Goal: Task Accomplishment & Management: Manage account settings

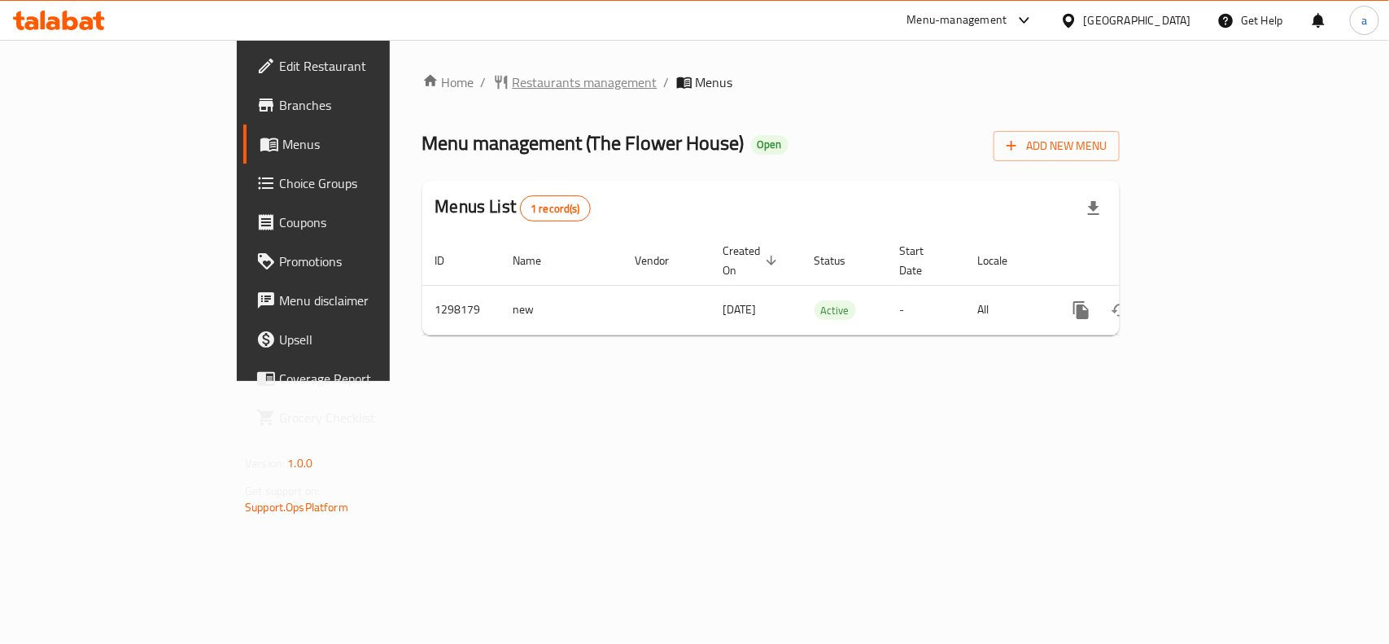
click at [513, 92] on span "Restaurants management" at bounding box center [585, 82] width 145 height 20
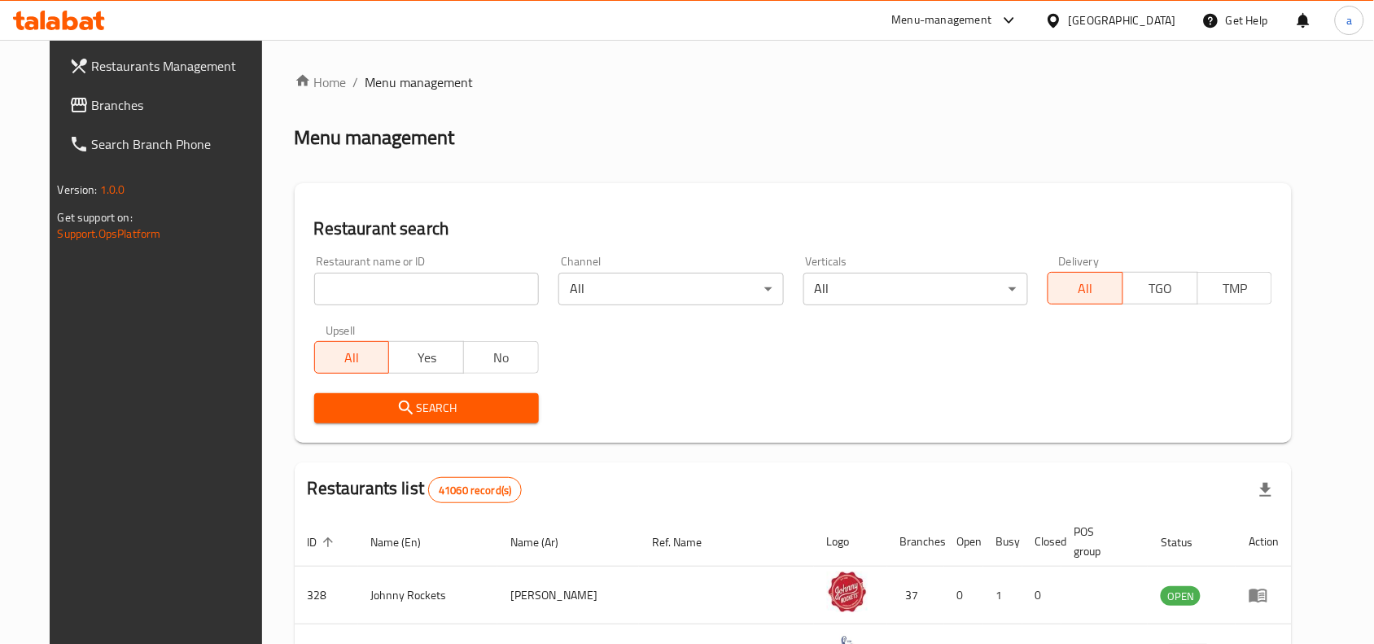
click at [155, 99] on span "Branches" at bounding box center [179, 105] width 174 height 20
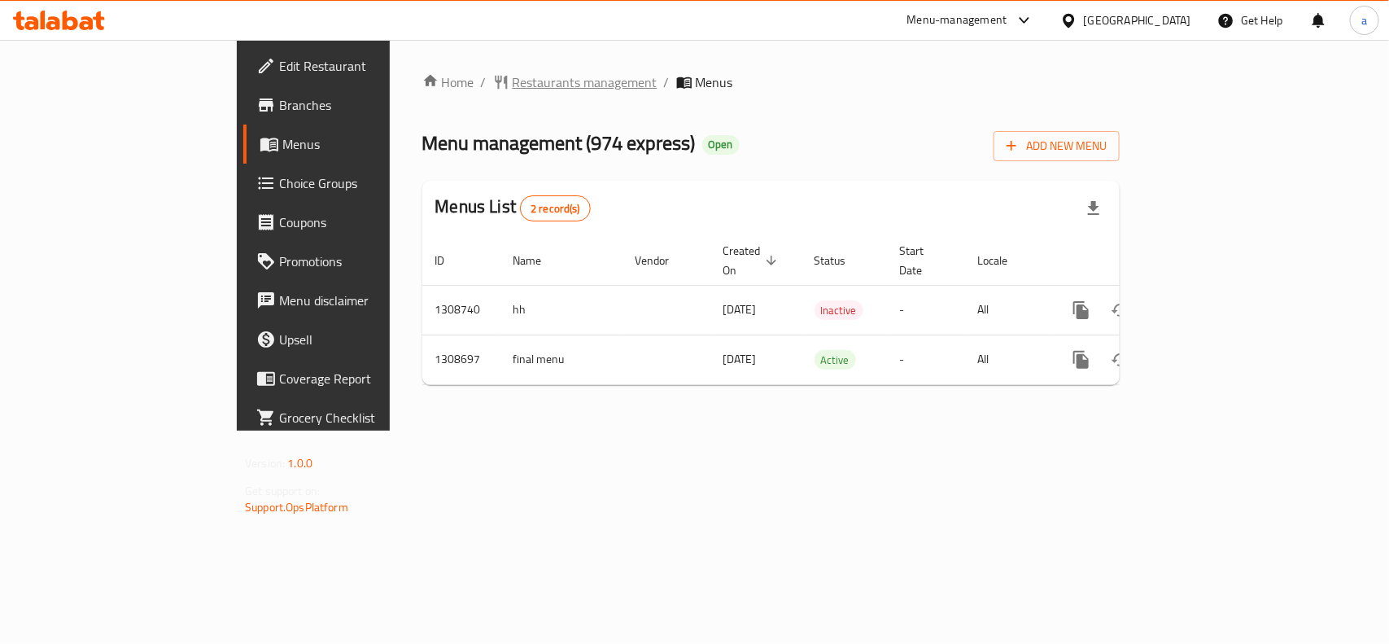
click at [513, 79] on span "Restaurants management" at bounding box center [585, 82] width 145 height 20
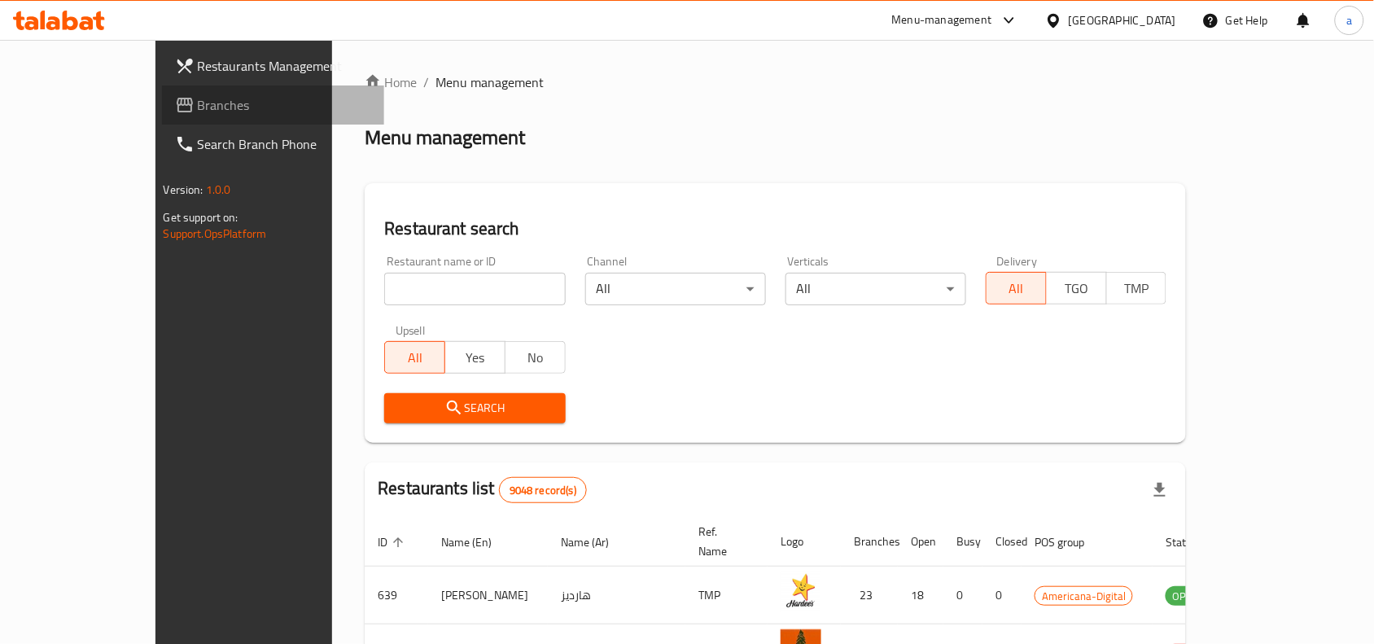
click at [162, 116] on link "Branches" at bounding box center [273, 104] width 223 height 39
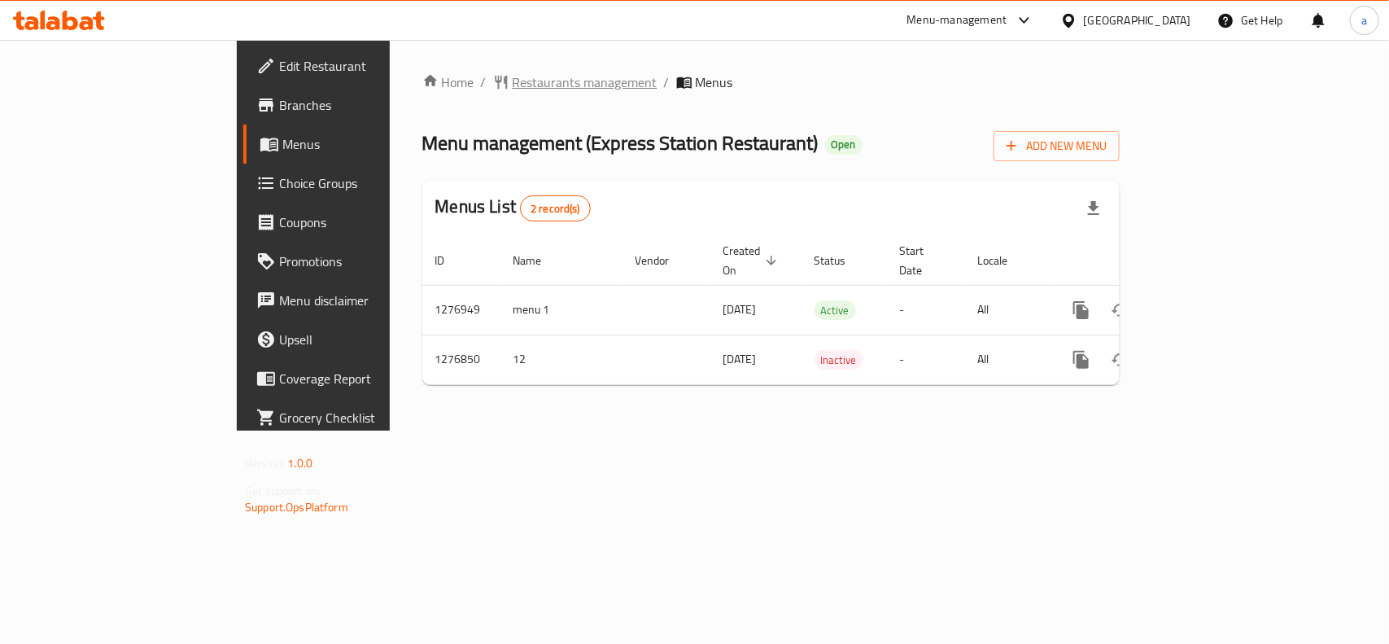
click at [513, 86] on span "Restaurants management" at bounding box center [585, 82] width 145 height 20
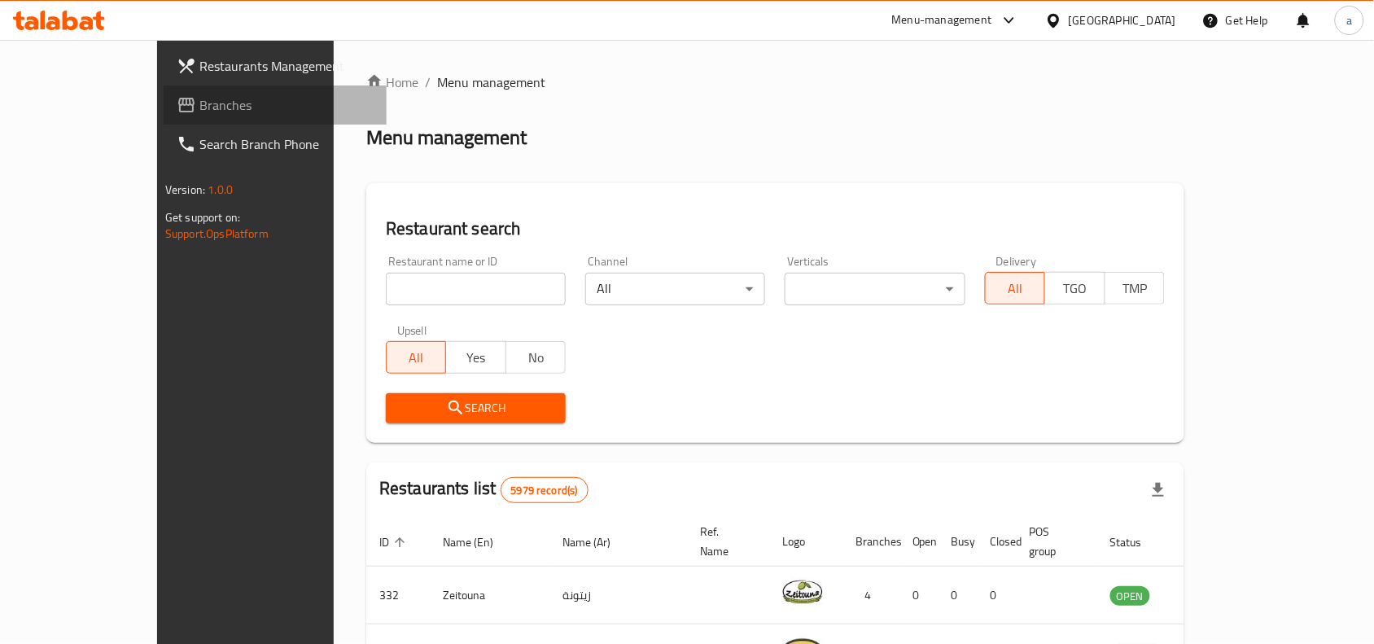
click at [199, 106] on span "Branches" at bounding box center [286, 105] width 174 height 20
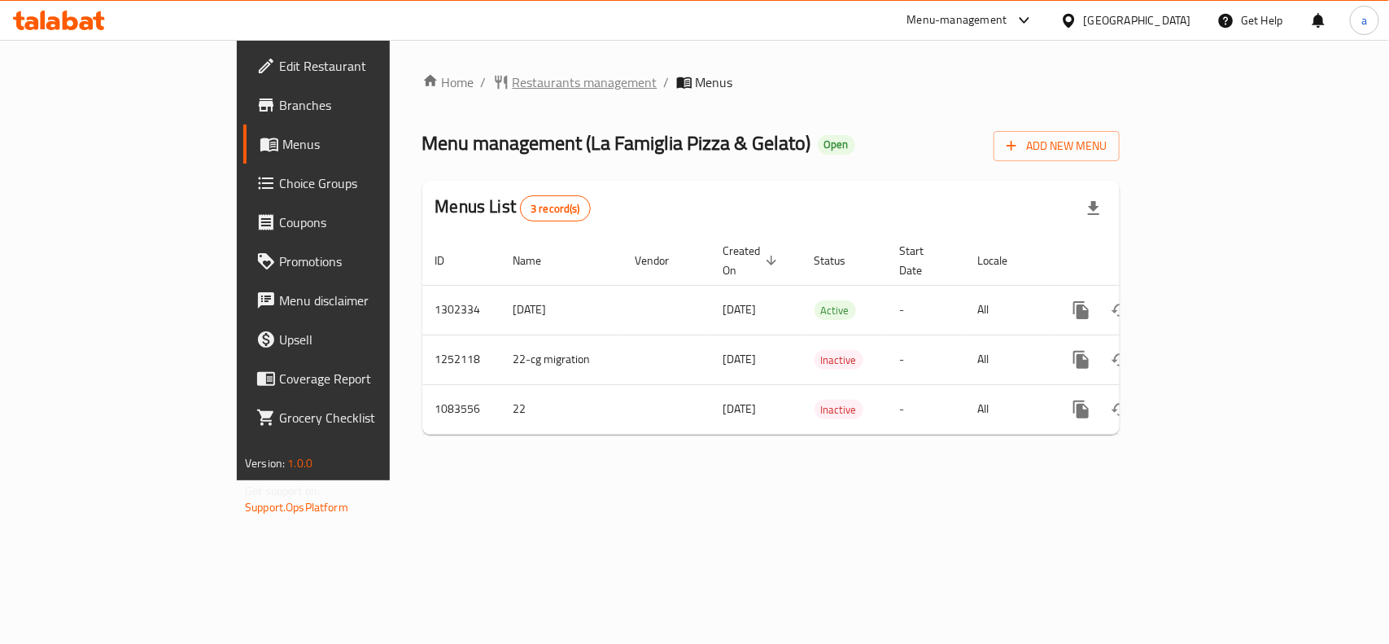
click at [513, 83] on span "Restaurants management" at bounding box center [585, 82] width 145 height 20
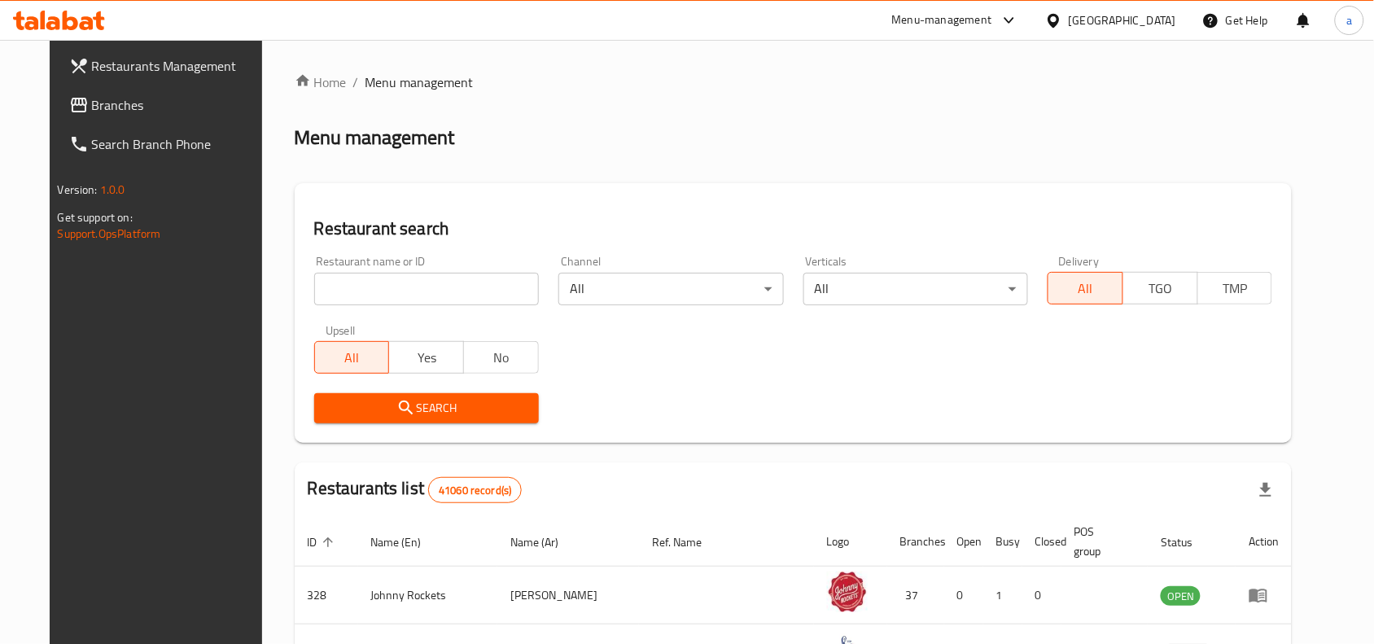
click at [139, 92] on link "Branches" at bounding box center [167, 104] width 223 height 39
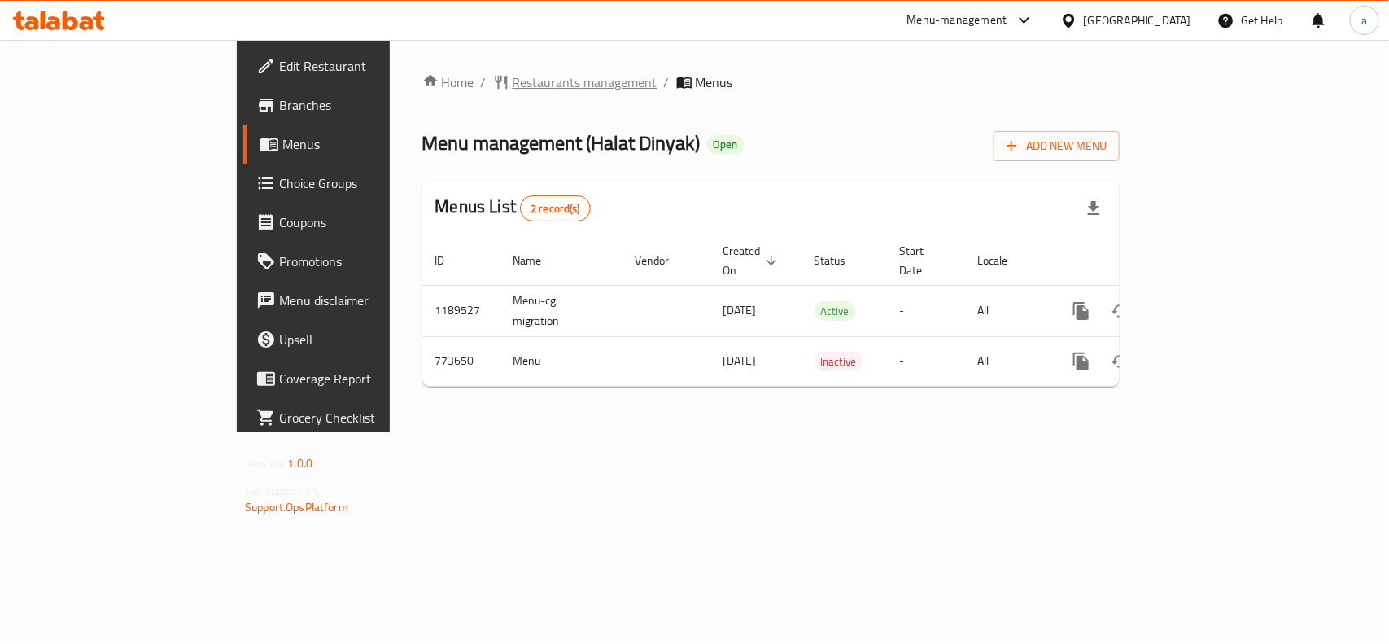
click at [513, 82] on span "Restaurants management" at bounding box center [585, 82] width 145 height 20
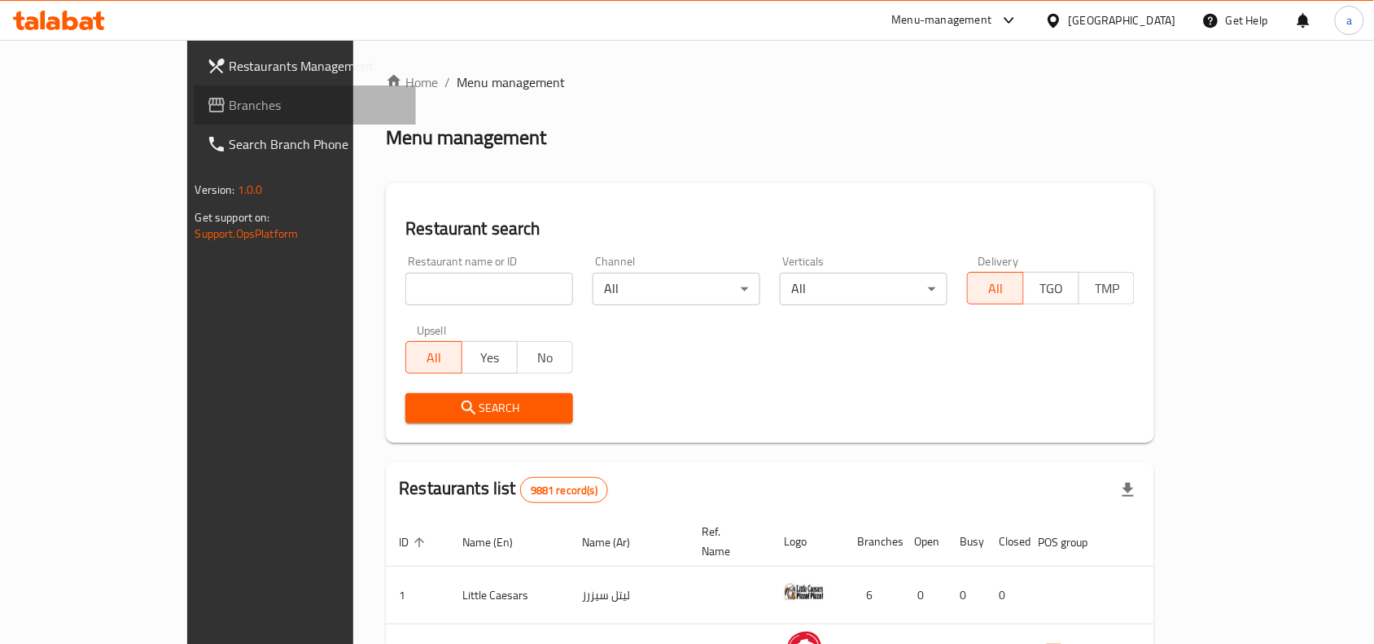
click at [230, 103] on span "Branches" at bounding box center [317, 105] width 174 height 20
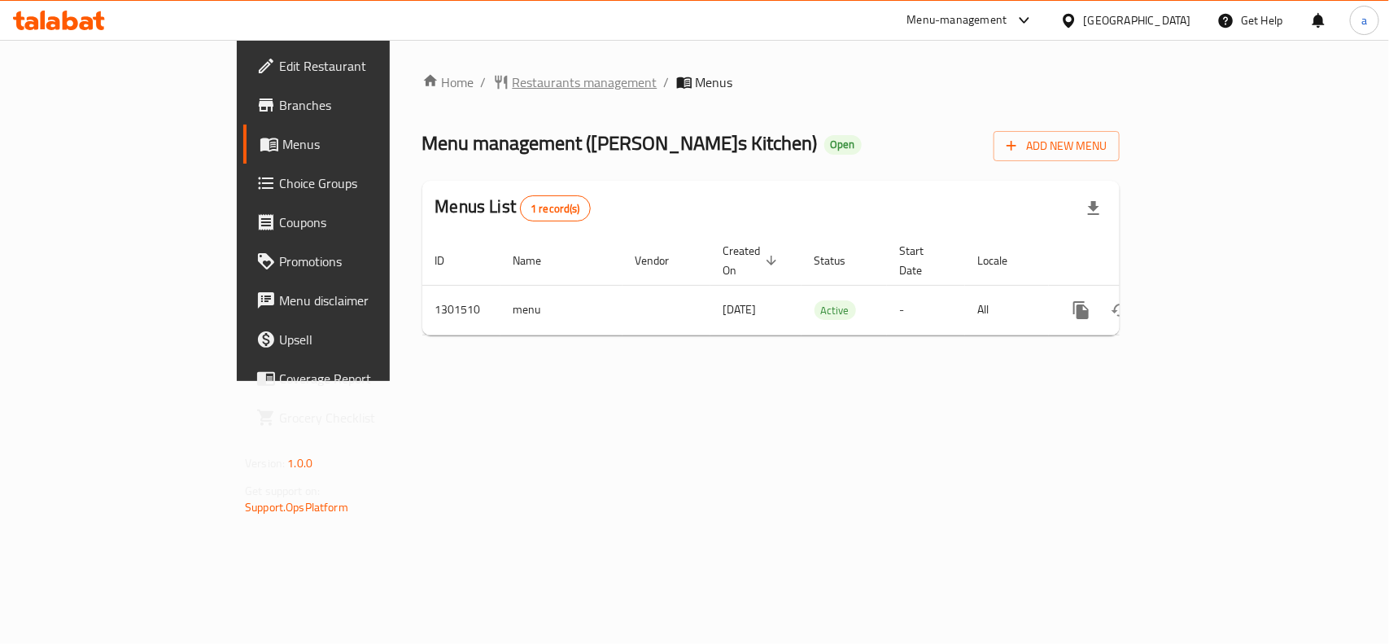
click at [513, 85] on span "Restaurants management" at bounding box center [585, 82] width 145 height 20
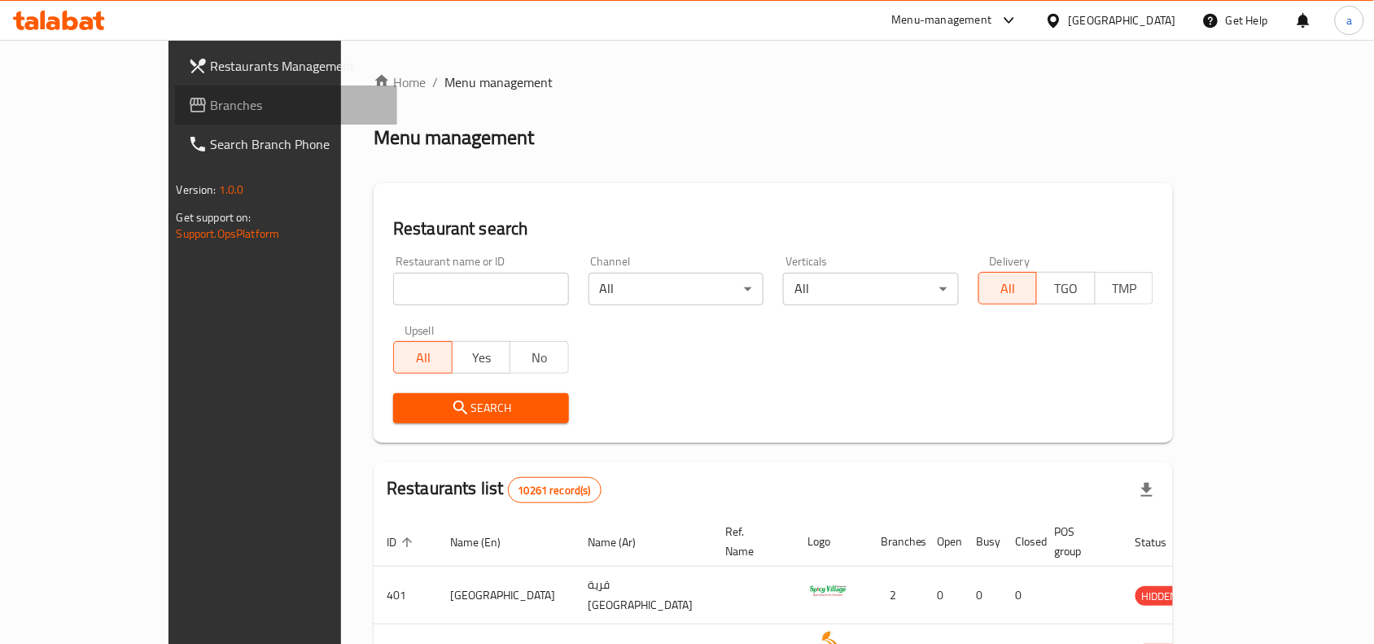
click at [211, 95] on span "Branches" at bounding box center [298, 105] width 174 height 20
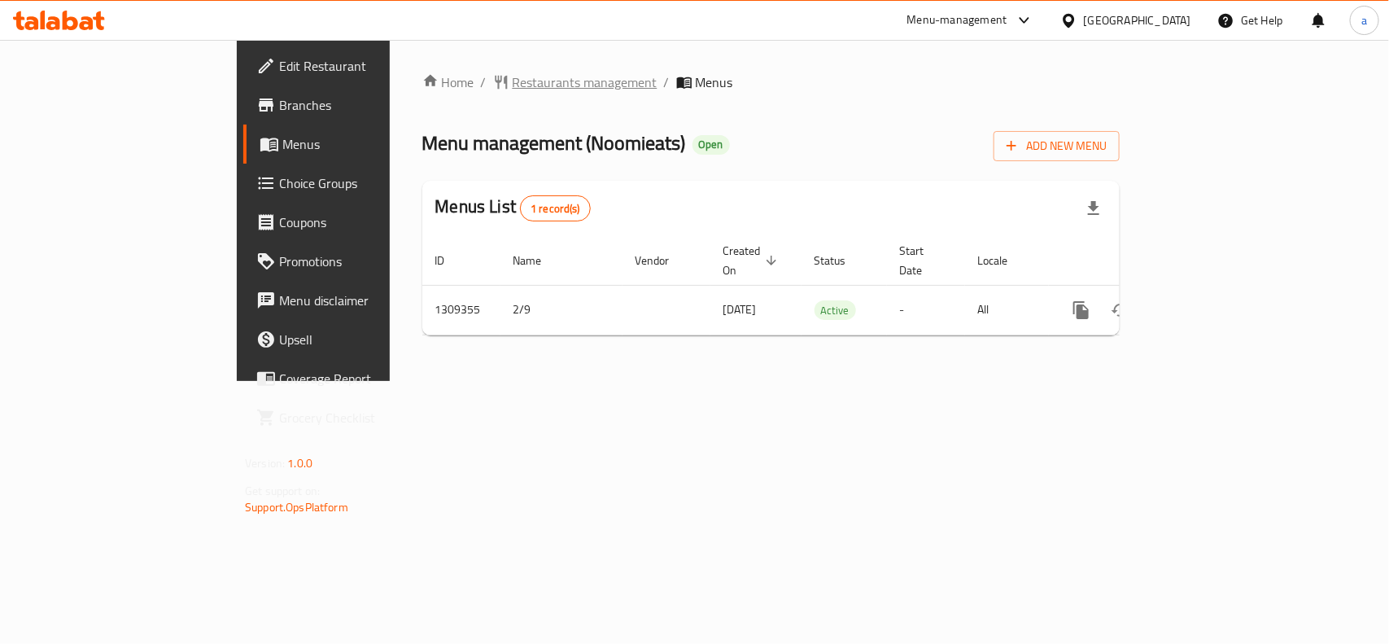
click at [513, 87] on span "Restaurants management" at bounding box center [585, 82] width 145 height 20
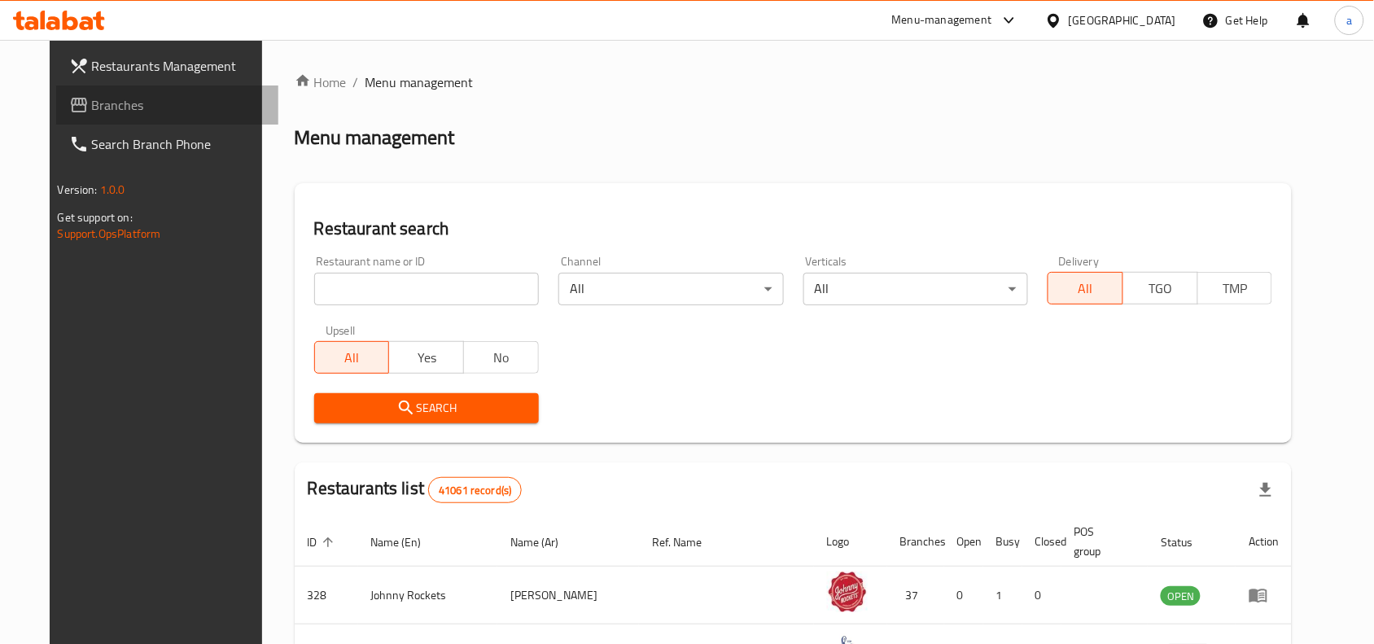
click at [92, 107] on span "Branches" at bounding box center [179, 105] width 174 height 20
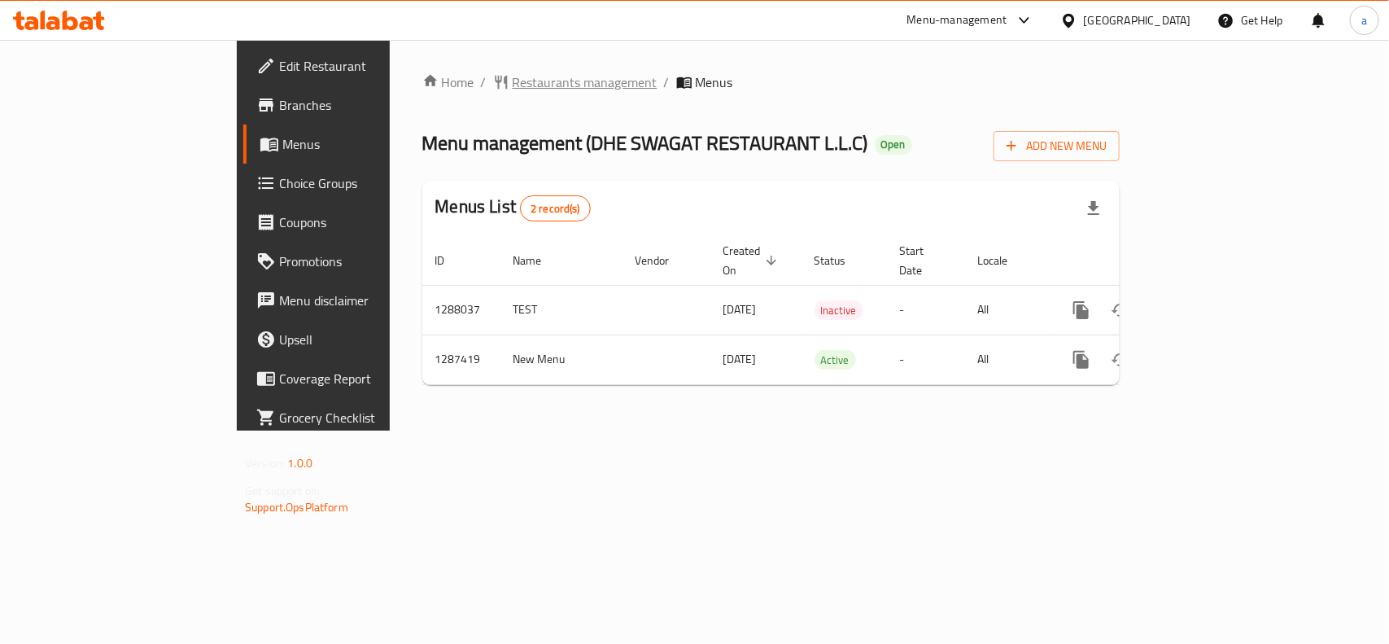
click at [513, 82] on span "Restaurants management" at bounding box center [585, 82] width 145 height 20
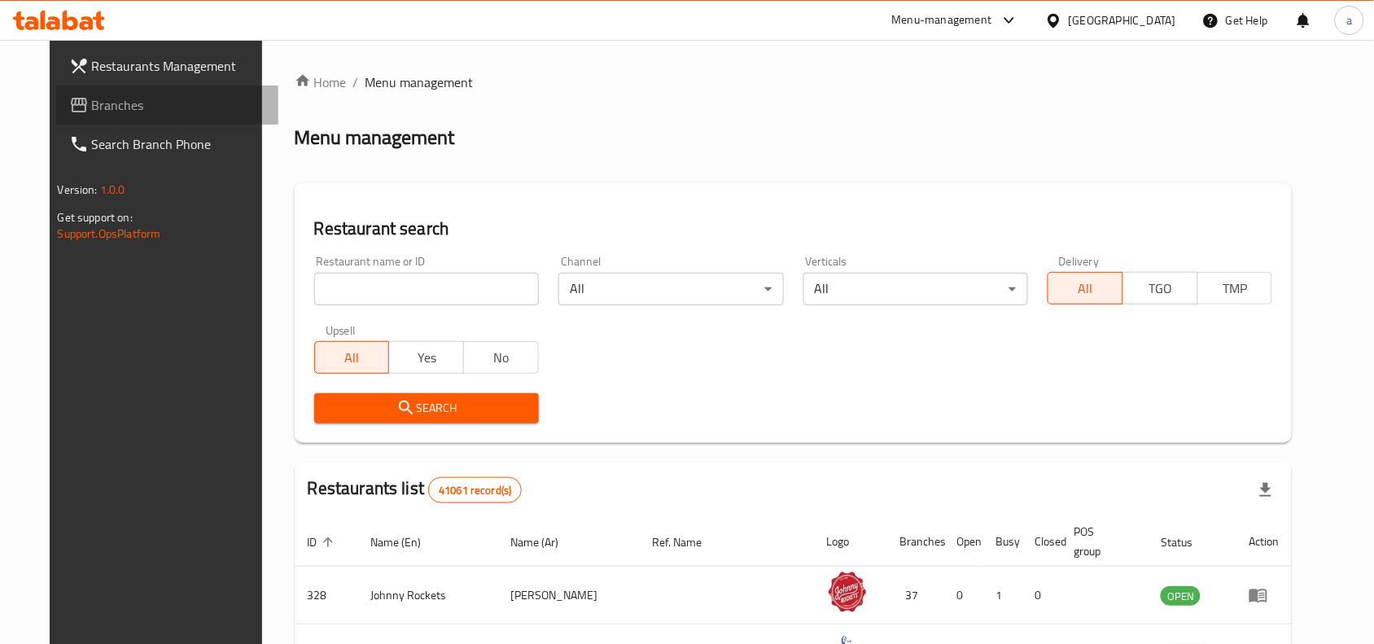
drag, startPoint x: 139, startPoint y: 103, endPoint x: 103, endPoint y: 119, distance: 40.1
click at [139, 103] on span "Branches" at bounding box center [179, 105] width 174 height 20
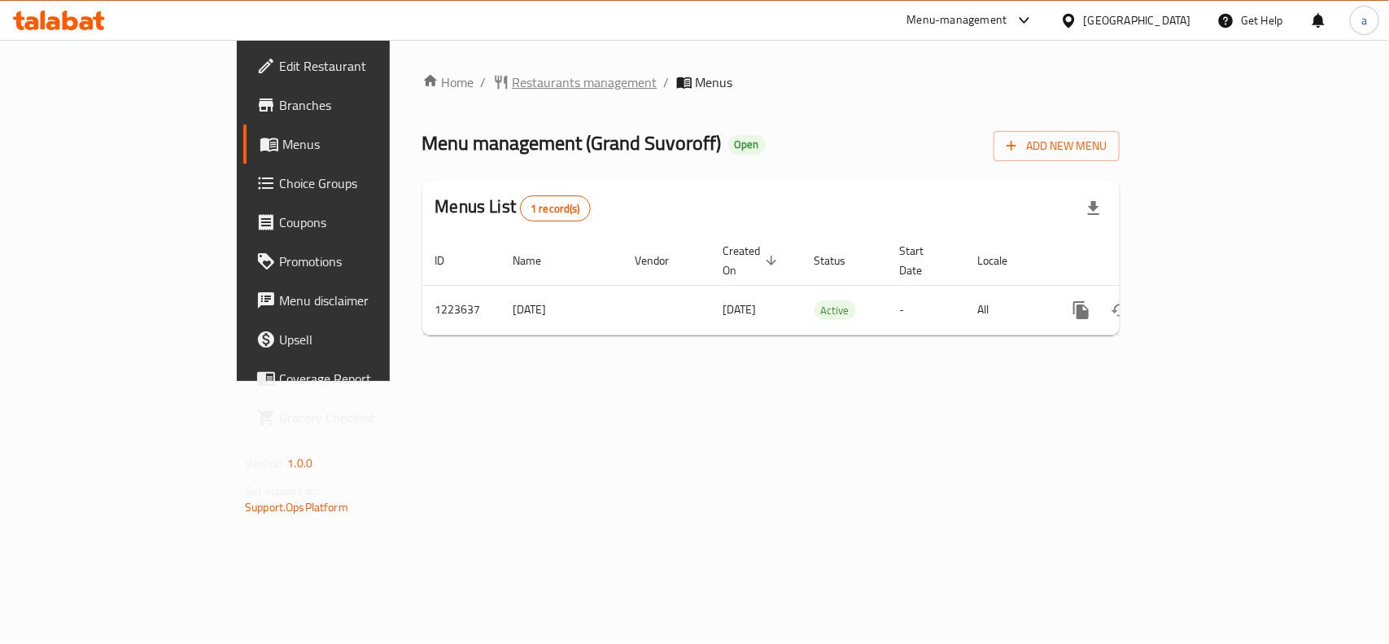
click at [513, 85] on span "Restaurants management" at bounding box center [585, 82] width 145 height 20
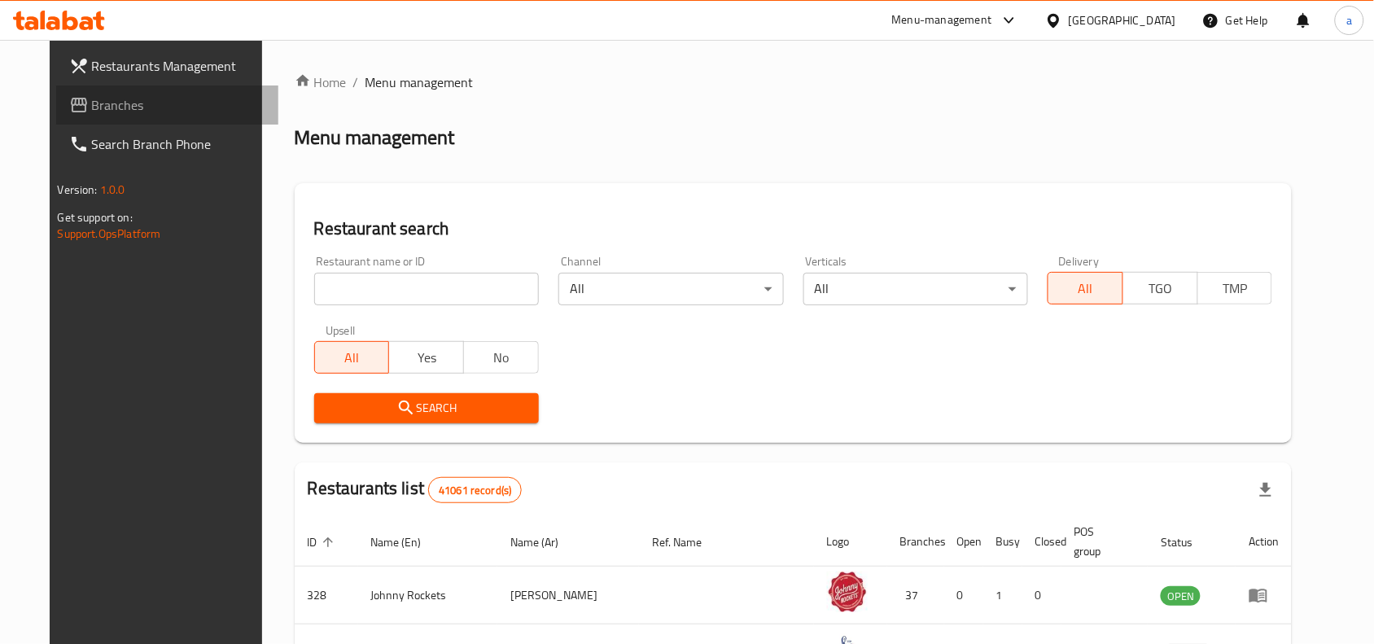
click at [92, 104] on span "Branches" at bounding box center [179, 105] width 174 height 20
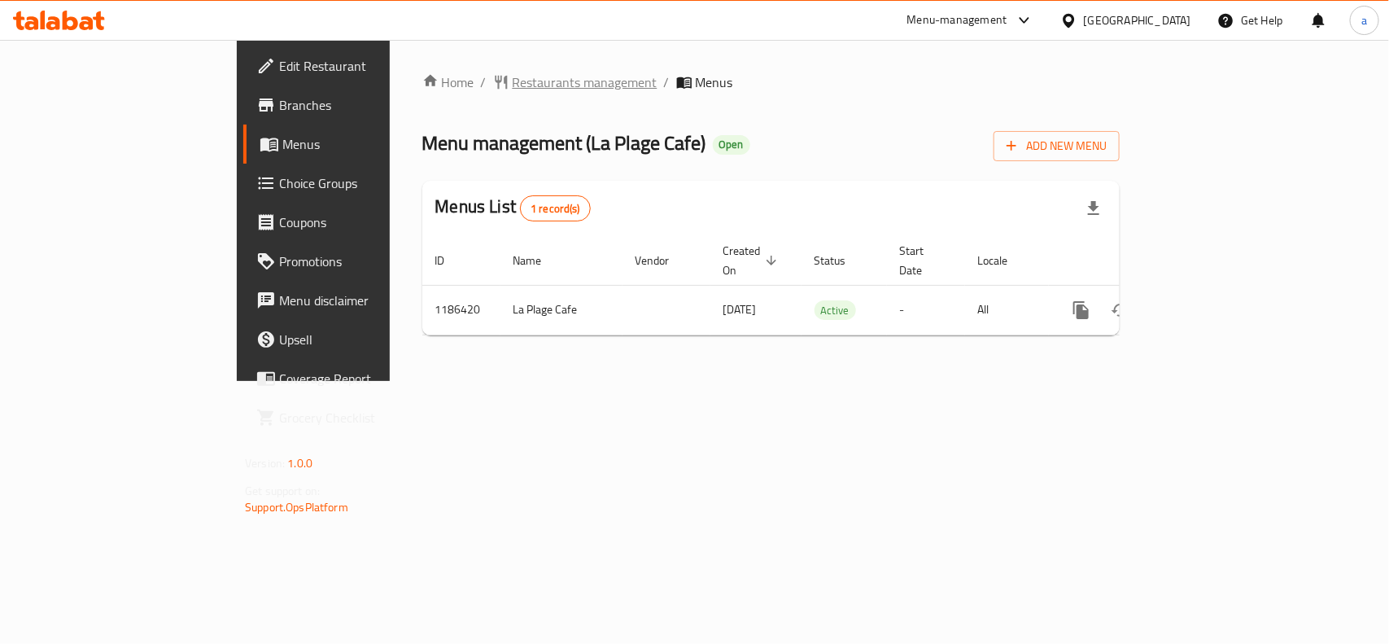
click at [513, 80] on span "Restaurants management" at bounding box center [585, 82] width 145 height 20
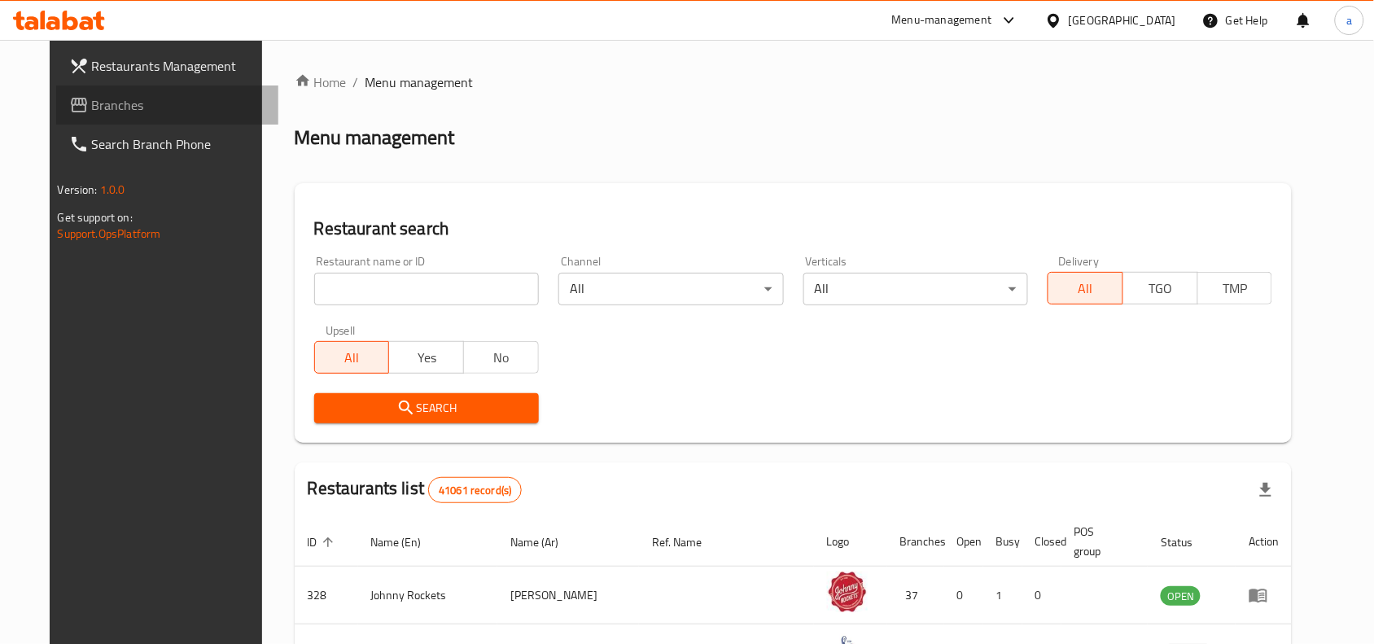
click at [103, 111] on span "Branches" at bounding box center [179, 105] width 174 height 20
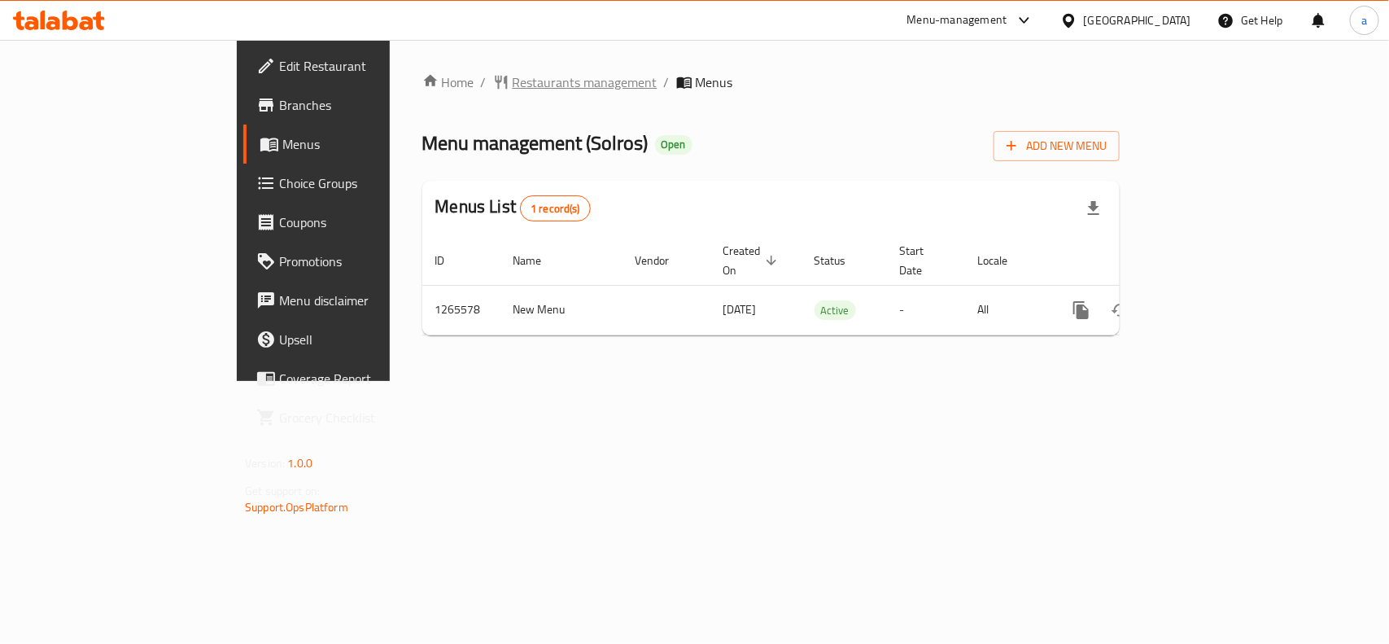
click at [513, 84] on span "Restaurants management" at bounding box center [585, 82] width 145 height 20
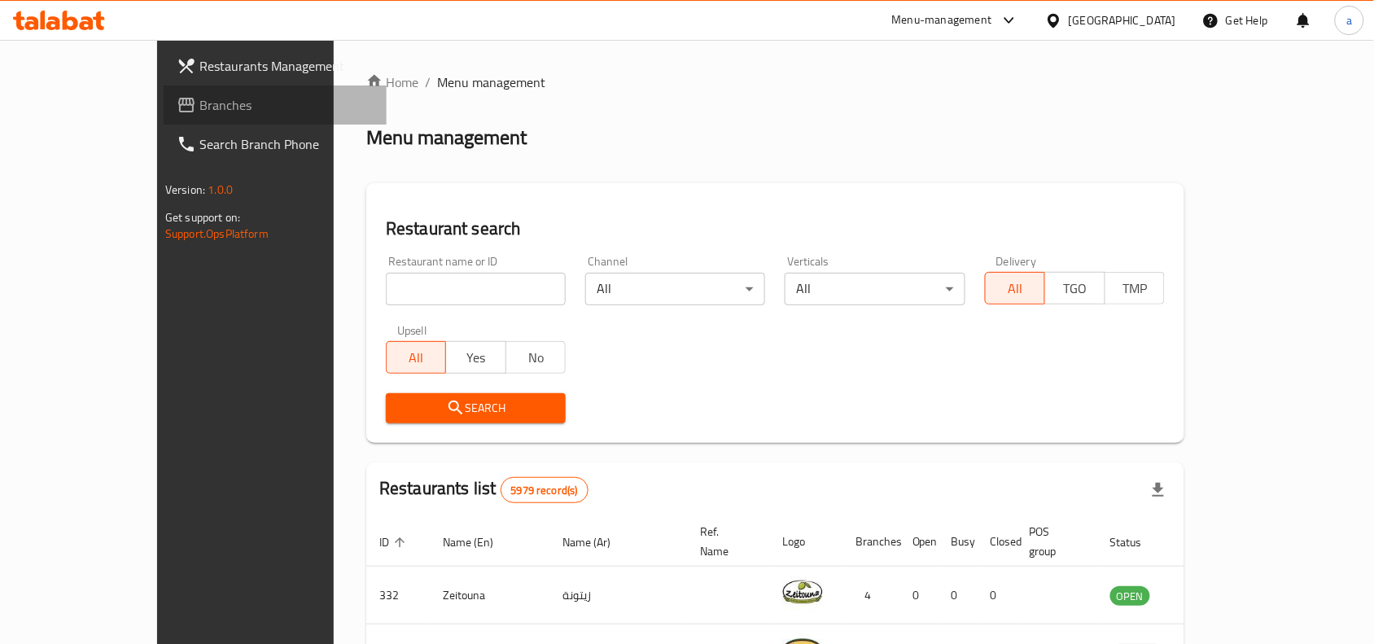
click at [164, 118] on link "Branches" at bounding box center [275, 104] width 223 height 39
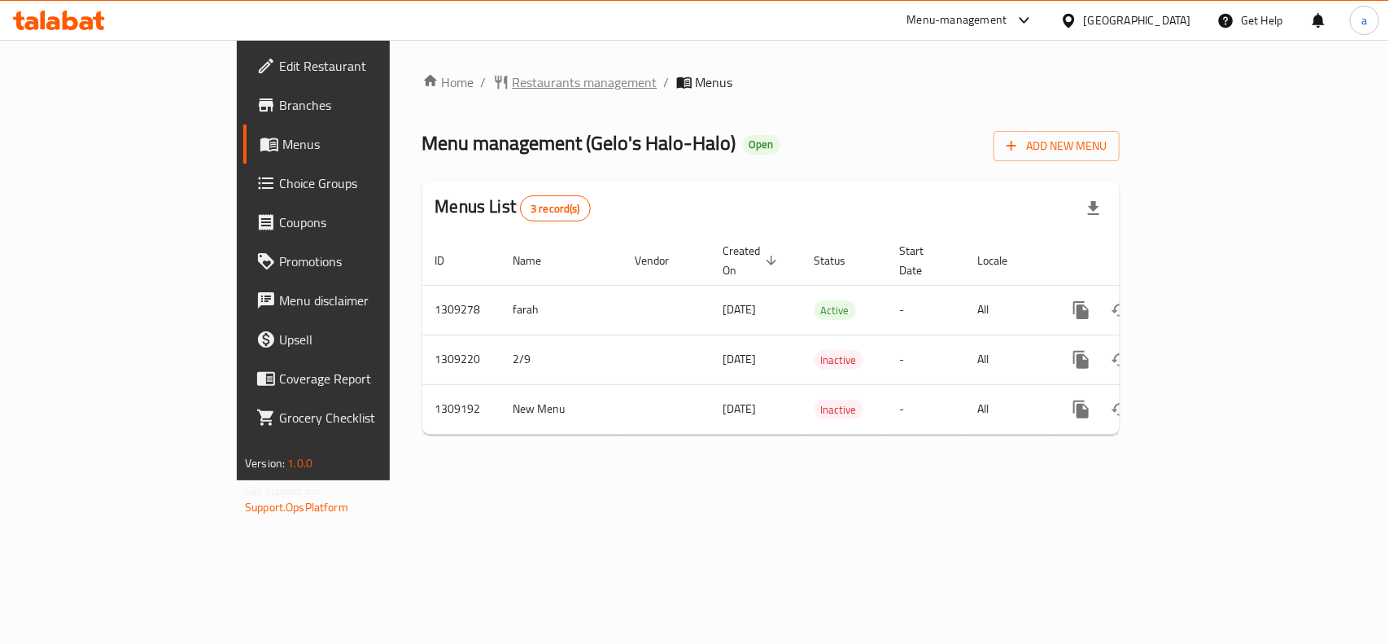
click at [513, 81] on span "Restaurants management" at bounding box center [585, 82] width 145 height 20
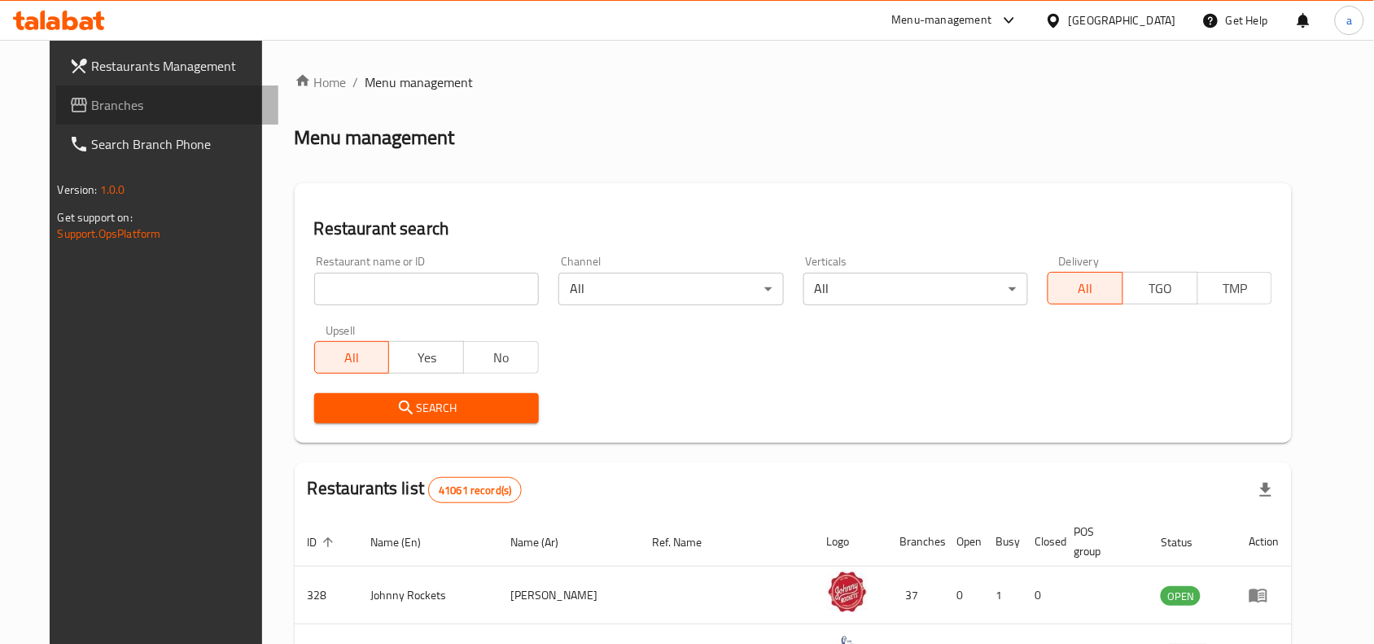
click at [133, 112] on span "Branches" at bounding box center [179, 105] width 174 height 20
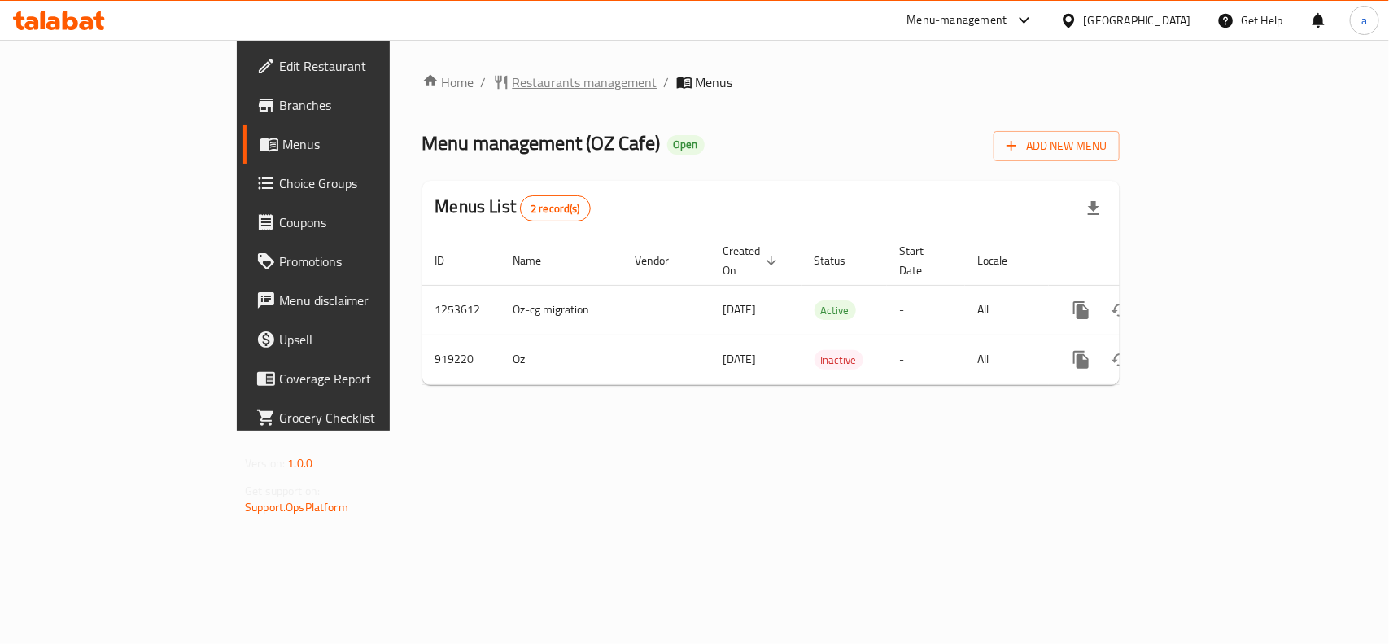
click at [513, 72] on span "Restaurants management" at bounding box center [585, 82] width 145 height 20
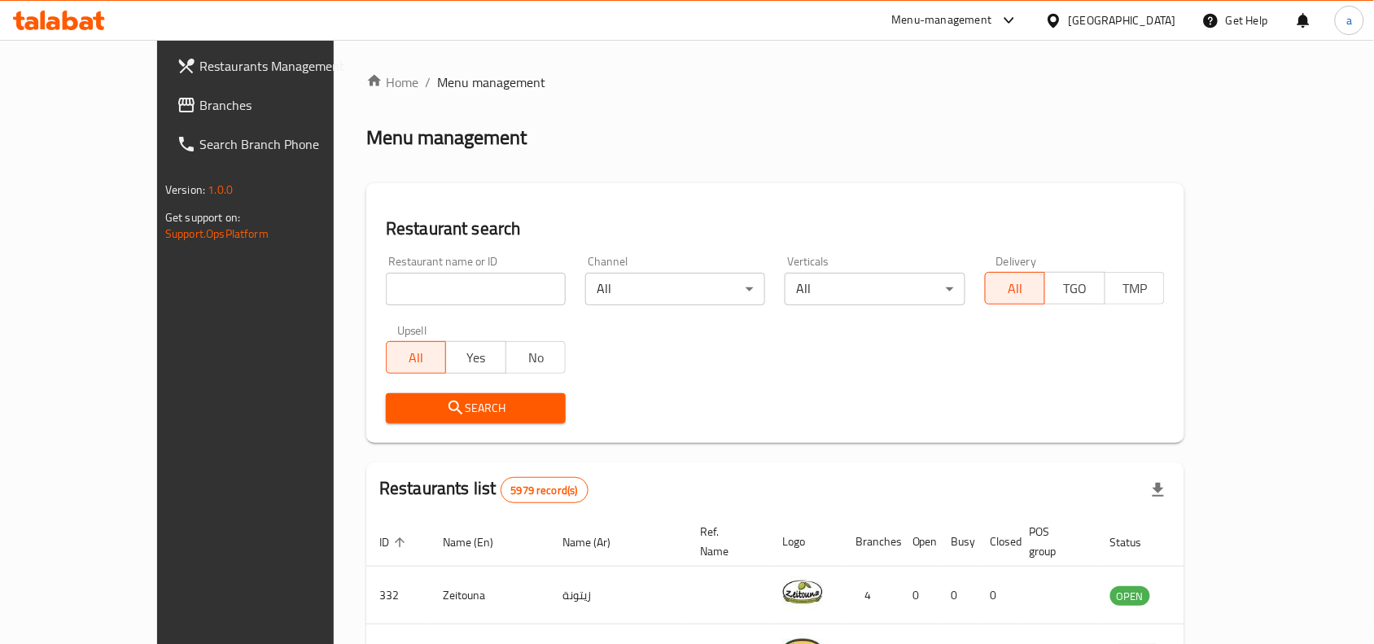
click at [199, 98] on span "Branches" at bounding box center [286, 105] width 174 height 20
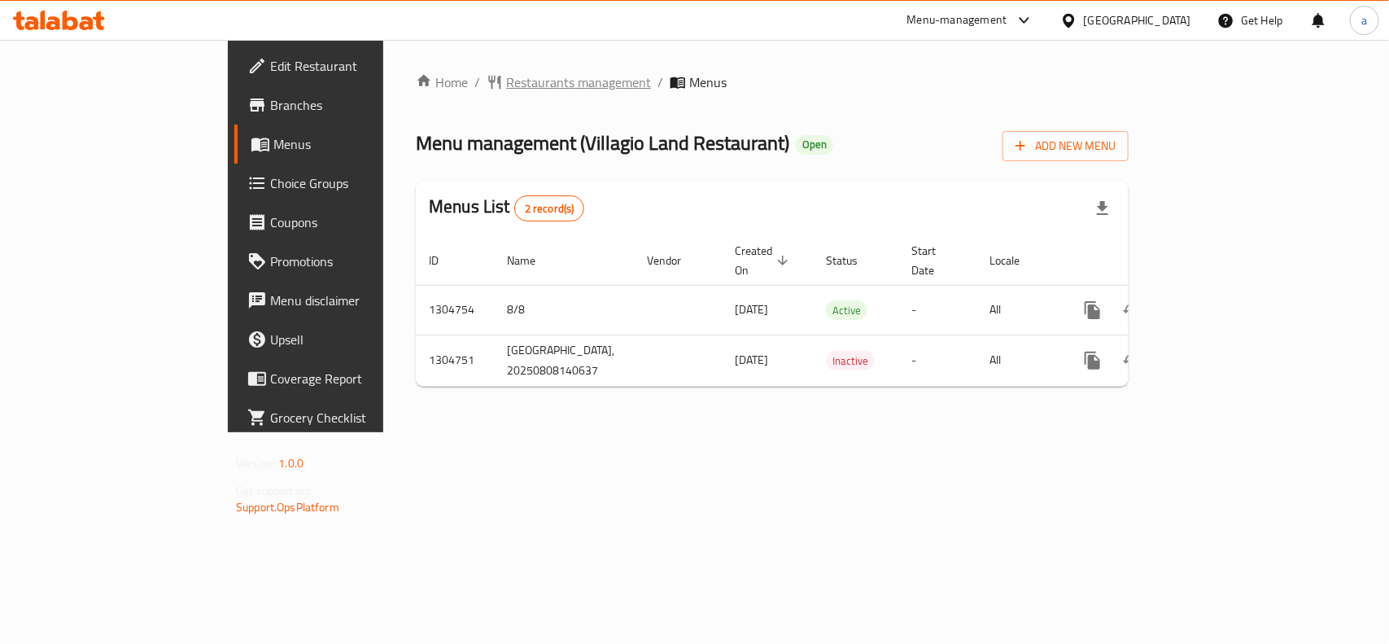
click at [506, 77] on span "Restaurants management" at bounding box center [578, 82] width 145 height 20
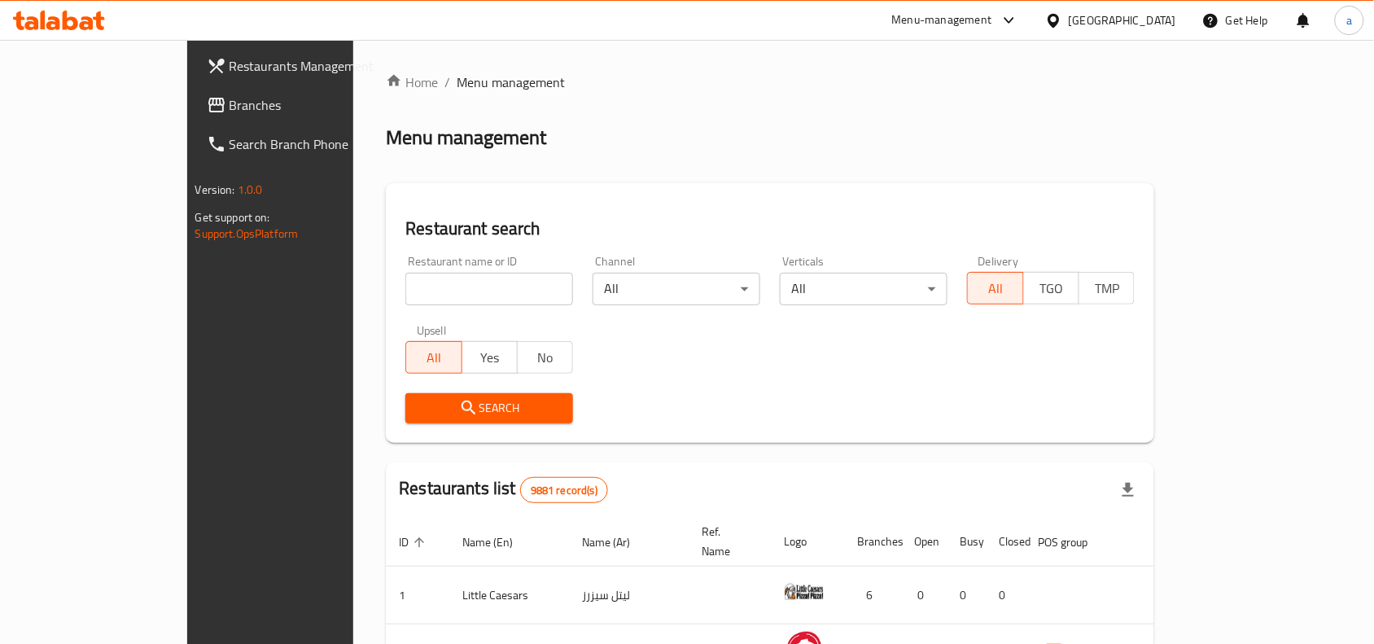
click at [194, 120] on link "Branches" at bounding box center [305, 104] width 223 height 39
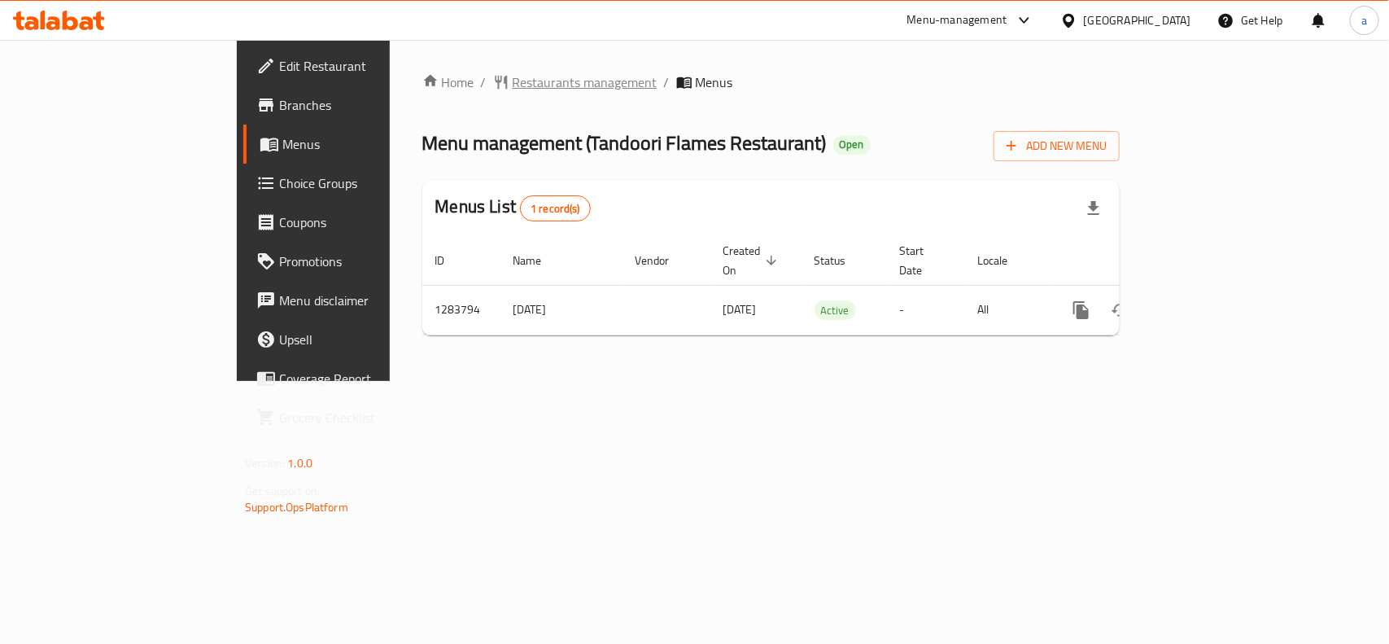
click at [513, 84] on span "Restaurants management" at bounding box center [585, 82] width 145 height 20
click at [513, 83] on span "Restaurants management" at bounding box center [585, 82] width 145 height 20
click at [513, 80] on span "Restaurants management" at bounding box center [585, 82] width 145 height 20
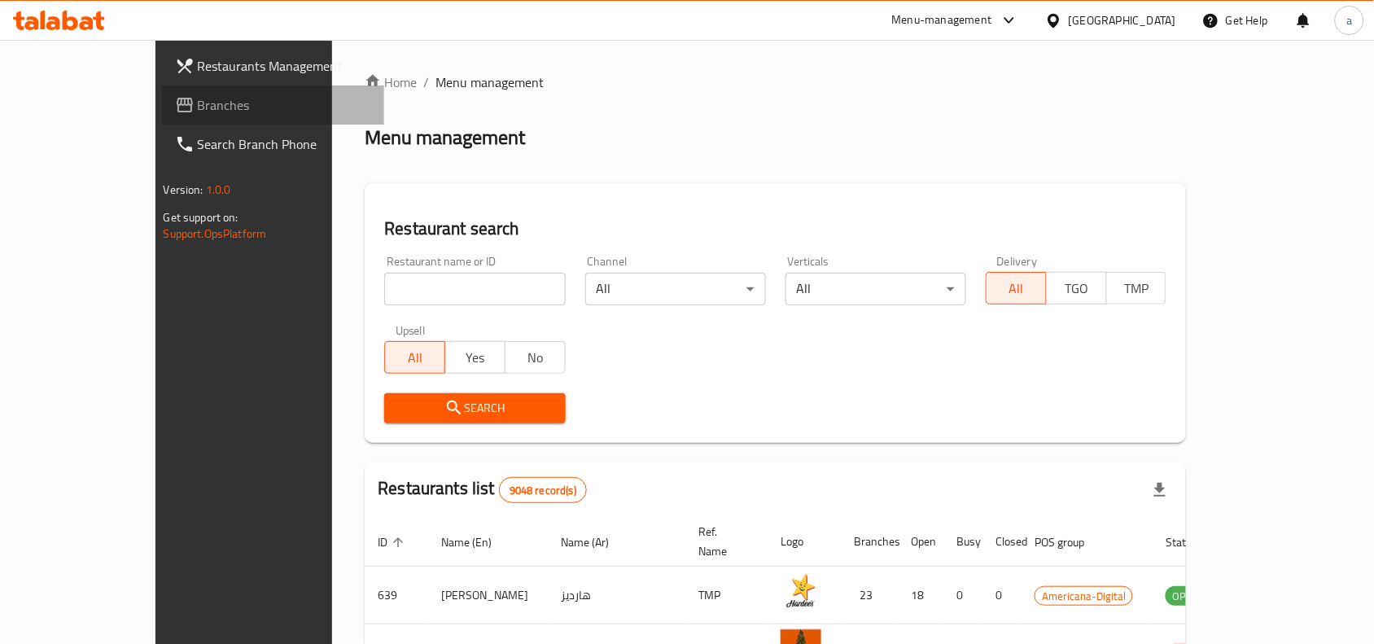
click at [198, 99] on span "Branches" at bounding box center [285, 105] width 174 height 20
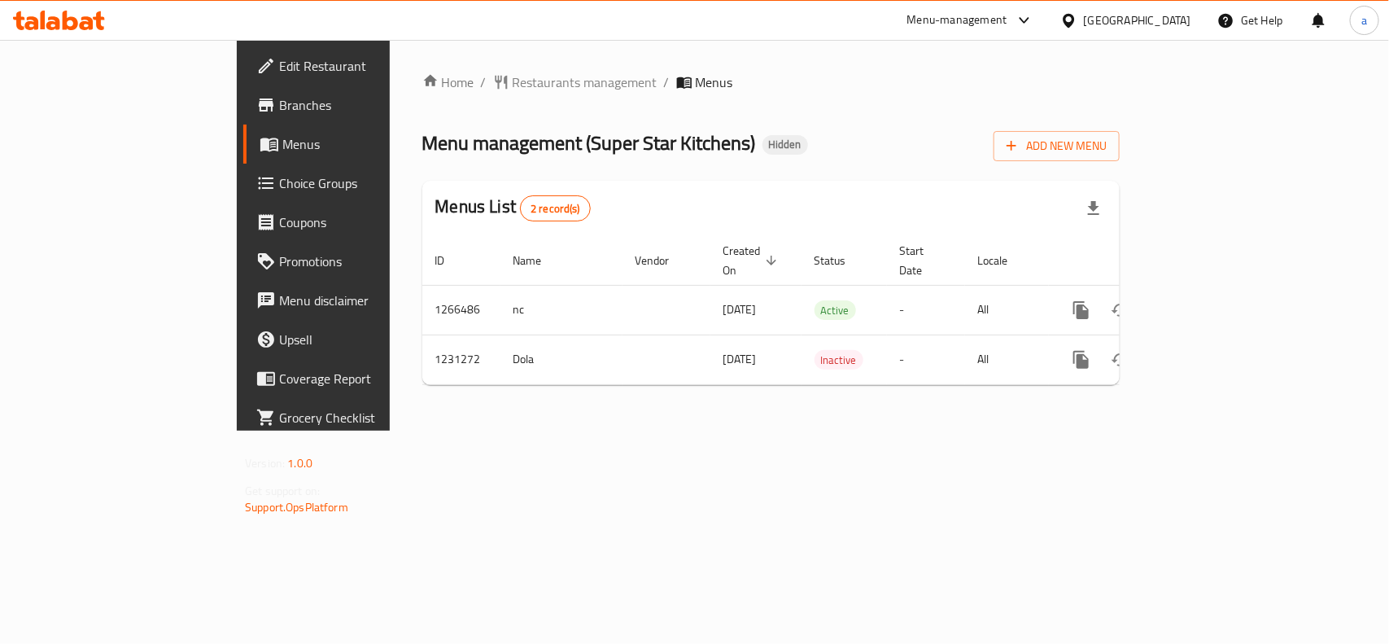
click at [799, 156] on div "Menu management ( Super Star Kitchens ) Hidden Add New Menu" at bounding box center [771, 143] width 698 height 37
click at [513, 90] on span "Restaurants management" at bounding box center [585, 82] width 145 height 20
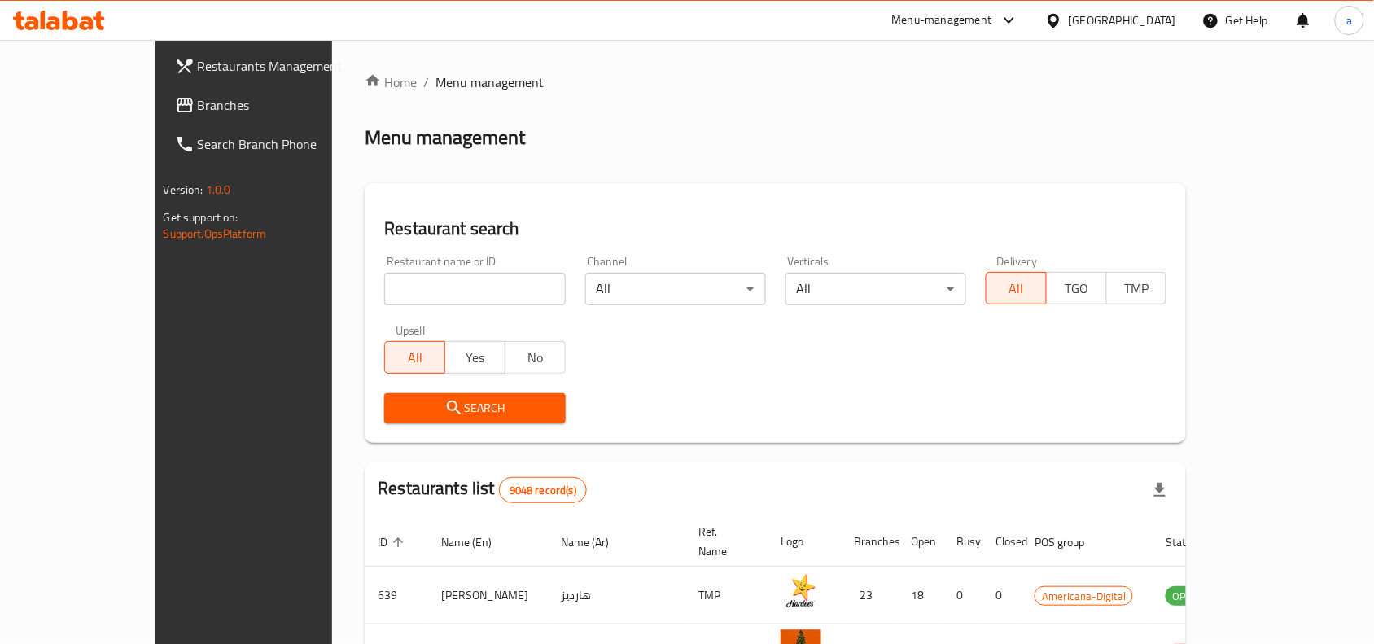
click at [198, 108] on span "Branches" at bounding box center [285, 105] width 174 height 20
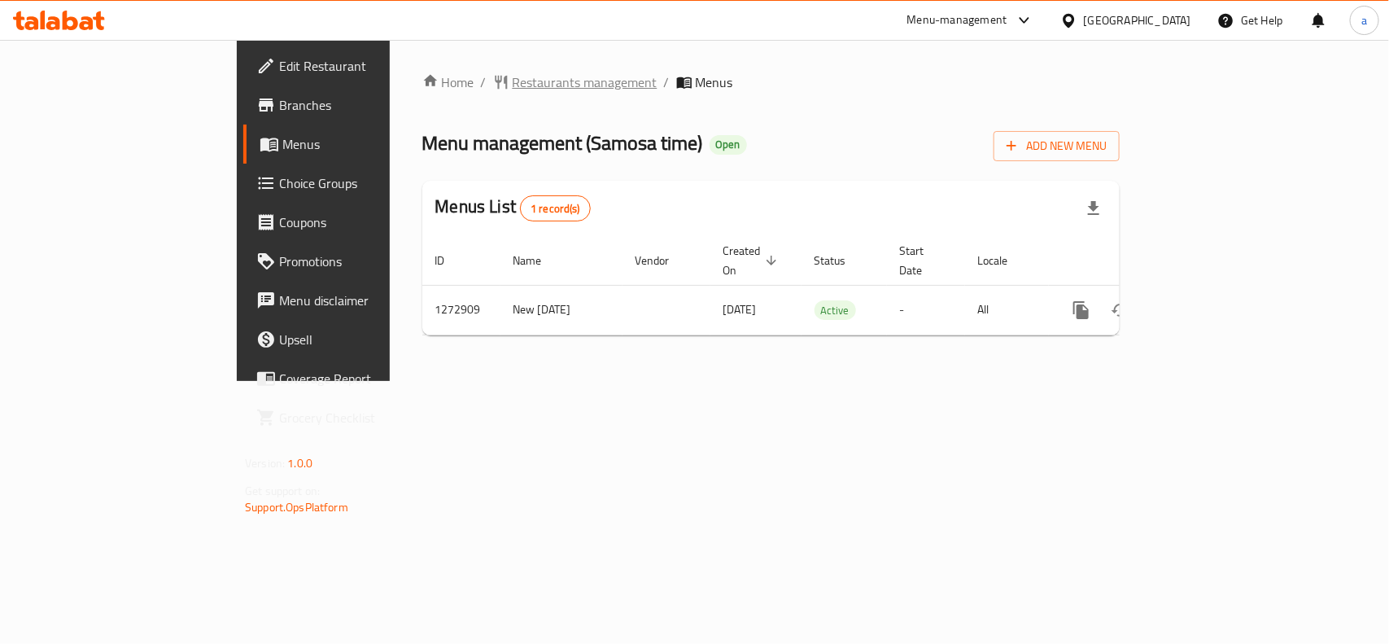
click at [513, 74] on span "Restaurants management" at bounding box center [585, 82] width 145 height 20
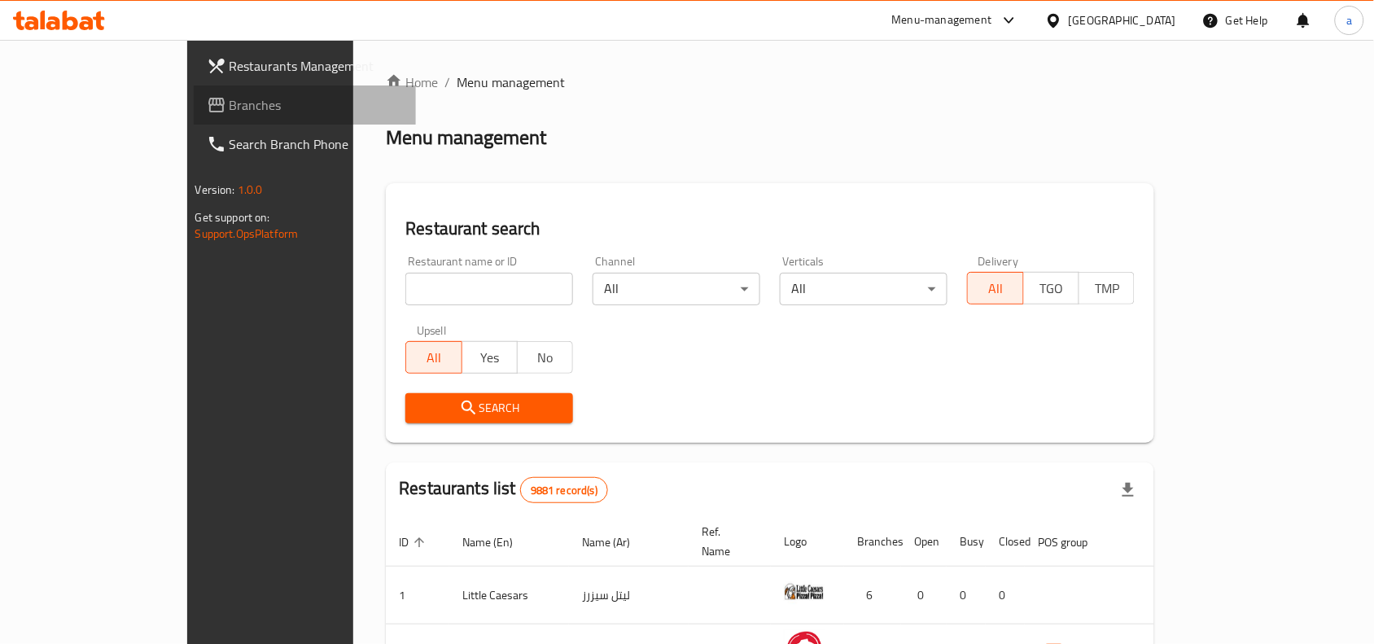
click at [230, 112] on span "Branches" at bounding box center [317, 105] width 174 height 20
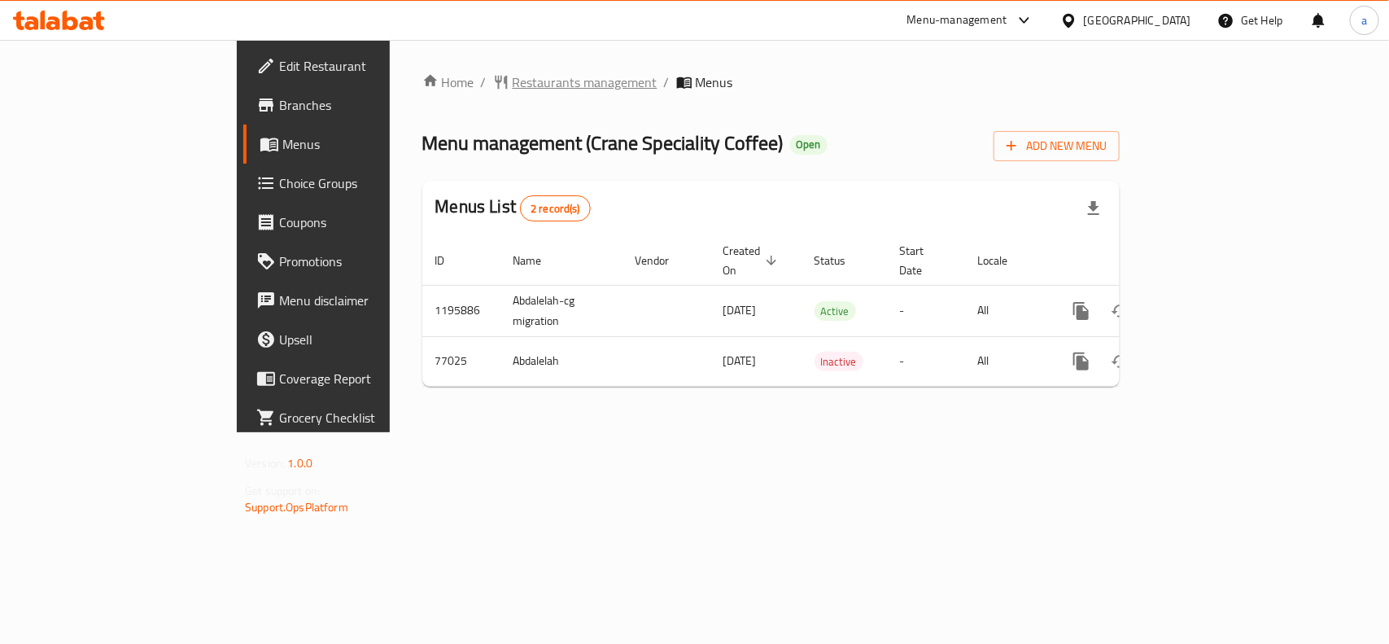
click at [513, 88] on span "Restaurants management" at bounding box center [585, 82] width 145 height 20
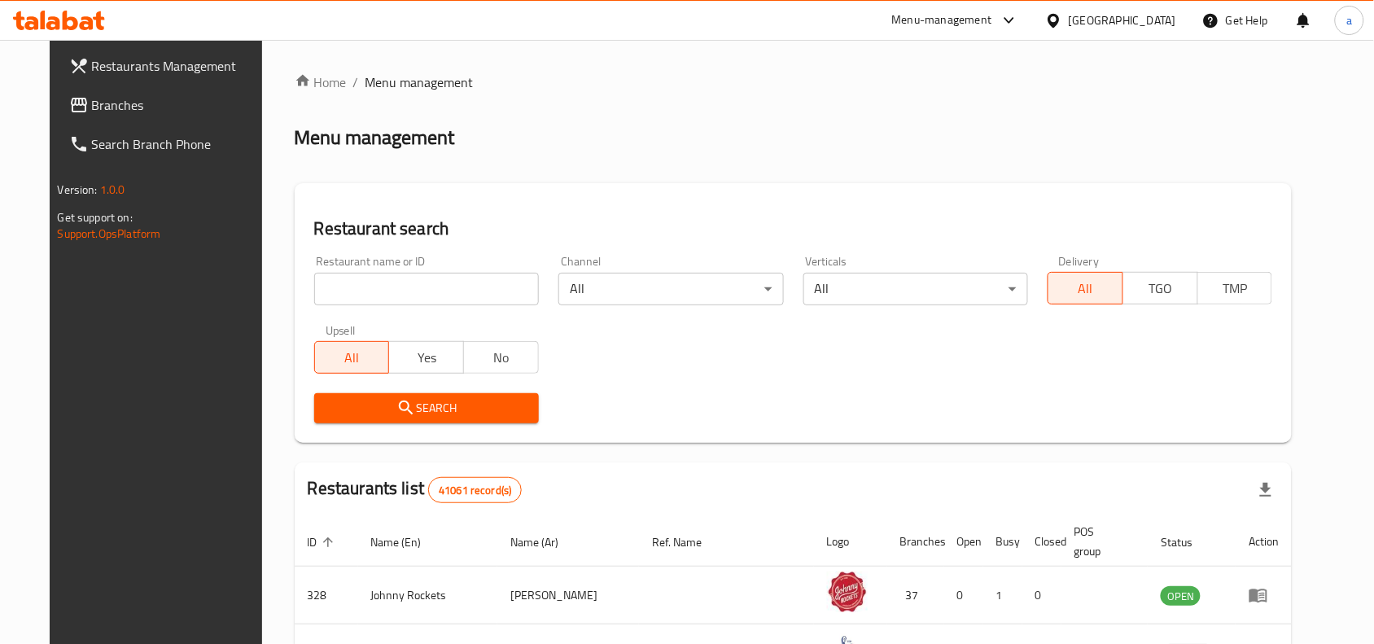
click at [164, 120] on link "Branches" at bounding box center [167, 104] width 223 height 39
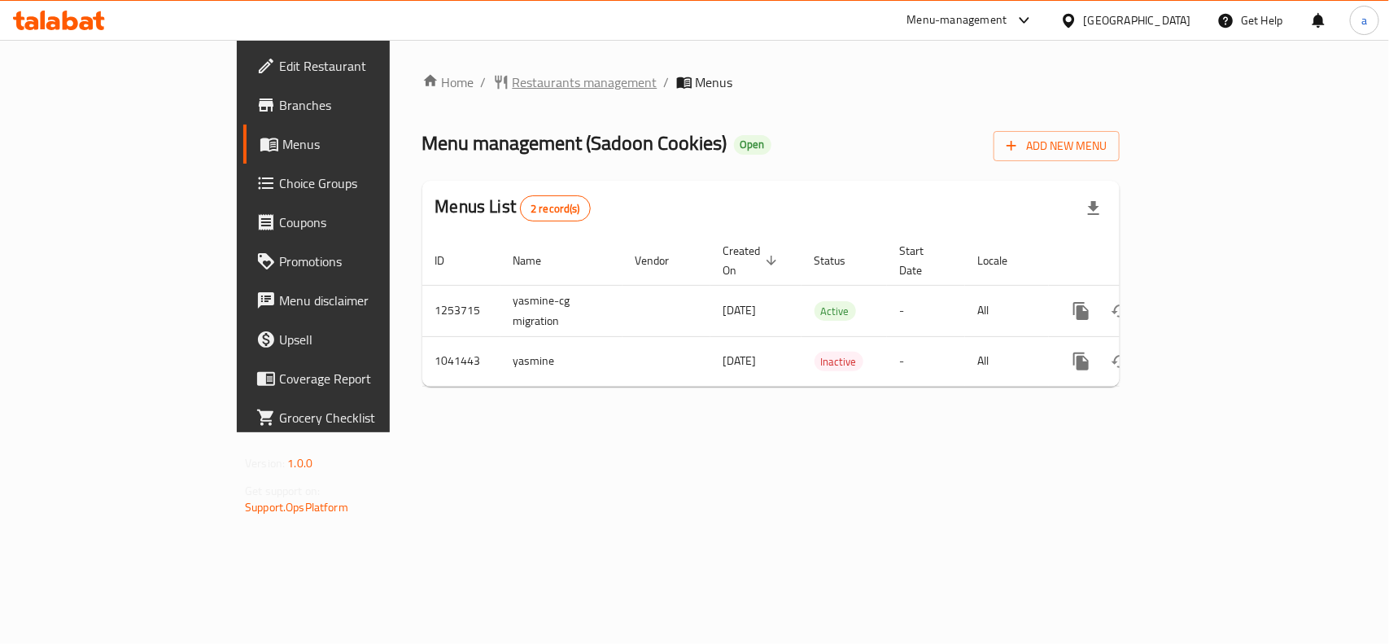
click at [513, 85] on span "Restaurants management" at bounding box center [585, 82] width 145 height 20
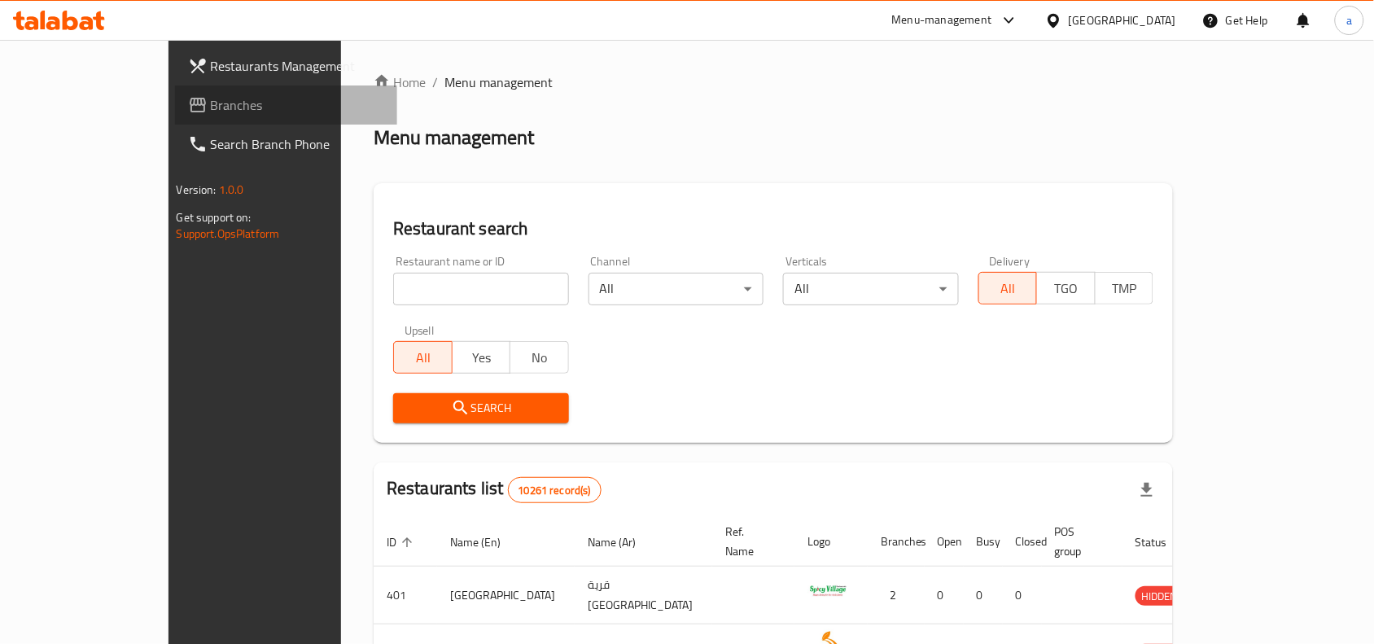
click at [211, 102] on span "Branches" at bounding box center [298, 105] width 174 height 20
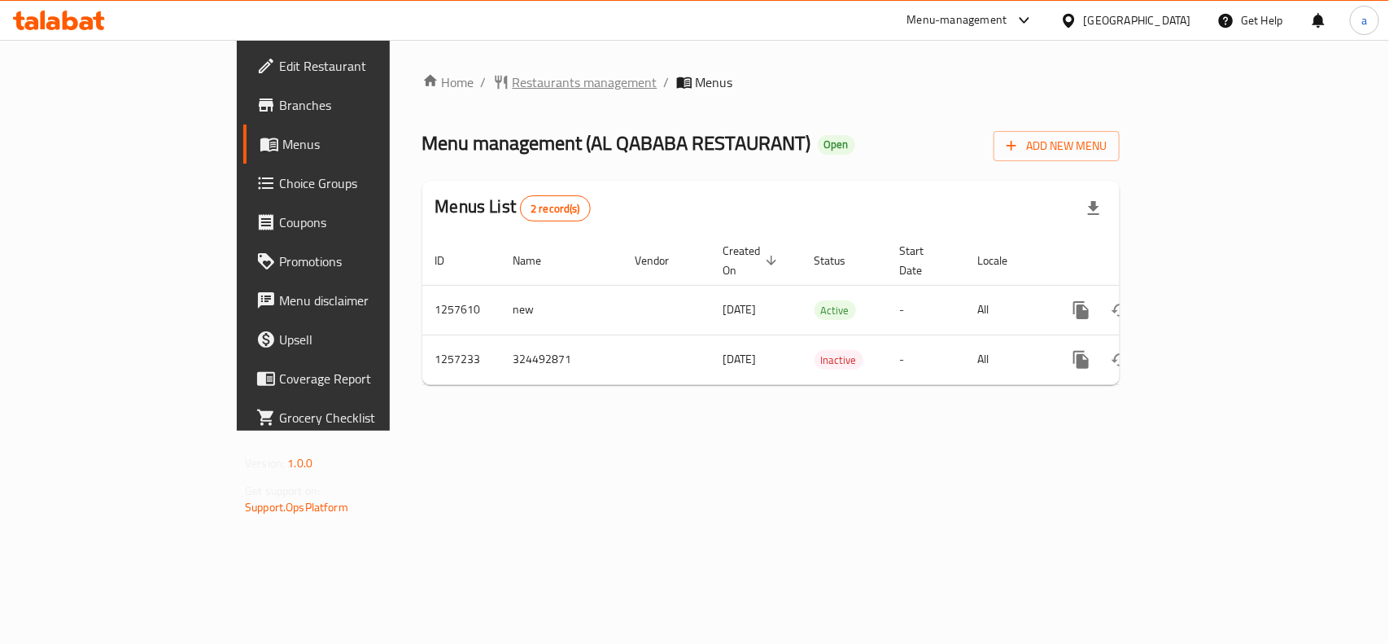
click at [513, 88] on span "Restaurants management" at bounding box center [585, 82] width 145 height 20
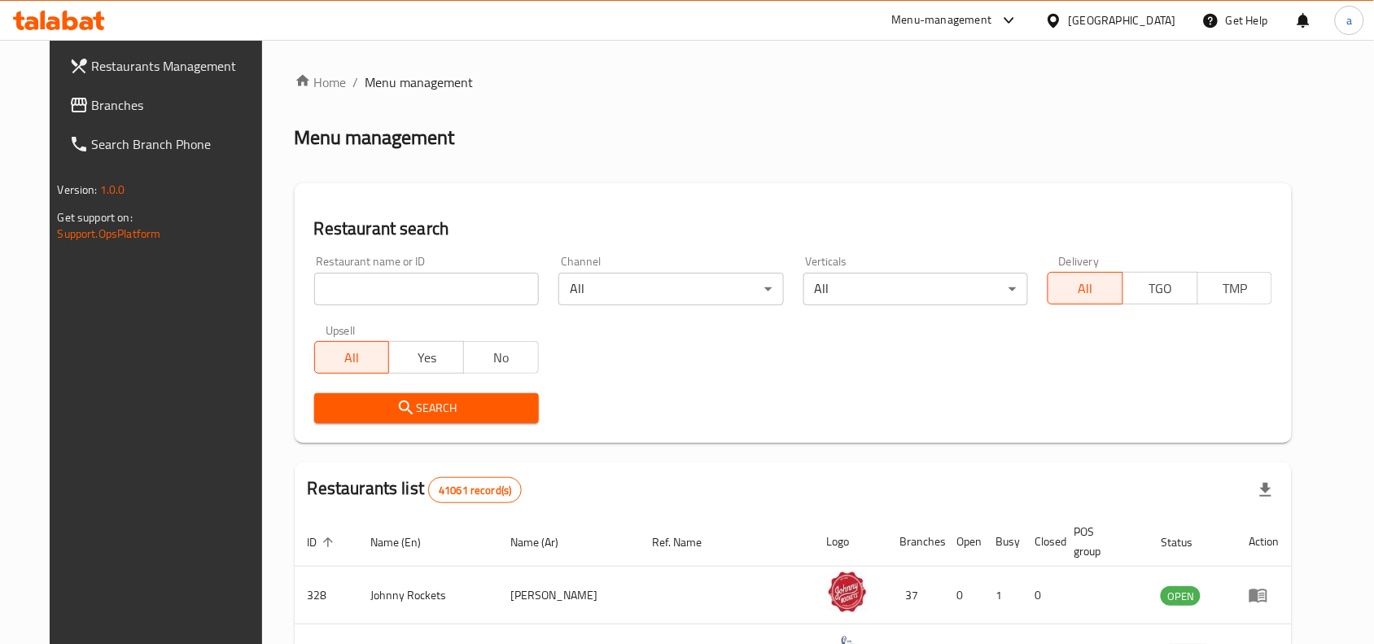
click at [152, 110] on span "Branches" at bounding box center [179, 105] width 174 height 20
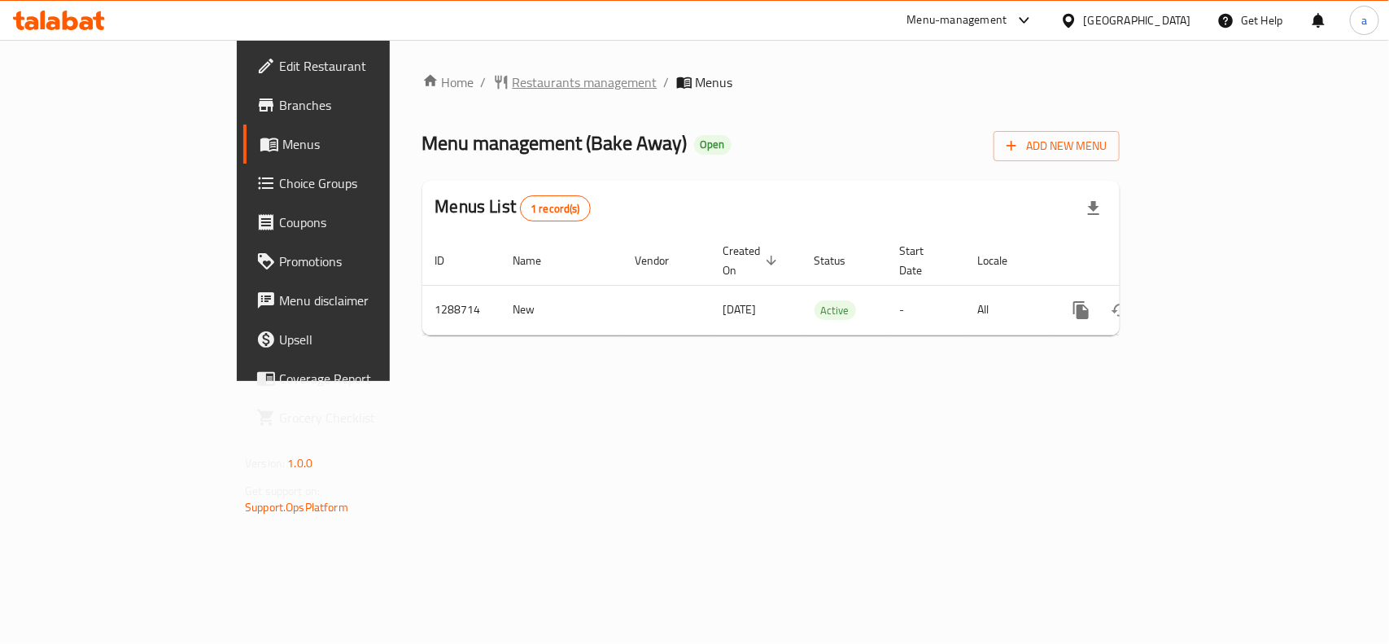
click at [513, 76] on span "Restaurants management" at bounding box center [585, 82] width 145 height 20
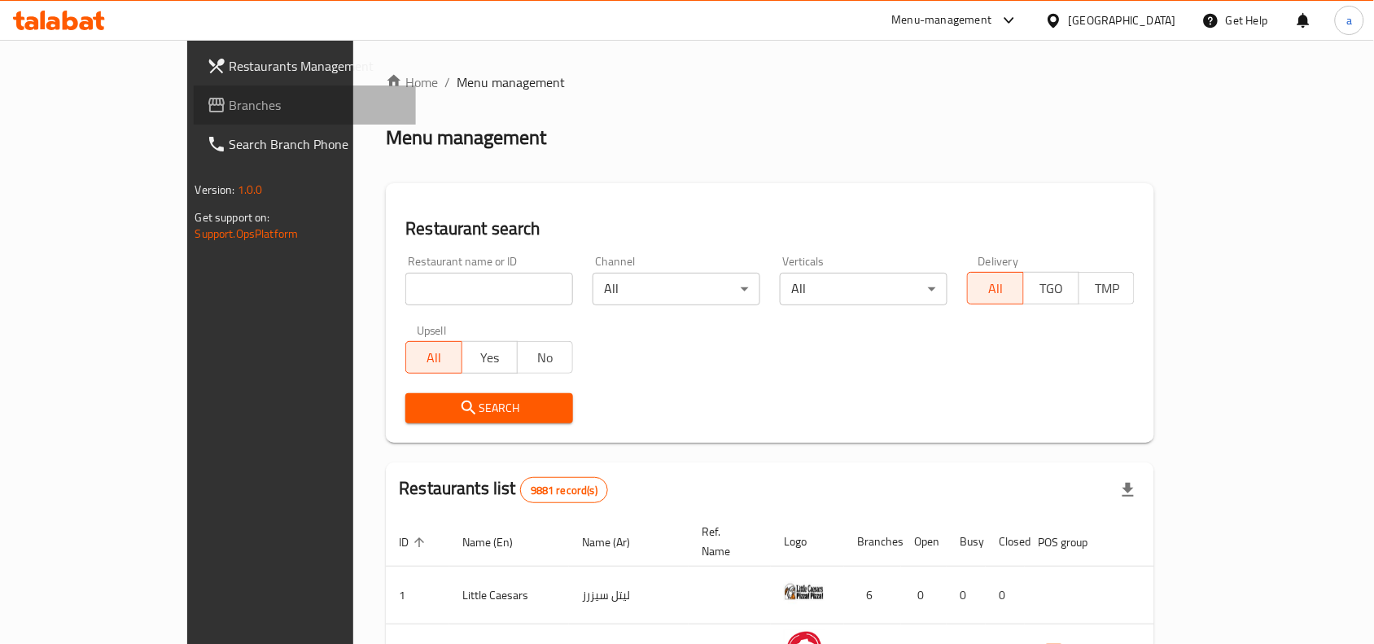
click at [230, 111] on span "Branches" at bounding box center [317, 105] width 174 height 20
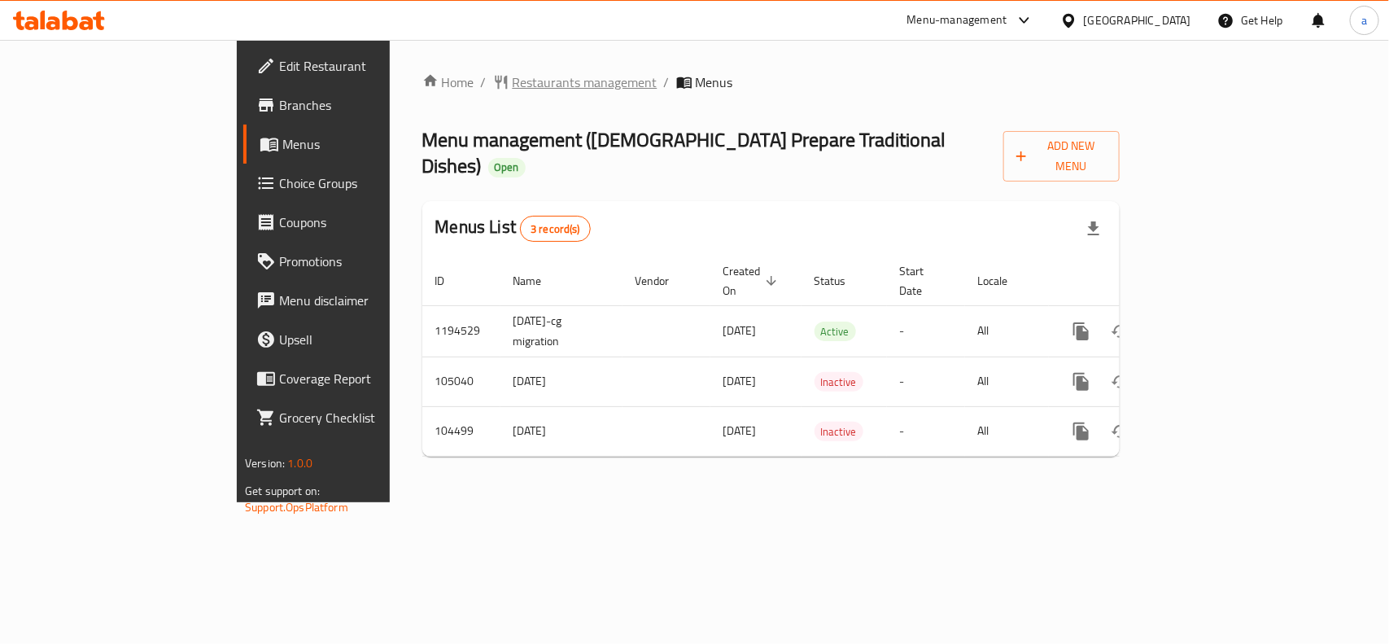
click at [513, 82] on span "Restaurants management" at bounding box center [585, 82] width 145 height 20
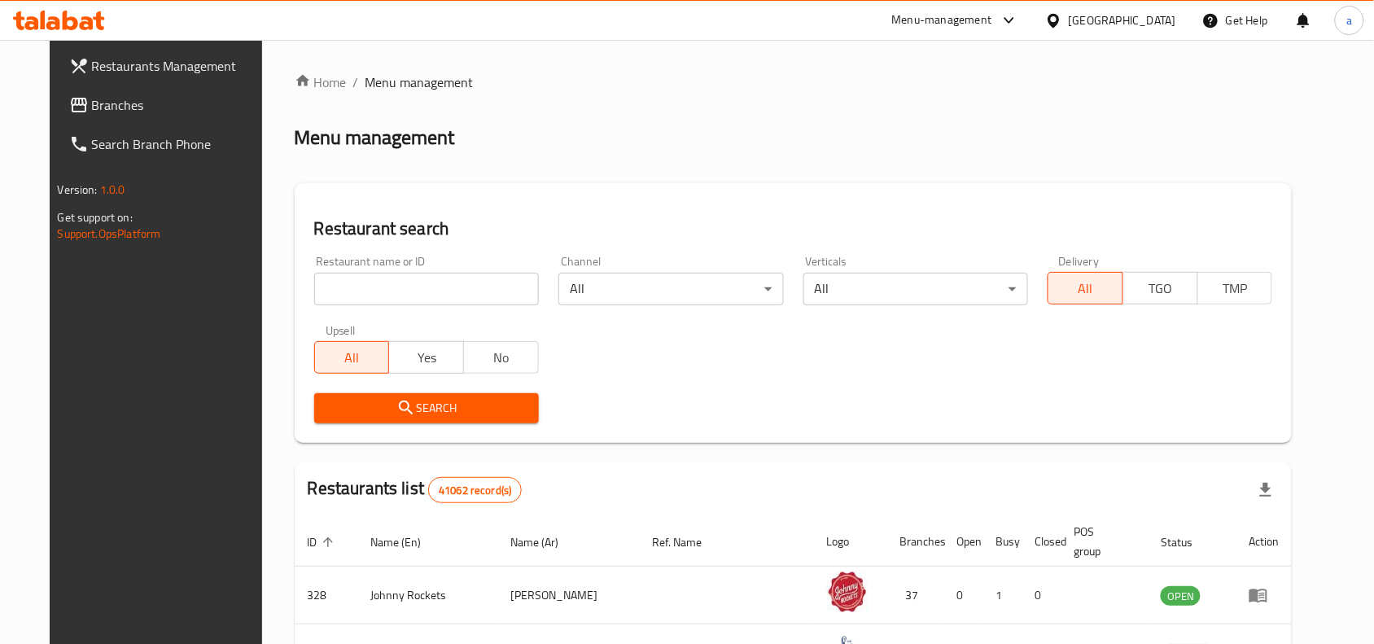
drag, startPoint x: 92, startPoint y: 108, endPoint x: 107, endPoint y: 80, distance: 32.4
click at [92, 108] on span "Branches" at bounding box center [179, 105] width 174 height 20
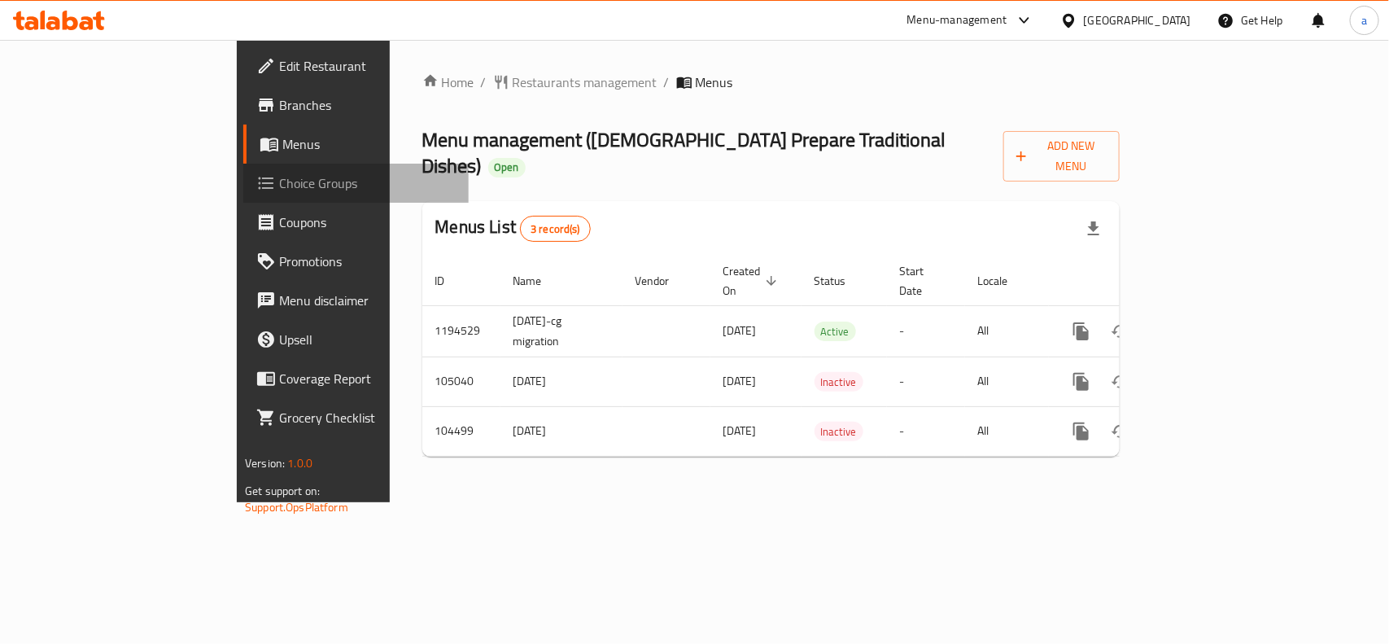
click at [279, 185] on span "Choice Groups" at bounding box center [367, 183] width 177 height 20
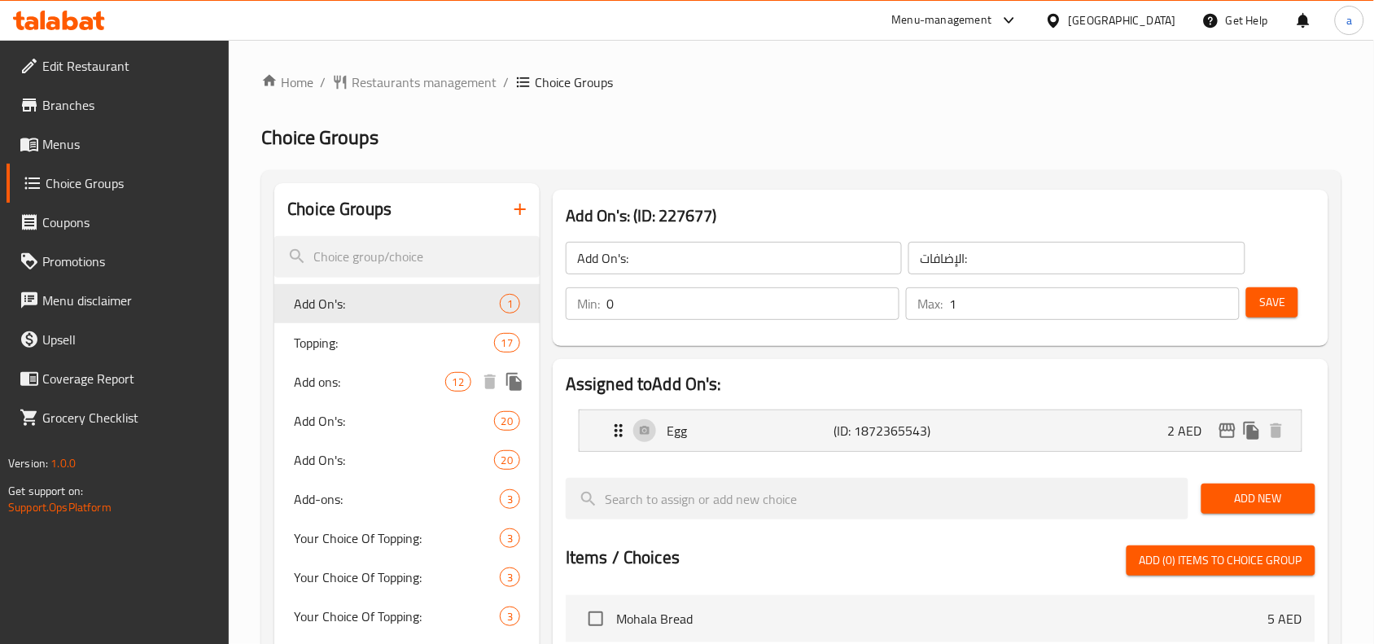
scroll to position [237, 0]
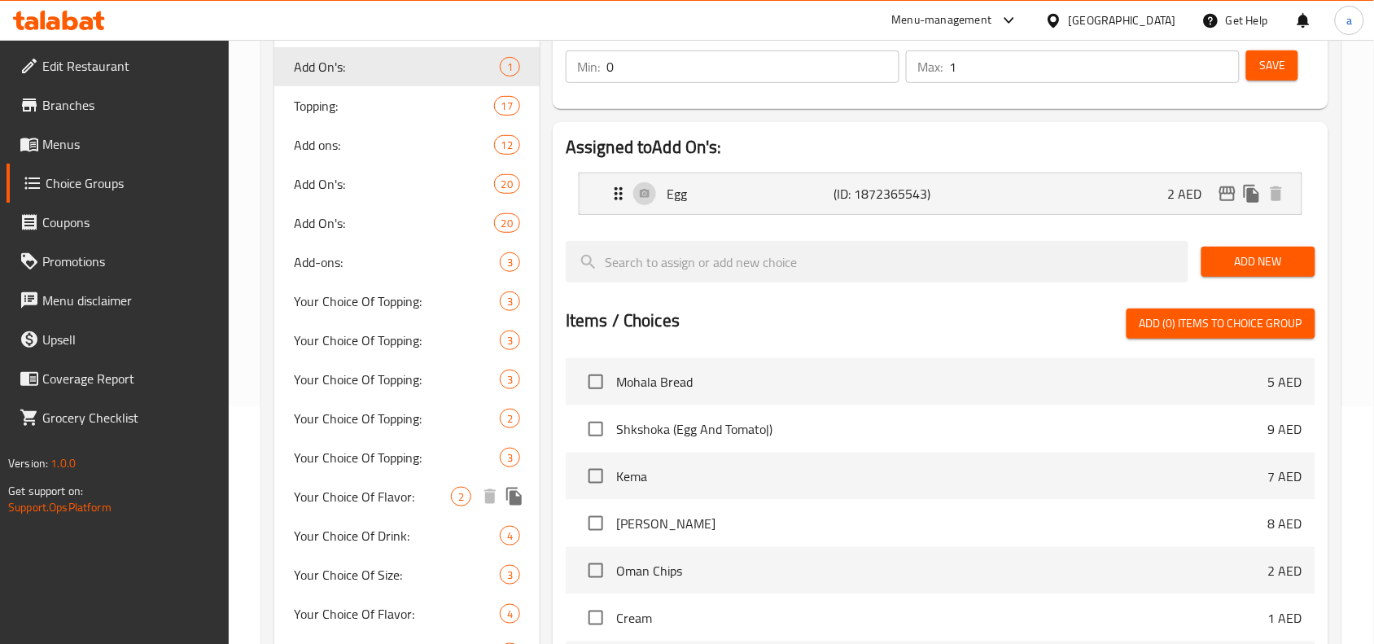
click at [444, 493] on span "Your Choice Of Flavor:" at bounding box center [372, 497] width 157 height 20
type input "Your Choice Of Flavor:"
type input "اختيارك من النكهة:"
type input "1"
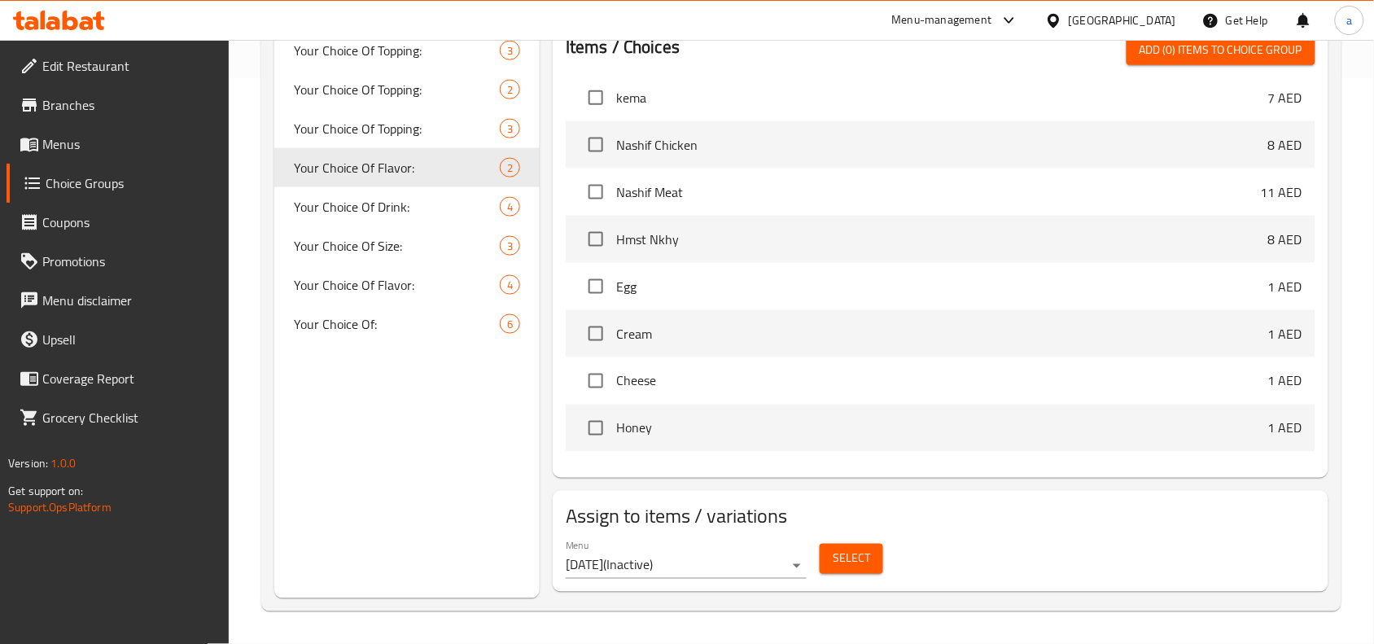
scroll to position [2137, 0]
click at [389, 278] on span "Your Choice Of Flavor:" at bounding box center [372, 285] width 157 height 20
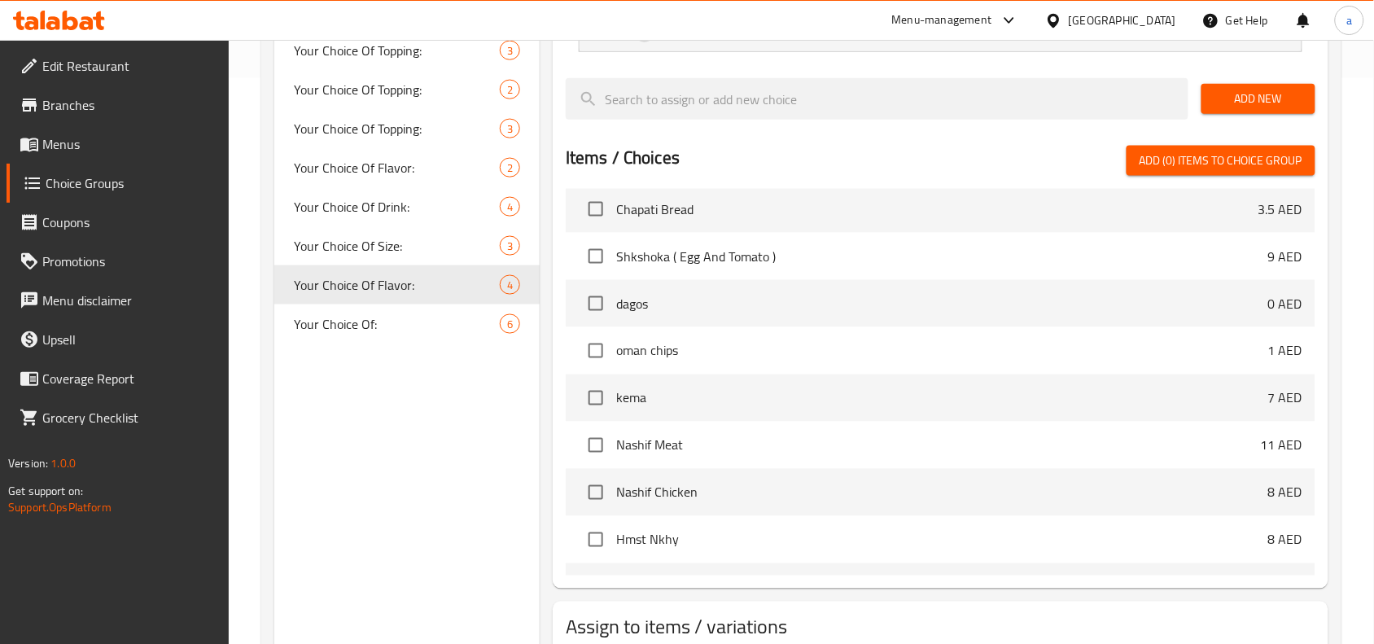
scroll to position [949, 0]
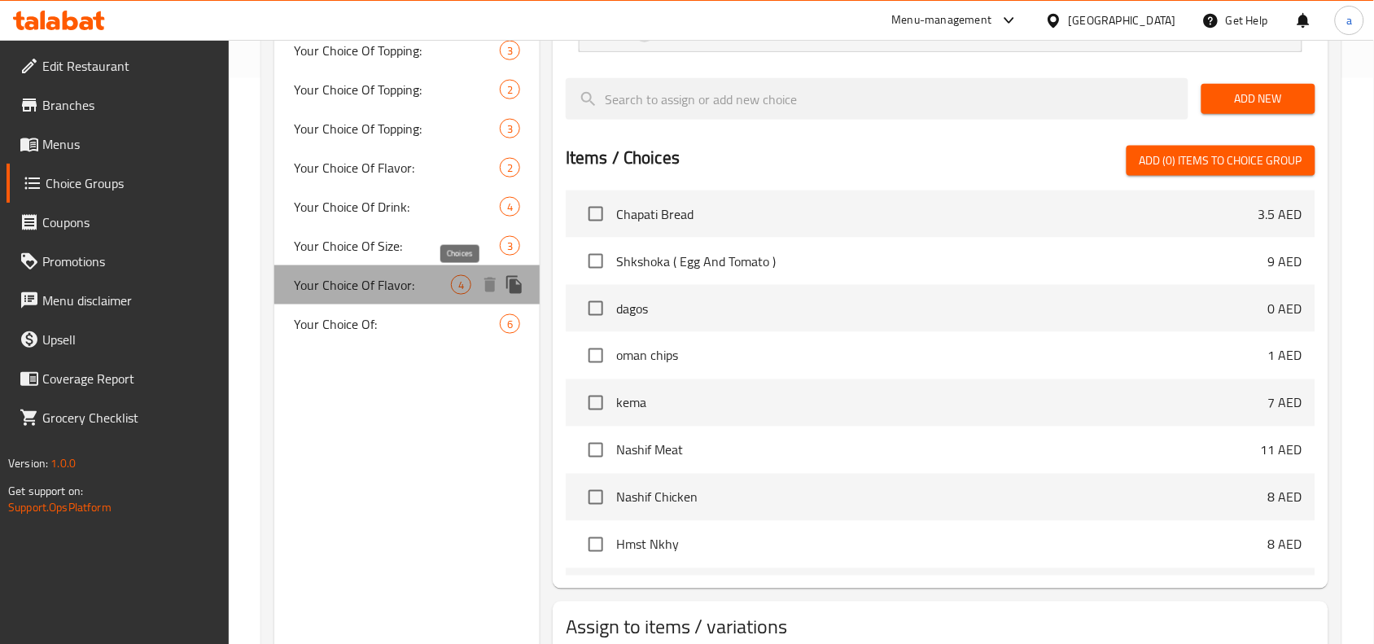
click at [464, 281] on span "4" at bounding box center [461, 285] width 19 height 15
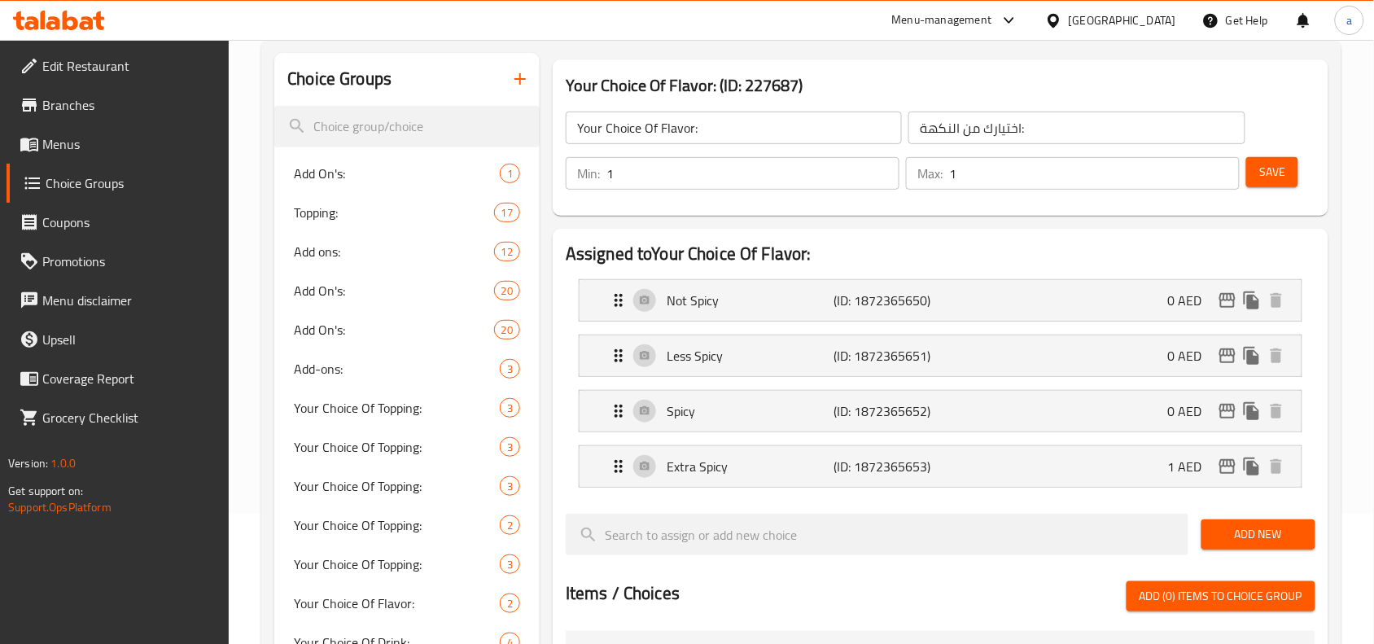
scroll to position [0, 0]
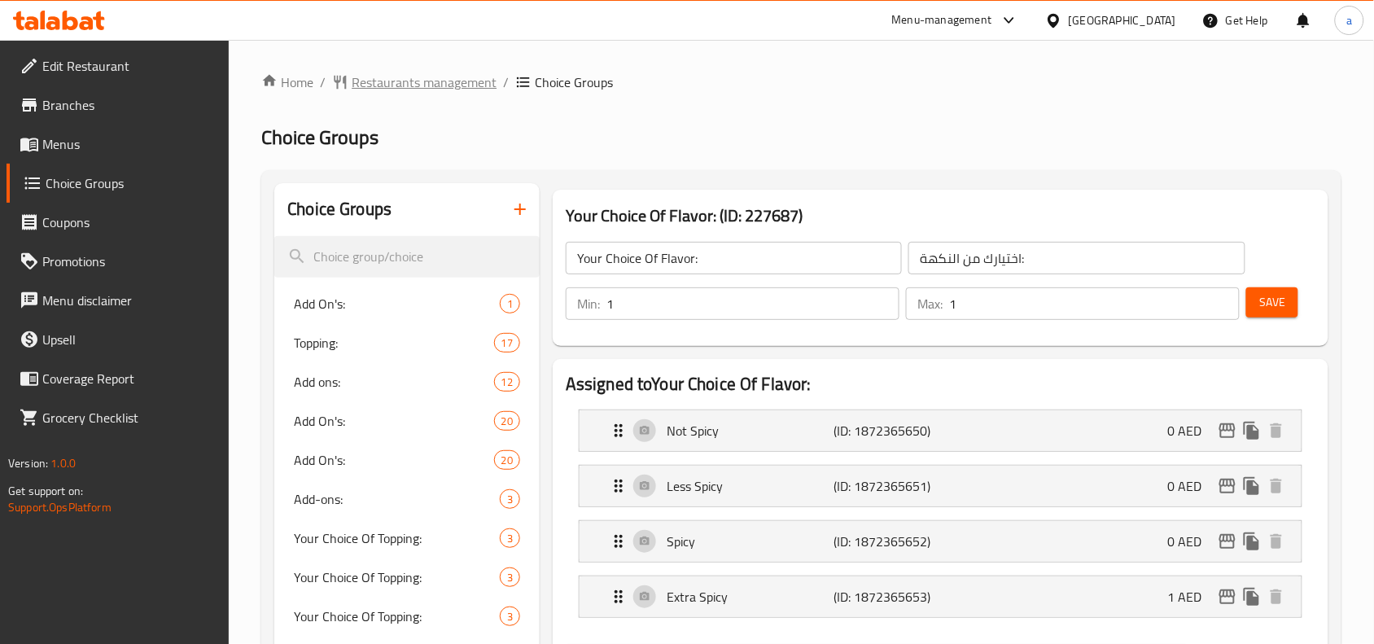
click at [413, 82] on span "Restaurants management" at bounding box center [424, 82] width 145 height 20
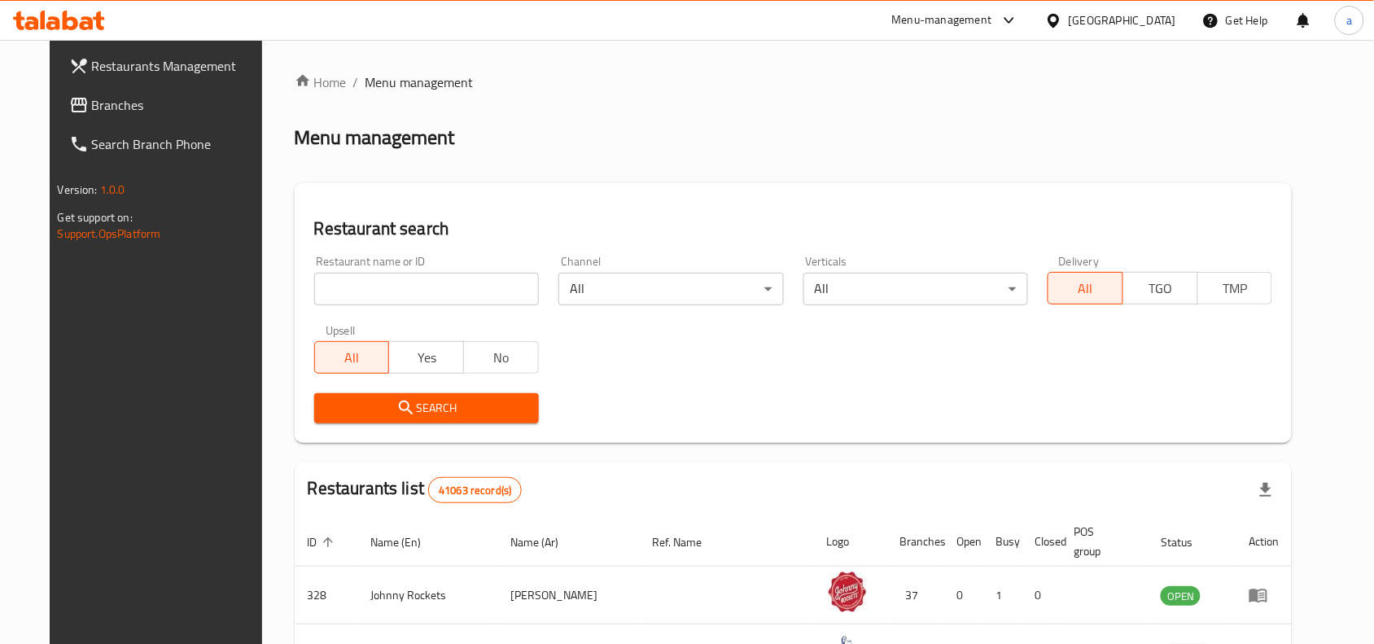
click at [144, 108] on span "Branches" at bounding box center [179, 105] width 174 height 20
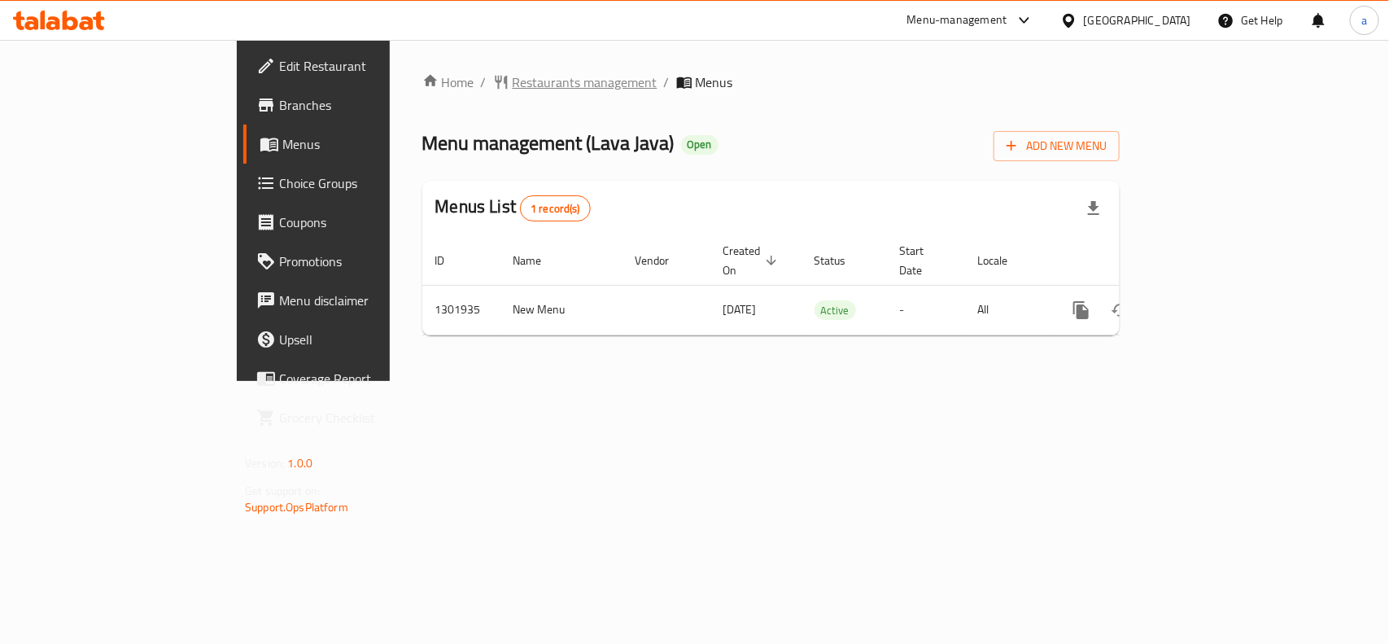
click at [513, 84] on span "Restaurants management" at bounding box center [585, 82] width 145 height 20
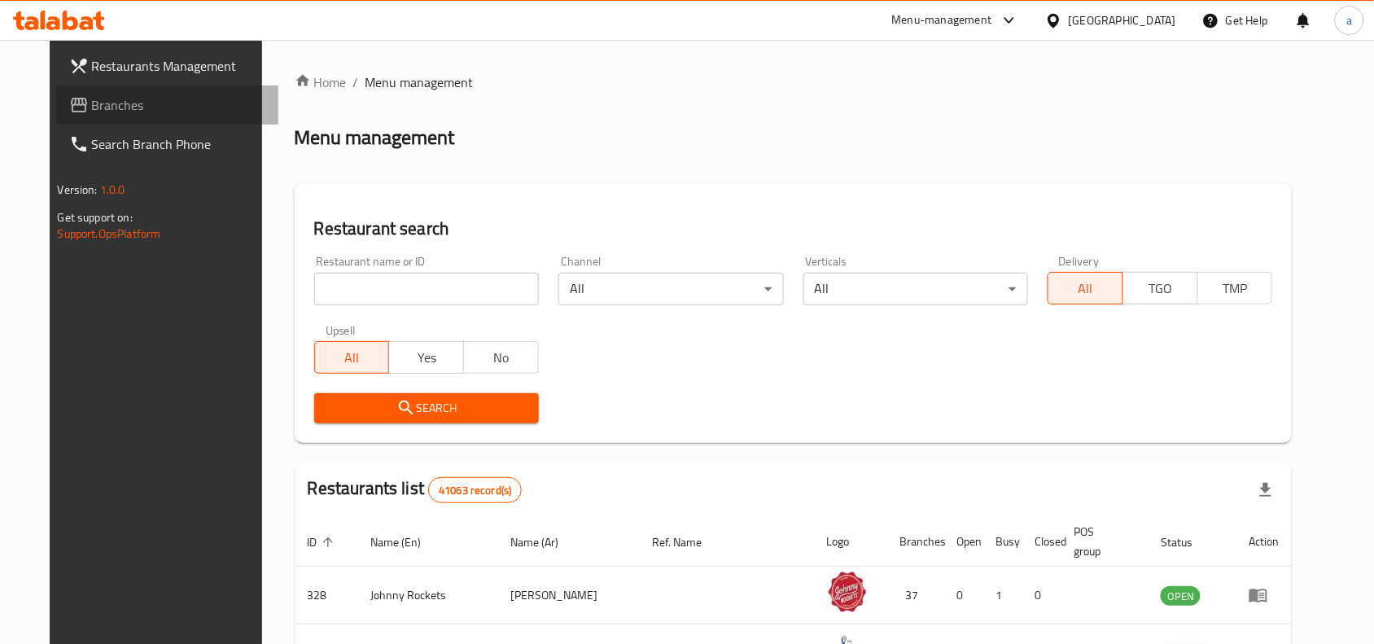
click at [107, 107] on span "Branches" at bounding box center [179, 105] width 174 height 20
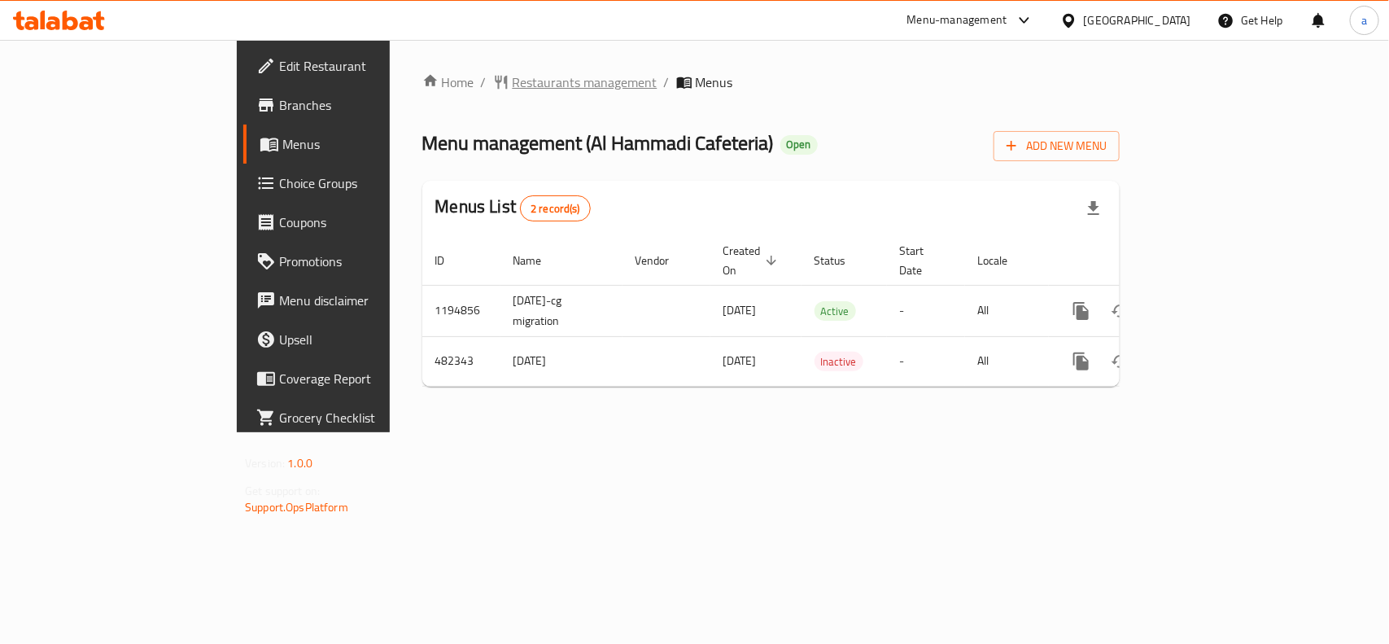
click at [513, 85] on span "Restaurants management" at bounding box center [585, 82] width 145 height 20
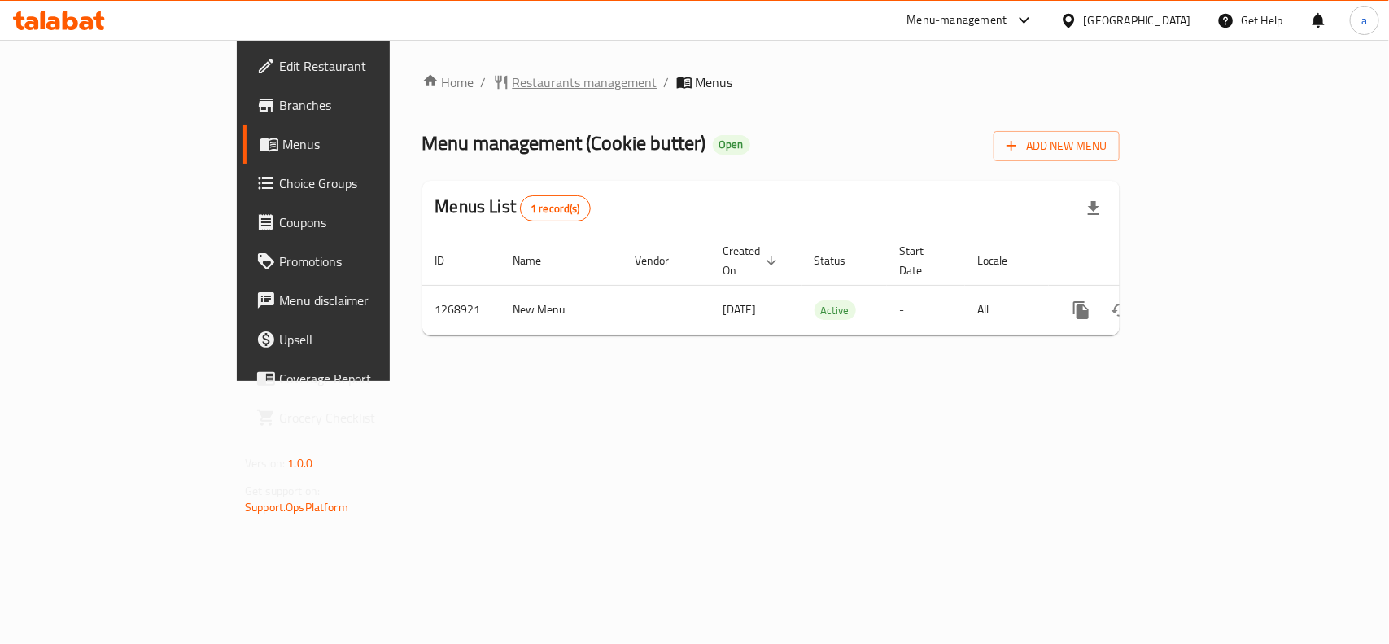
click at [513, 84] on span "Restaurants management" at bounding box center [585, 82] width 145 height 20
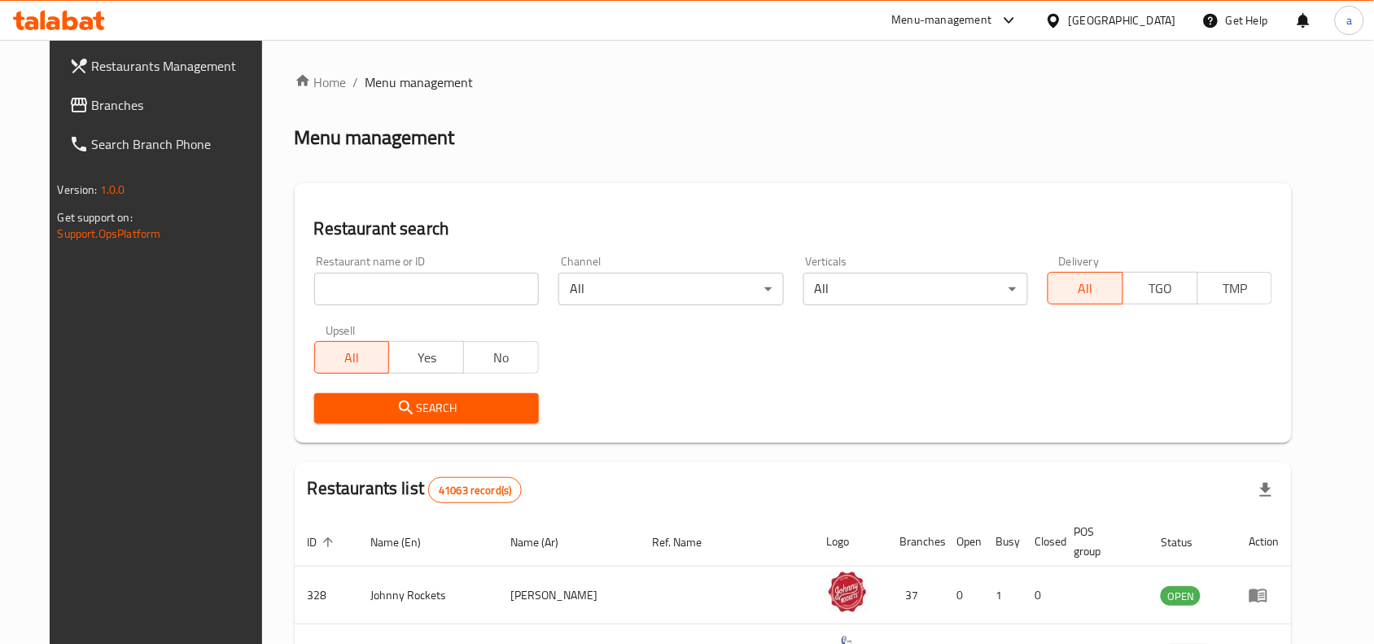
click at [92, 98] on span "Branches" at bounding box center [179, 105] width 174 height 20
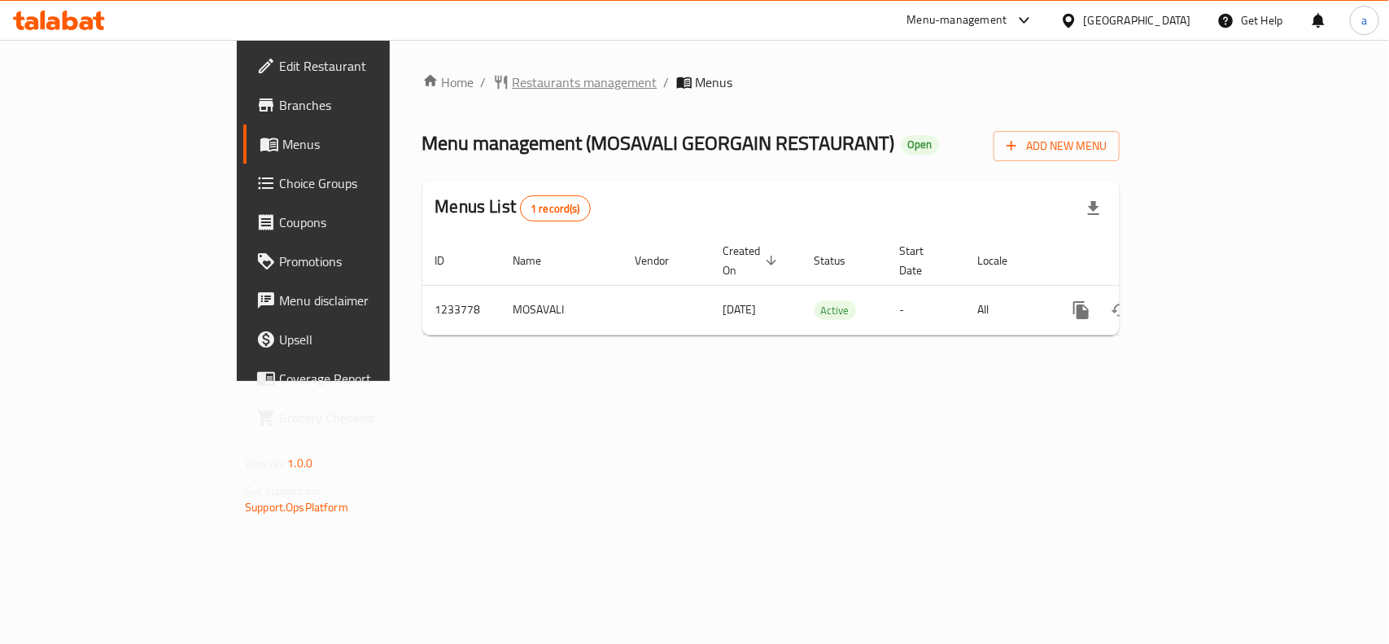
click at [513, 87] on span "Restaurants management" at bounding box center [585, 82] width 145 height 20
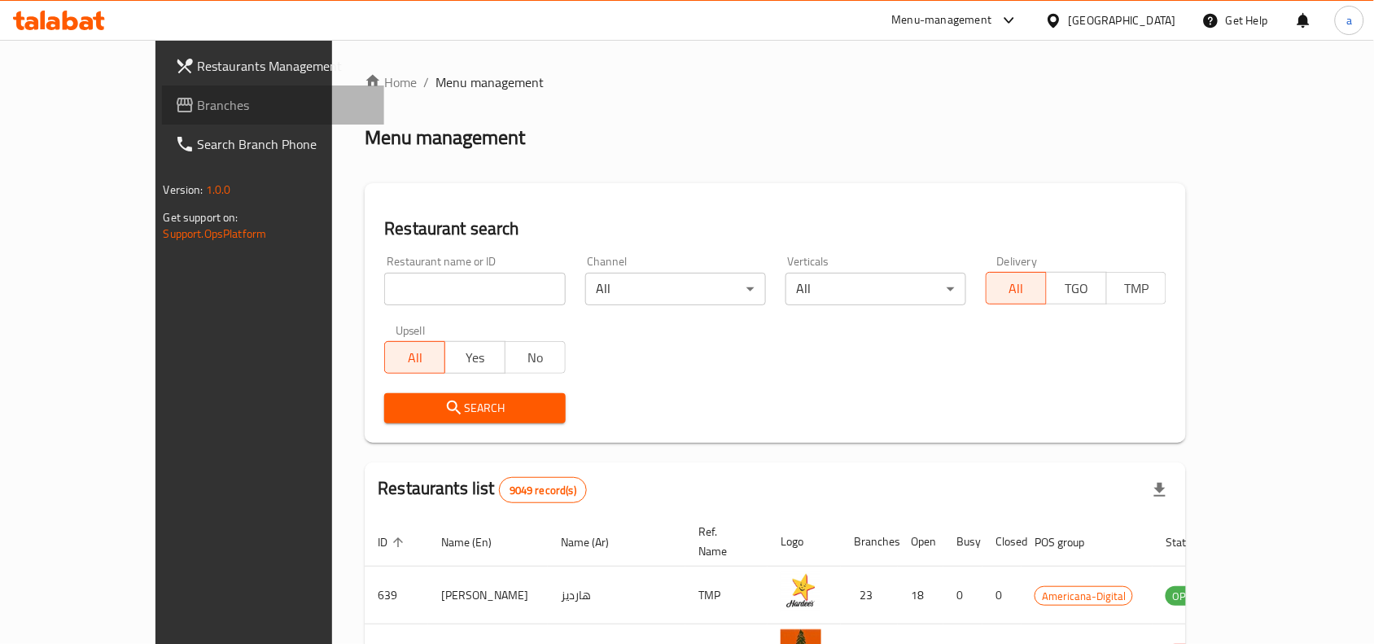
click at [198, 100] on span "Branches" at bounding box center [285, 105] width 174 height 20
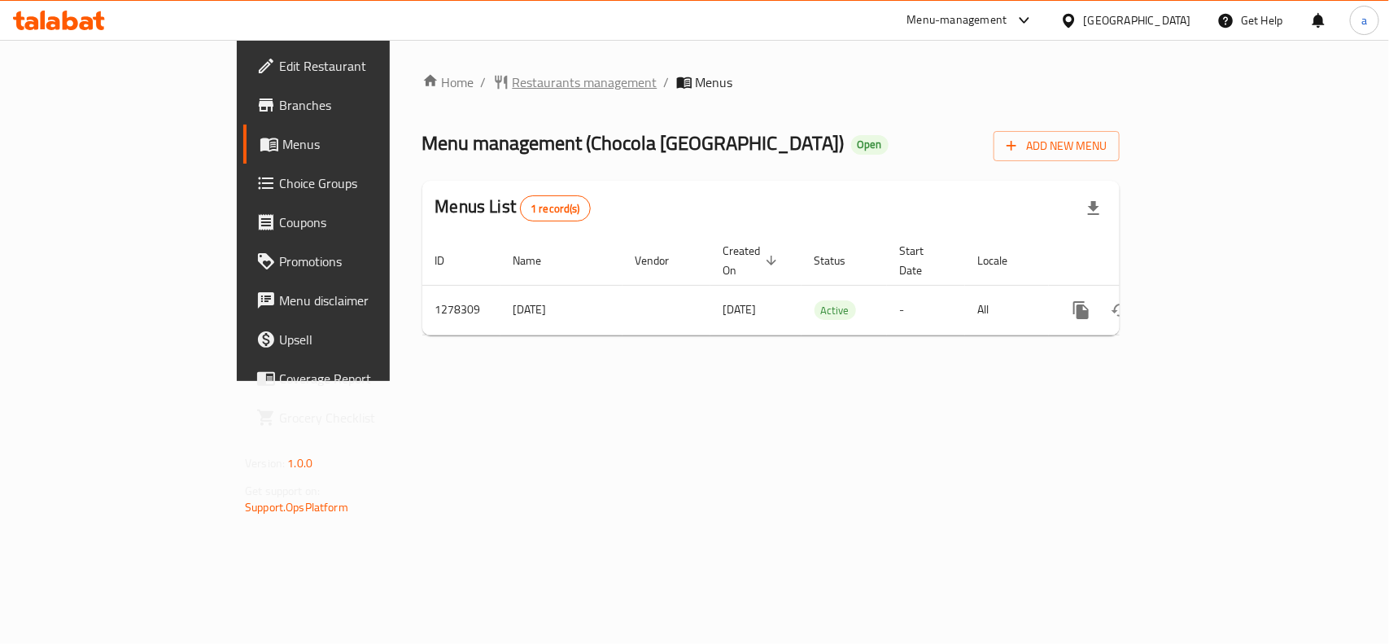
click at [513, 86] on span "Restaurants management" at bounding box center [585, 82] width 145 height 20
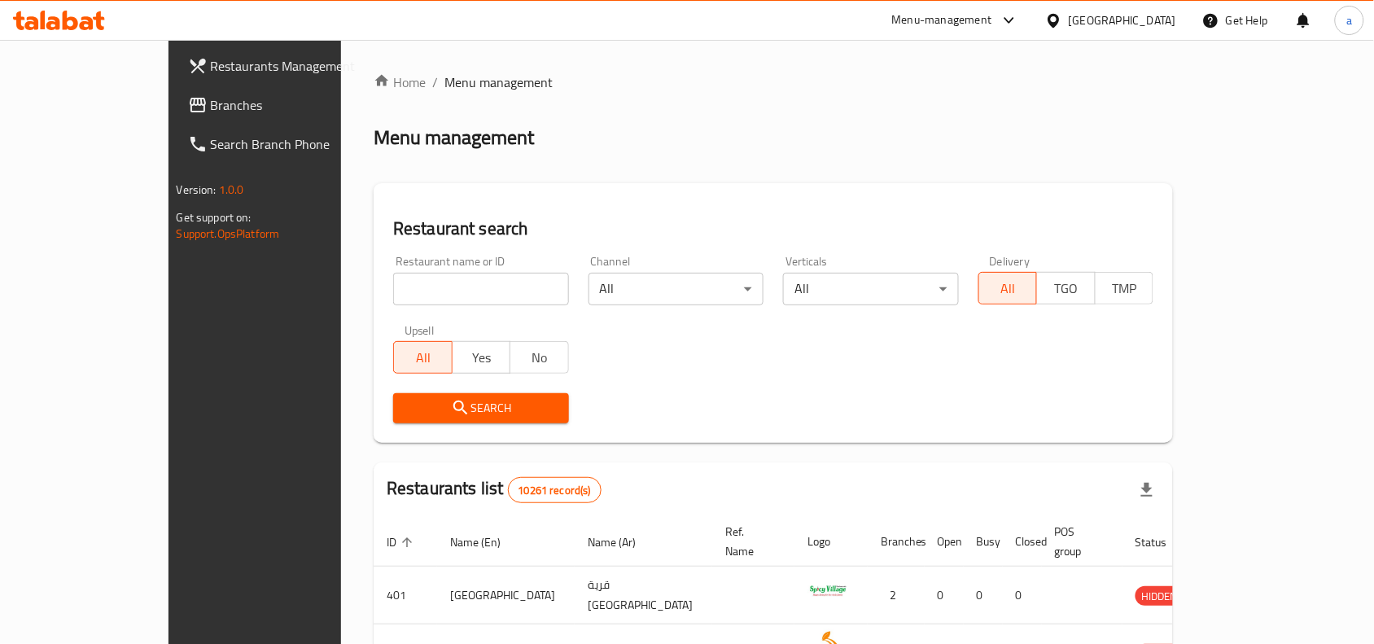
click at [211, 108] on span "Branches" at bounding box center [298, 105] width 174 height 20
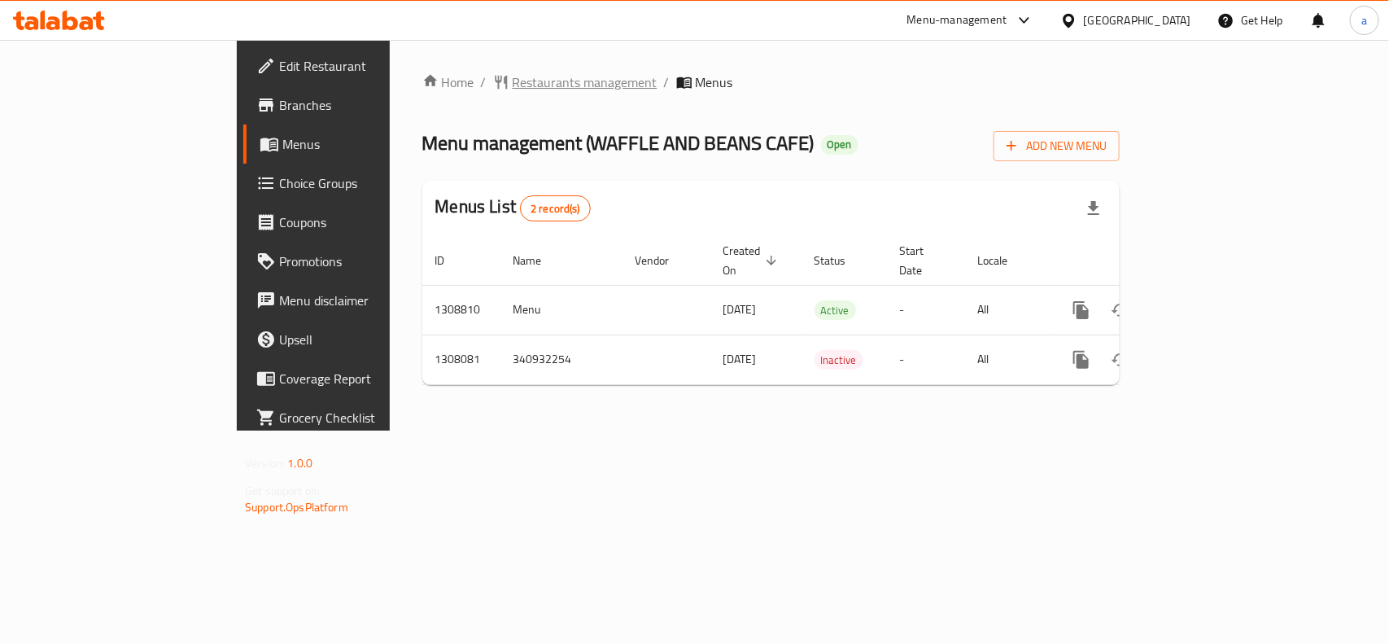
click at [513, 76] on span "Restaurants management" at bounding box center [585, 82] width 145 height 20
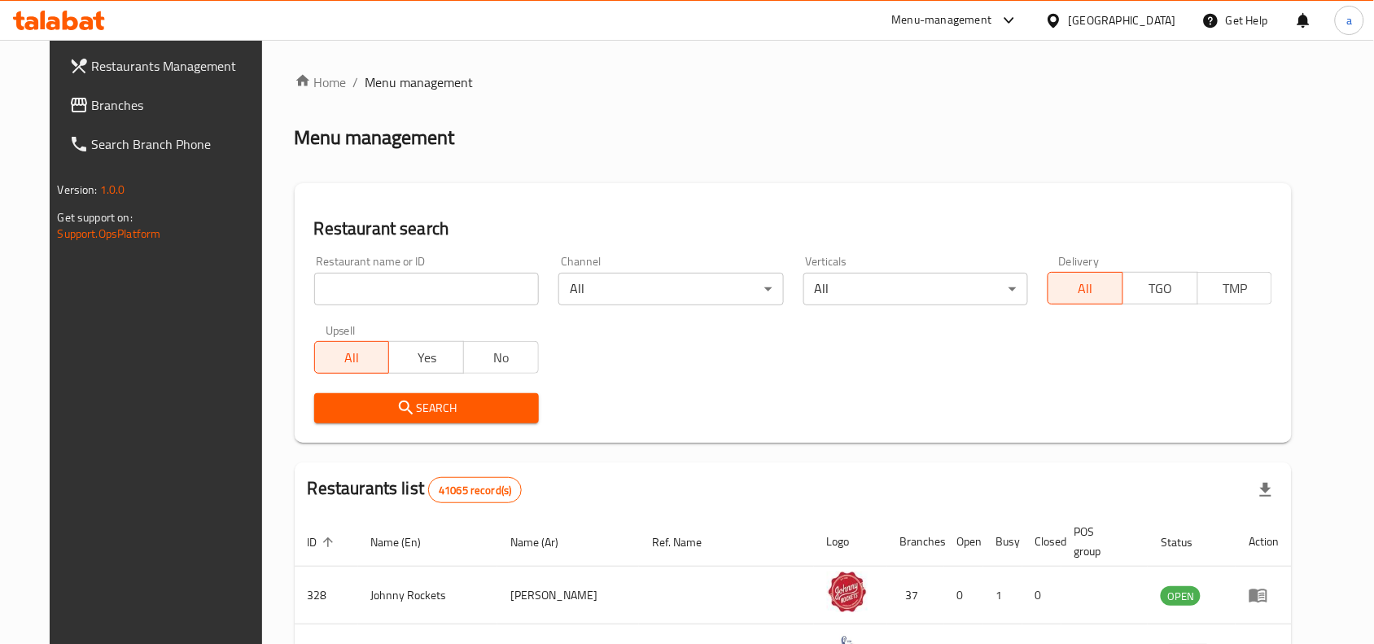
click at [129, 112] on span "Branches" at bounding box center [179, 105] width 174 height 20
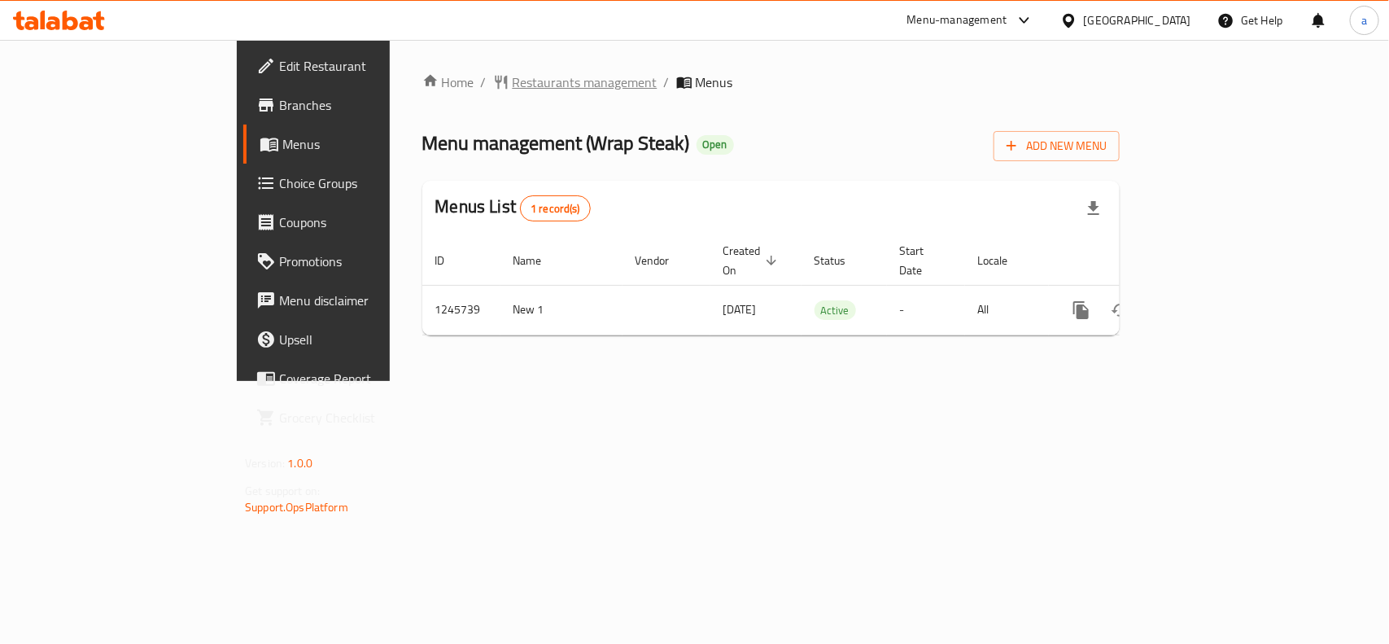
click at [513, 74] on span "Restaurants management" at bounding box center [585, 82] width 145 height 20
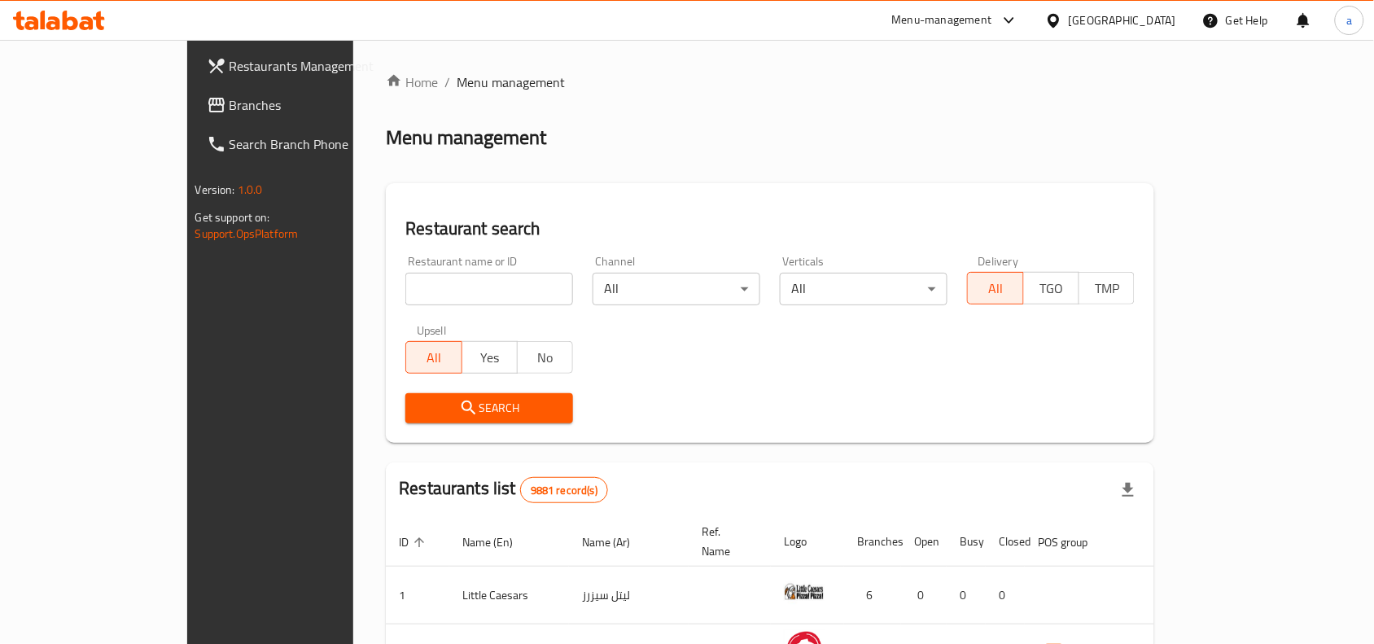
click at [230, 103] on span "Branches" at bounding box center [317, 105] width 174 height 20
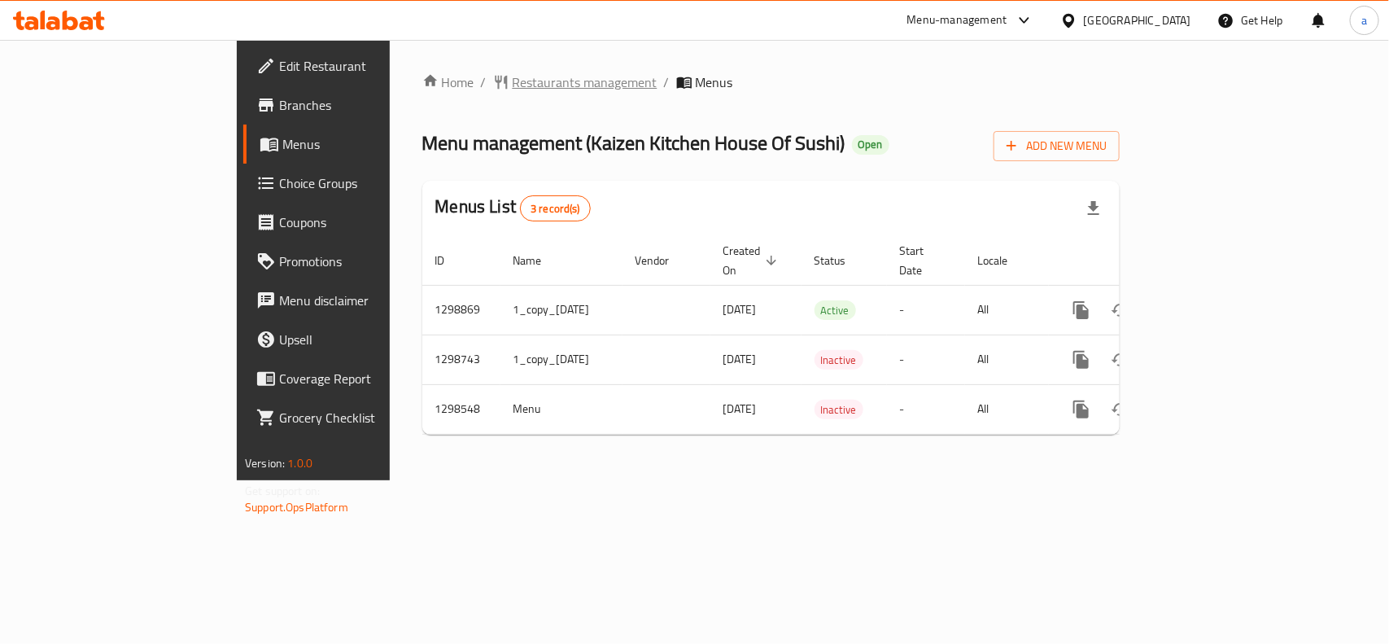
click at [513, 86] on span "Restaurants management" at bounding box center [585, 82] width 145 height 20
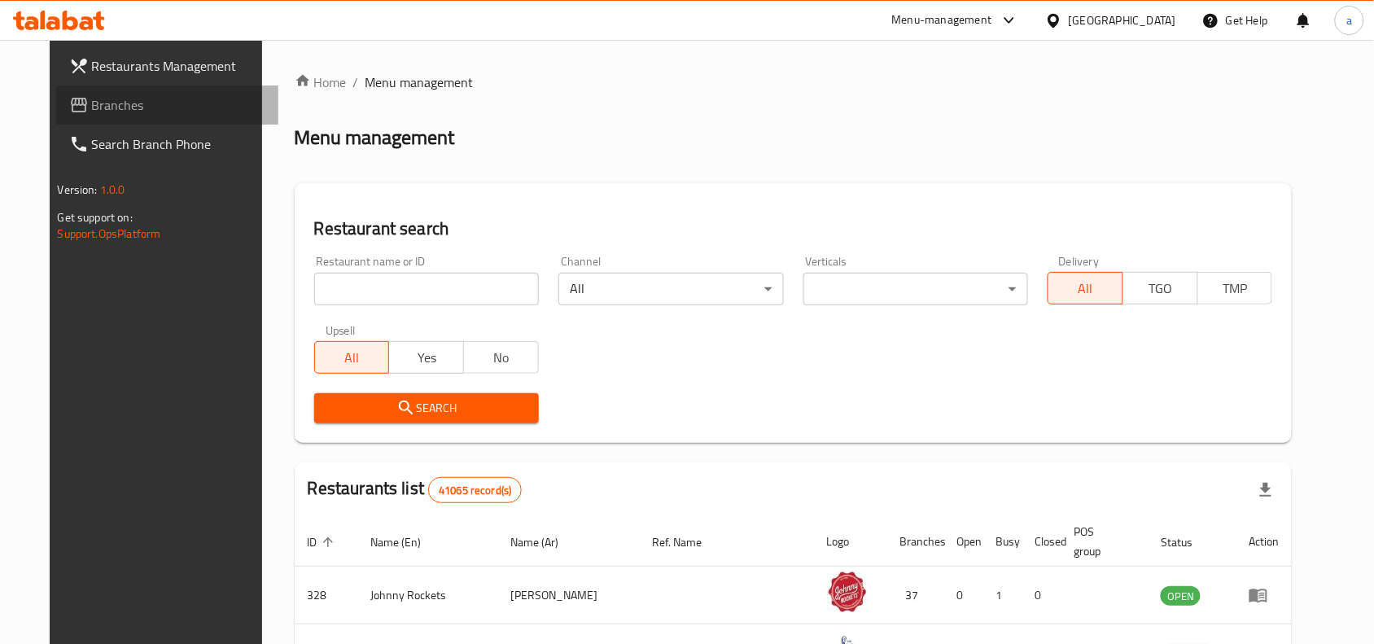
click at [116, 118] on link "Branches" at bounding box center [167, 104] width 223 height 39
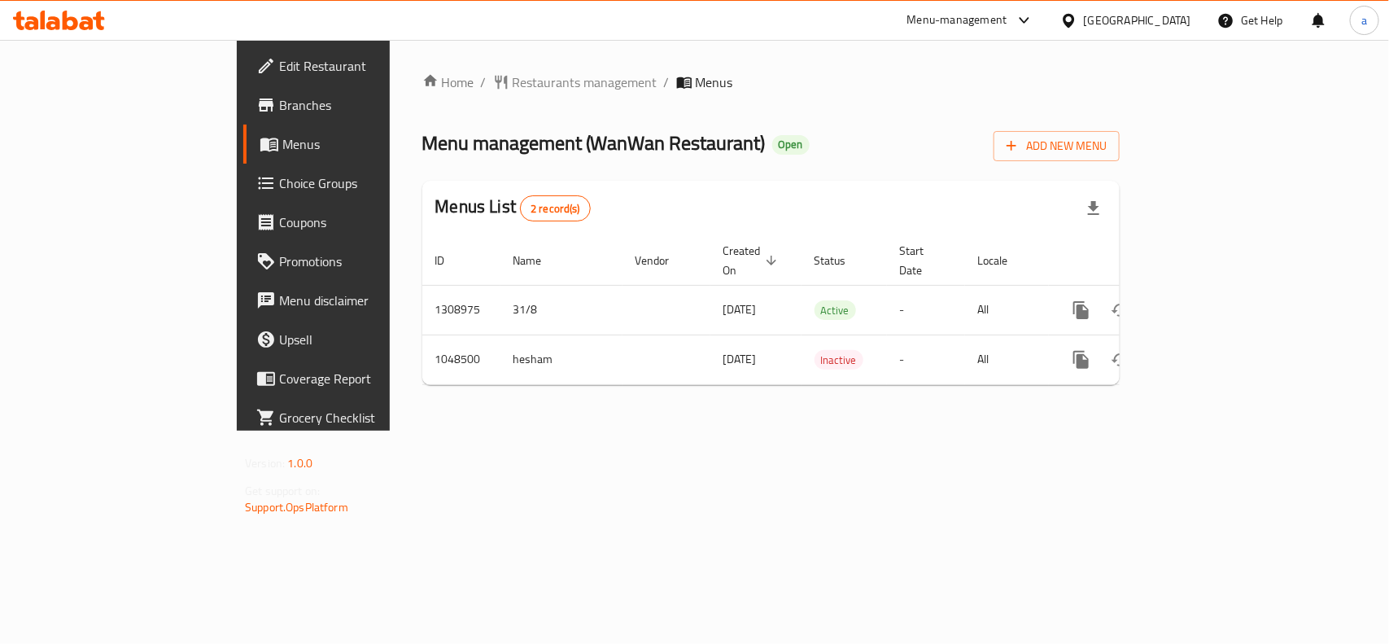
click at [404, 67] on div "Home / Restaurants management / Menus Menu management ( WanWan Restaurant ) Ope…" at bounding box center [771, 235] width 763 height 391
click at [513, 88] on span "Restaurants management" at bounding box center [585, 82] width 145 height 20
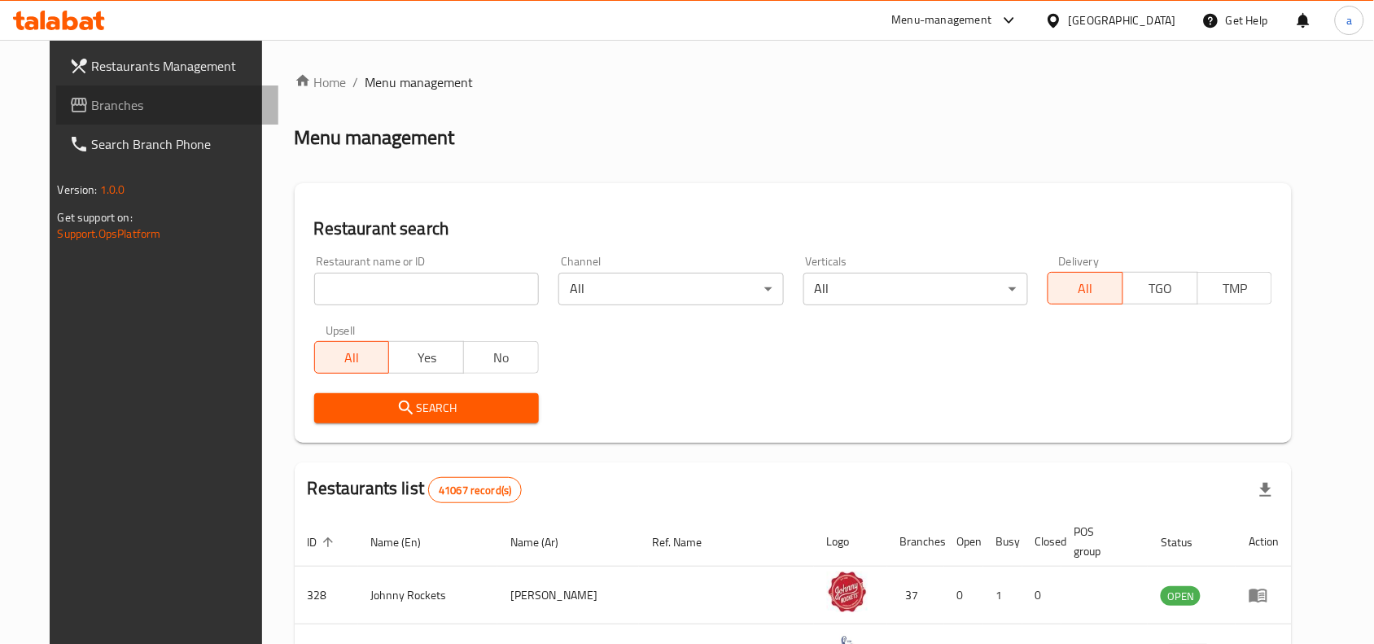
click at [98, 107] on span "Branches" at bounding box center [179, 105] width 174 height 20
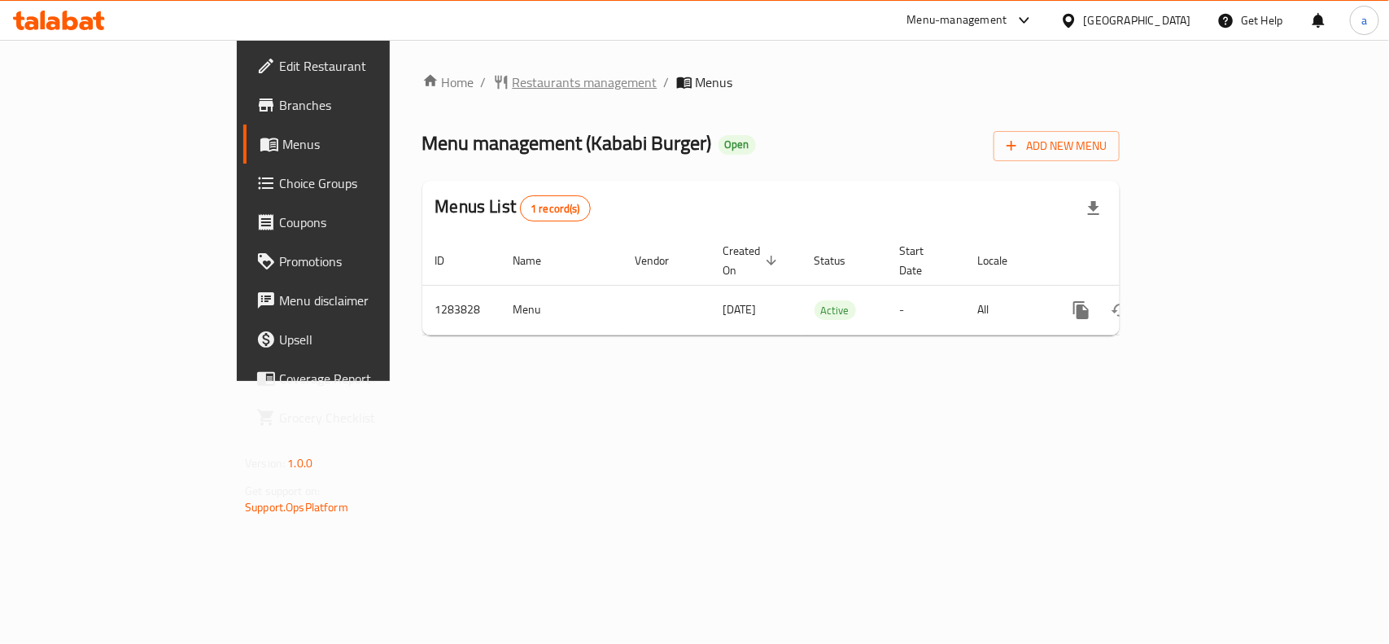
click at [513, 81] on span "Restaurants management" at bounding box center [585, 82] width 145 height 20
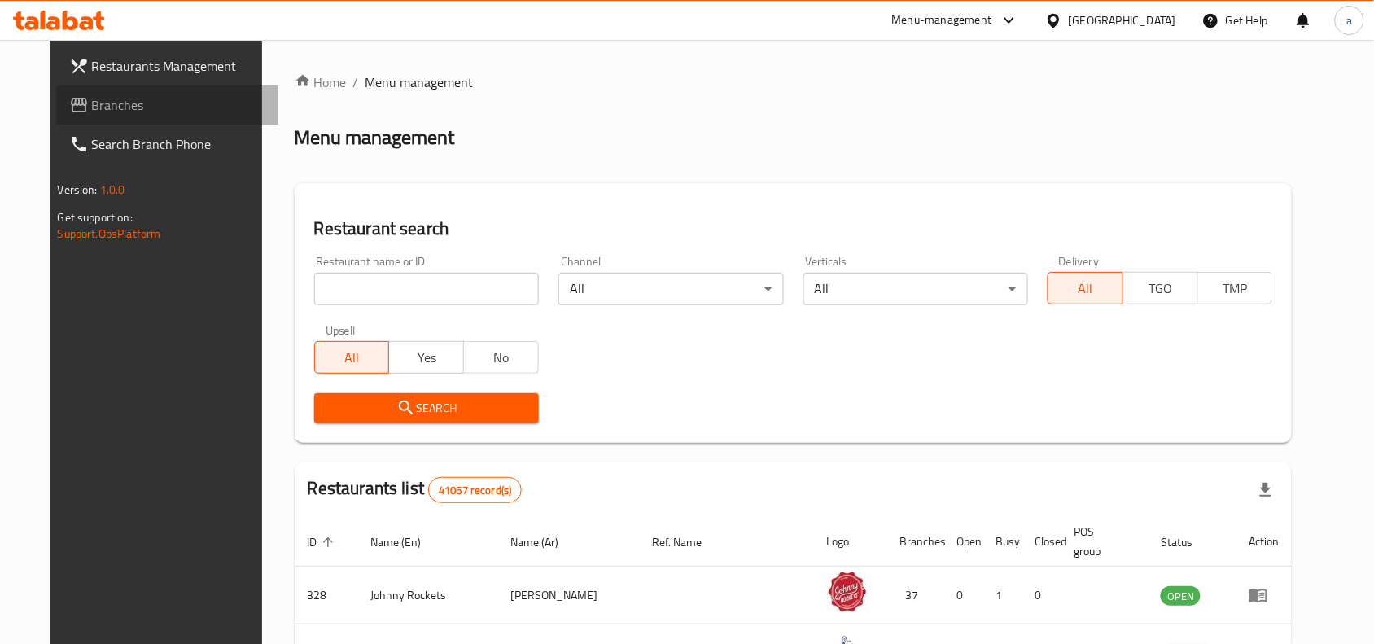
click at [92, 104] on span "Branches" at bounding box center [179, 105] width 174 height 20
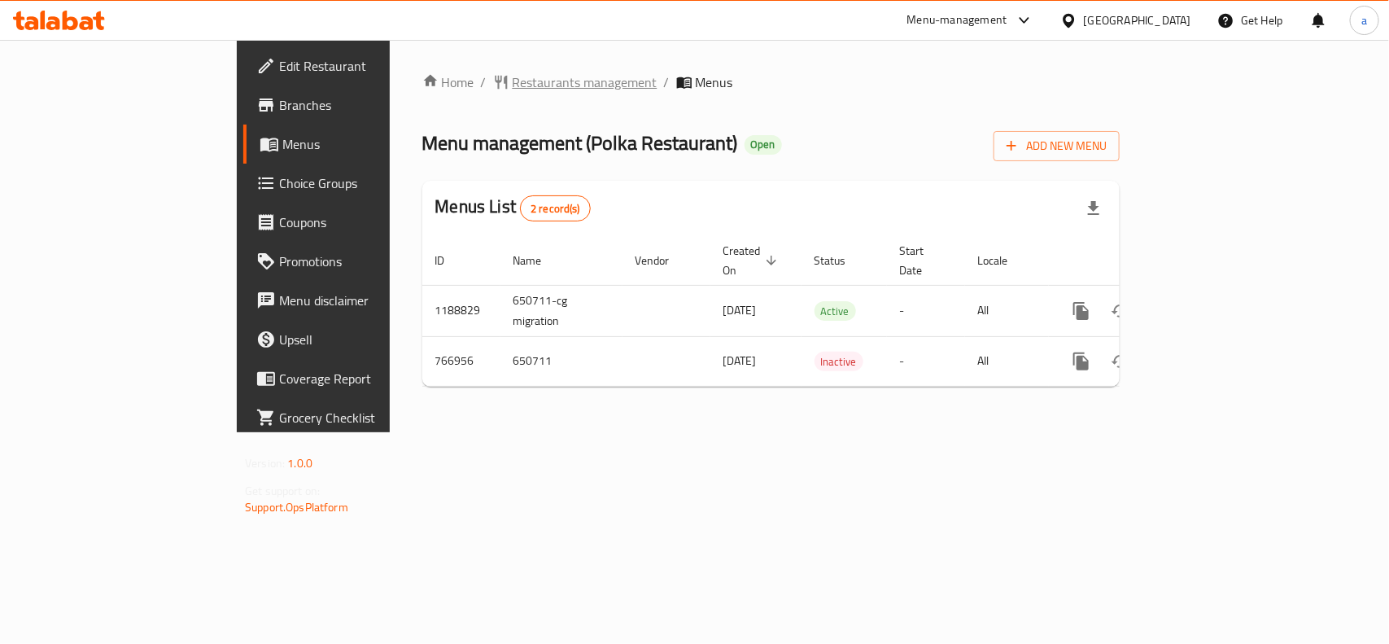
click at [513, 80] on span "Restaurants management" at bounding box center [585, 82] width 145 height 20
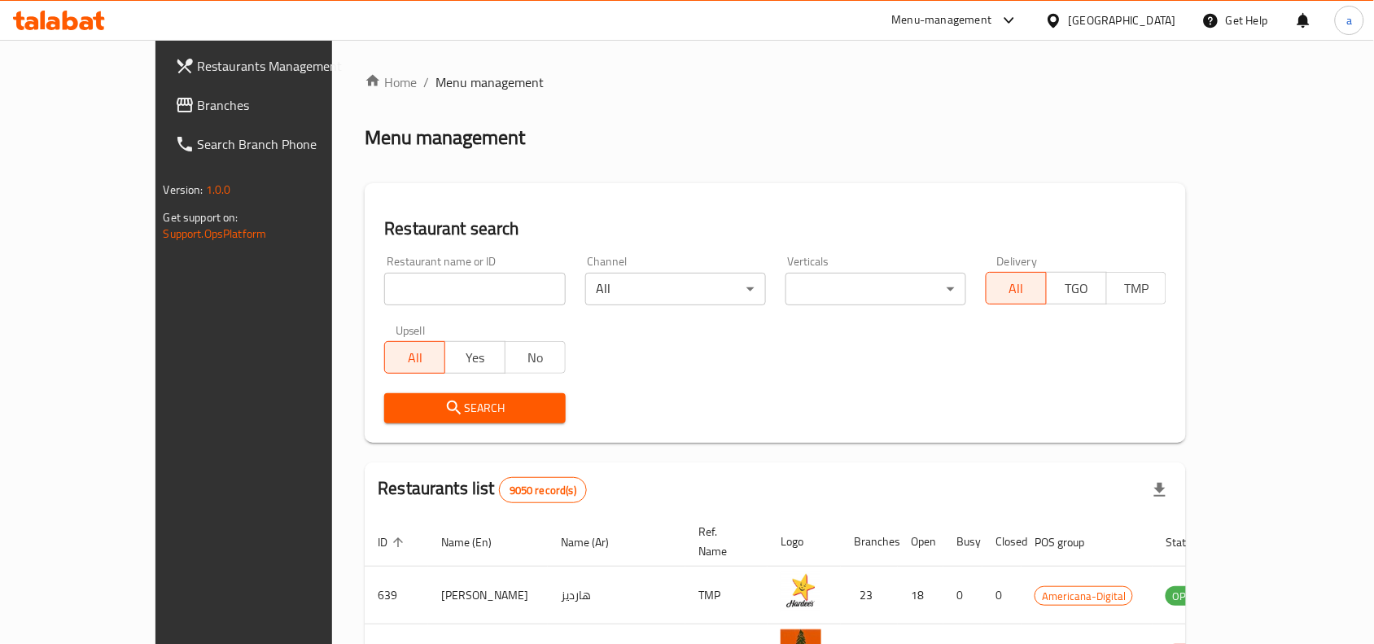
click at [198, 95] on span "Branches" at bounding box center [285, 105] width 174 height 20
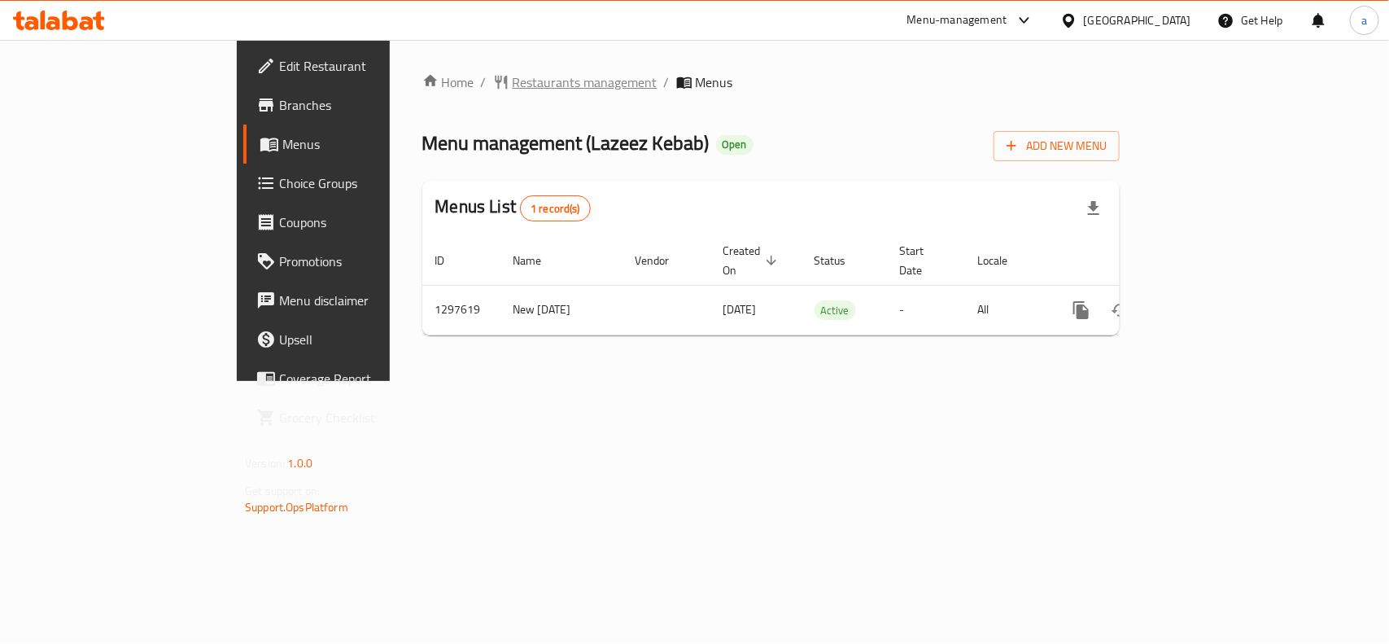
click at [513, 86] on span "Restaurants management" at bounding box center [585, 82] width 145 height 20
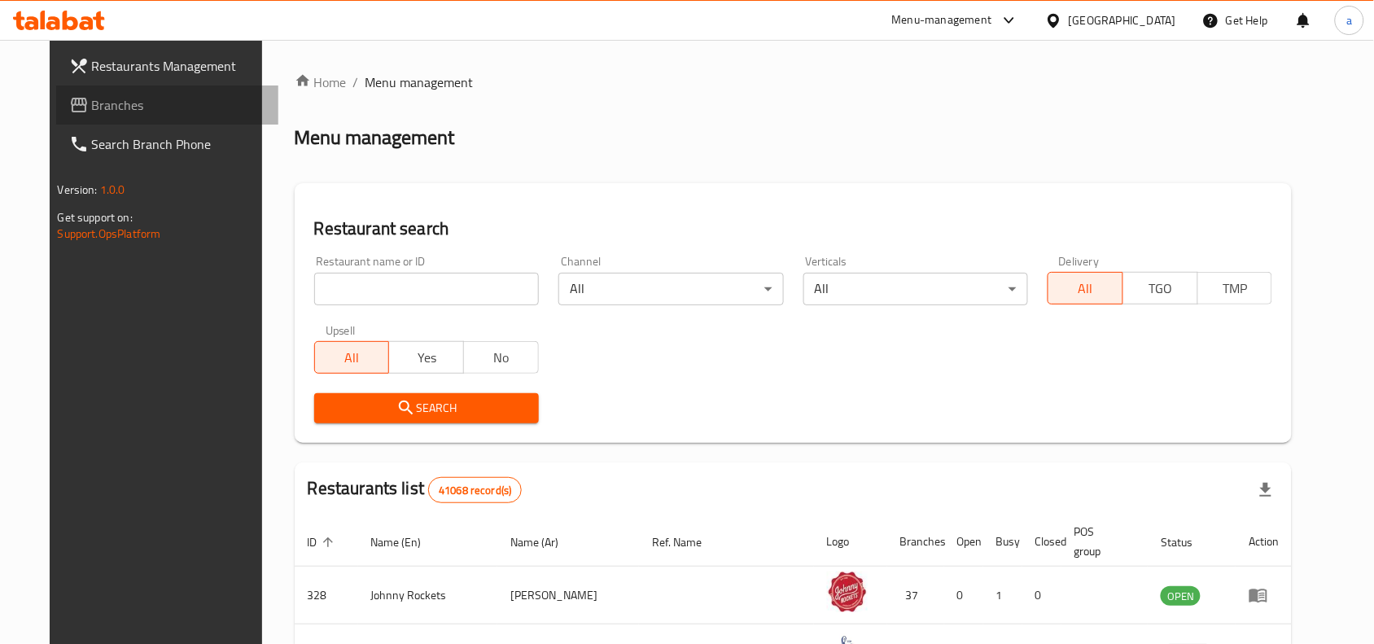
click at [96, 106] on span "Branches" at bounding box center [179, 105] width 174 height 20
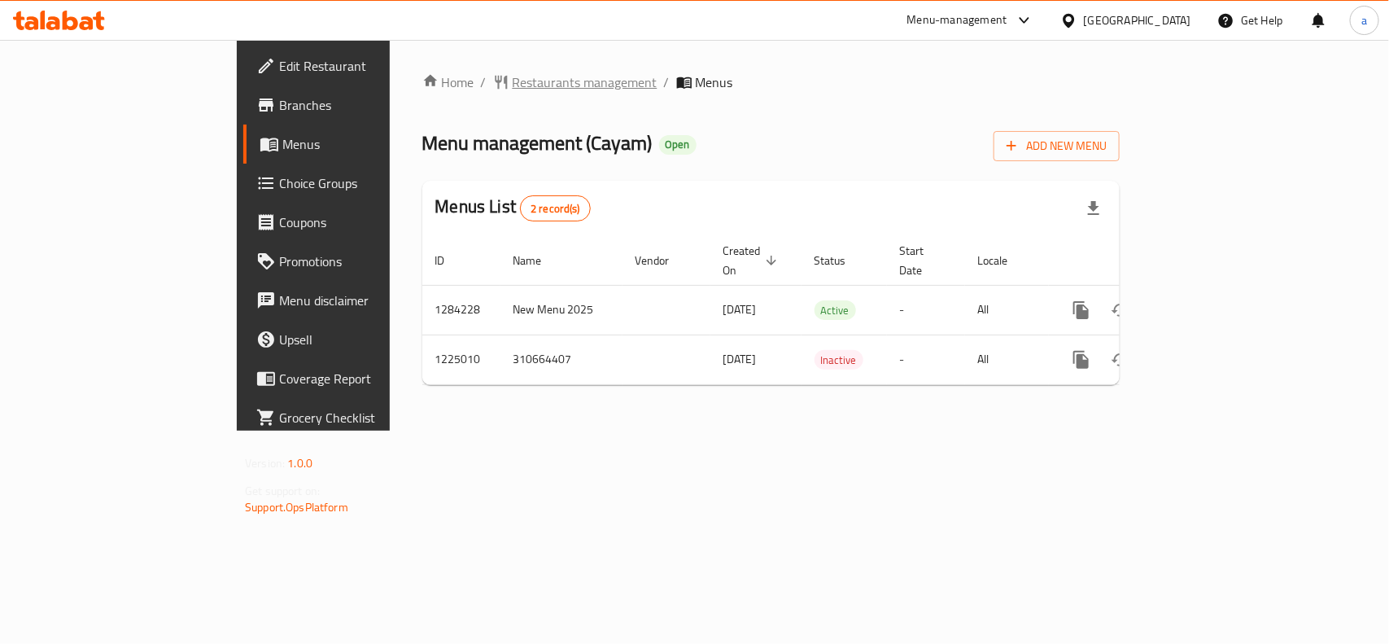
click at [513, 83] on span "Restaurants management" at bounding box center [585, 82] width 145 height 20
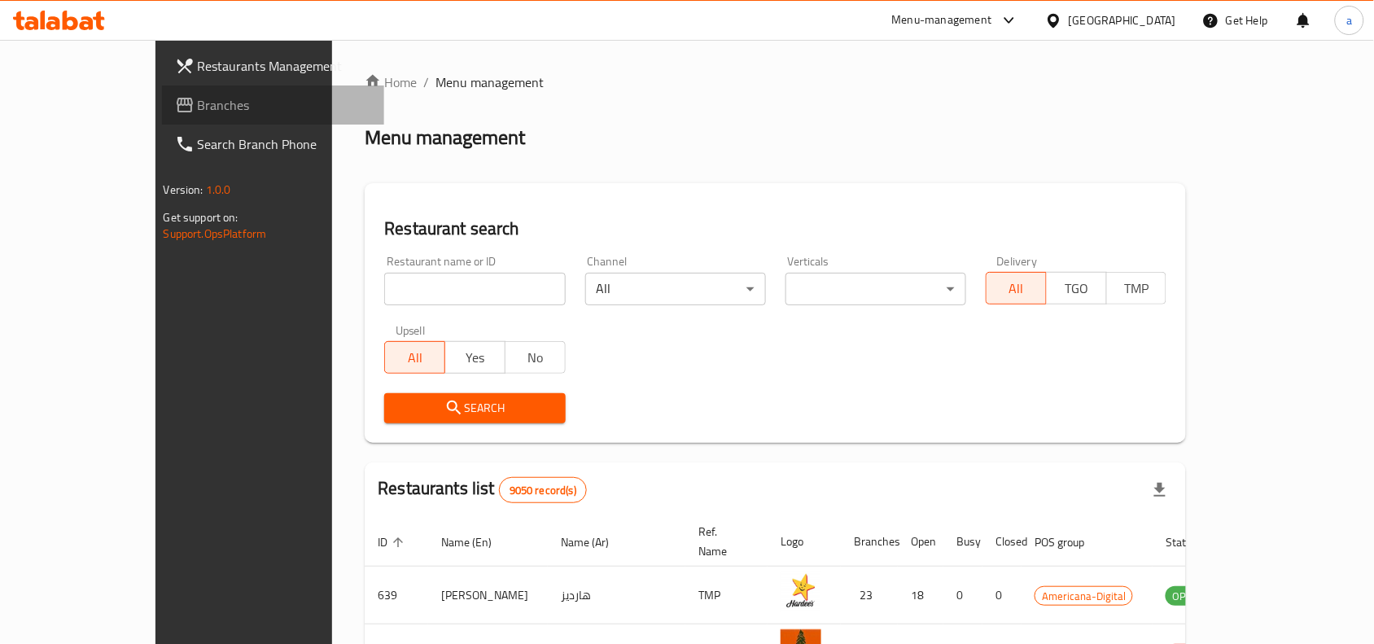
click at [198, 104] on span "Branches" at bounding box center [285, 105] width 174 height 20
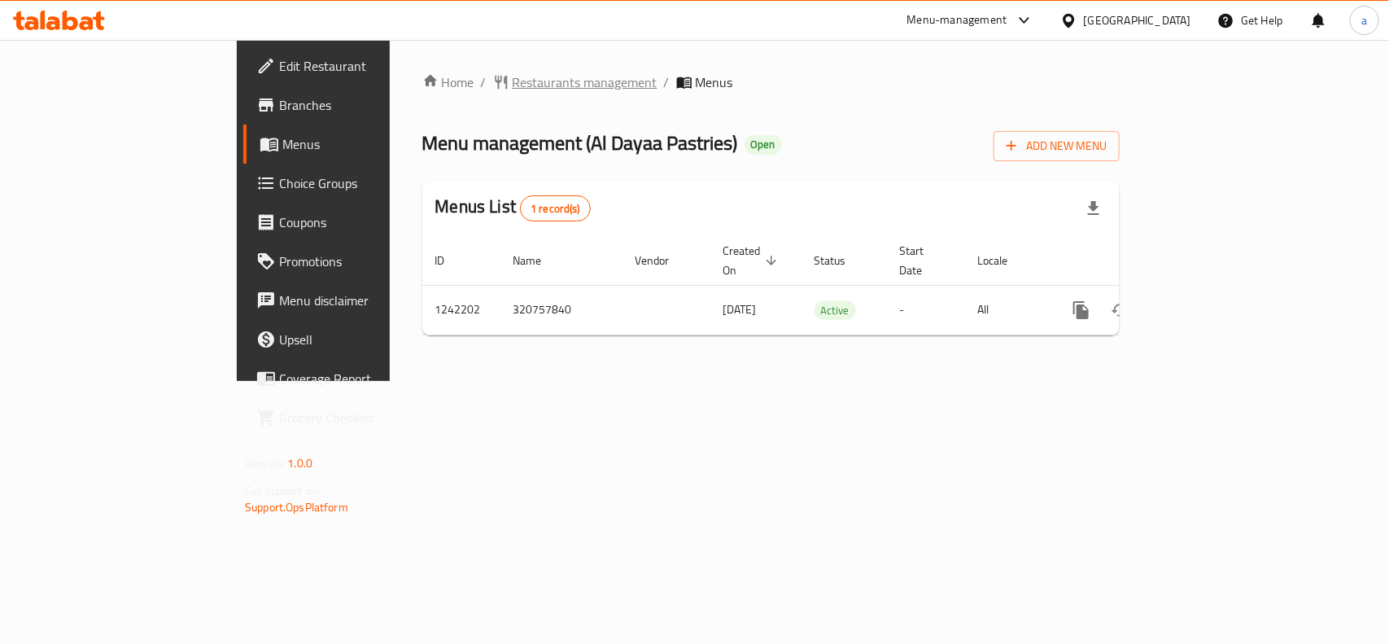
drag, startPoint x: 0, startPoint y: 0, endPoint x: 418, endPoint y: 90, distance: 427.1
click at [513, 90] on span "Restaurants management" at bounding box center [585, 82] width 145 height 20
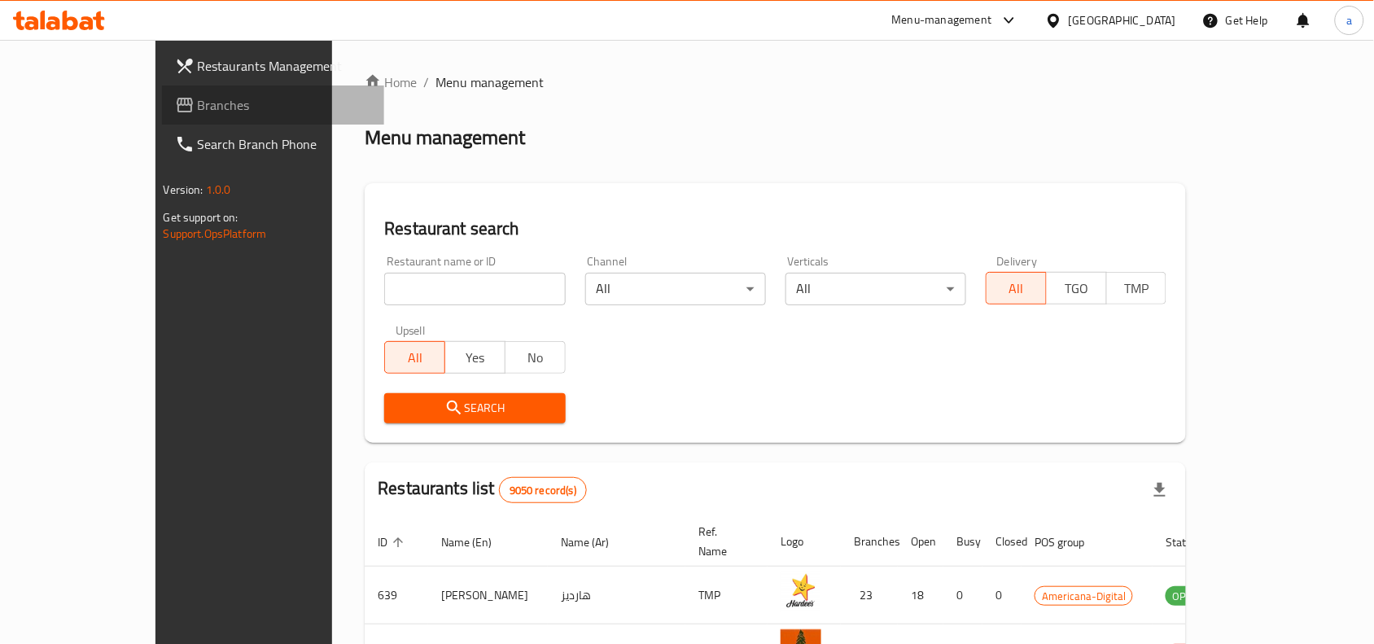
click at [198, 107] on span "Branches" at bounding box center [285, 105] width 174 height 20
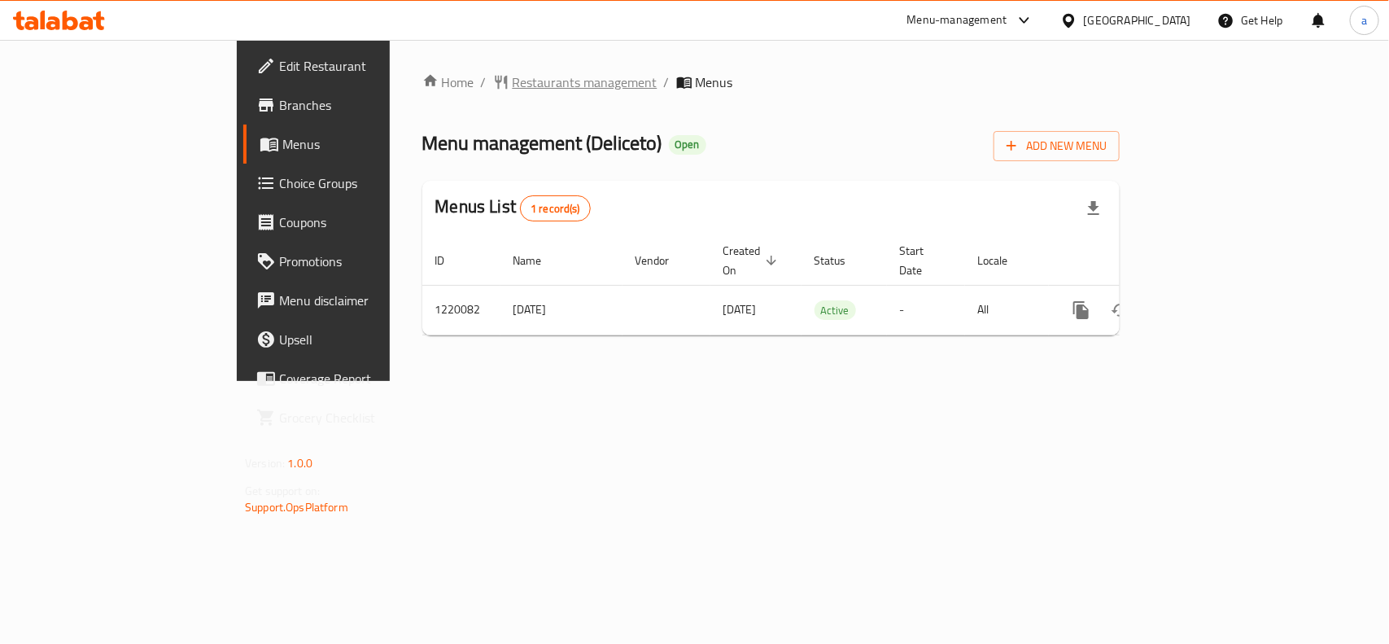
click at [513, 77] on span "Restaurants management" at bounding box center [585, 82] width 145 height 20
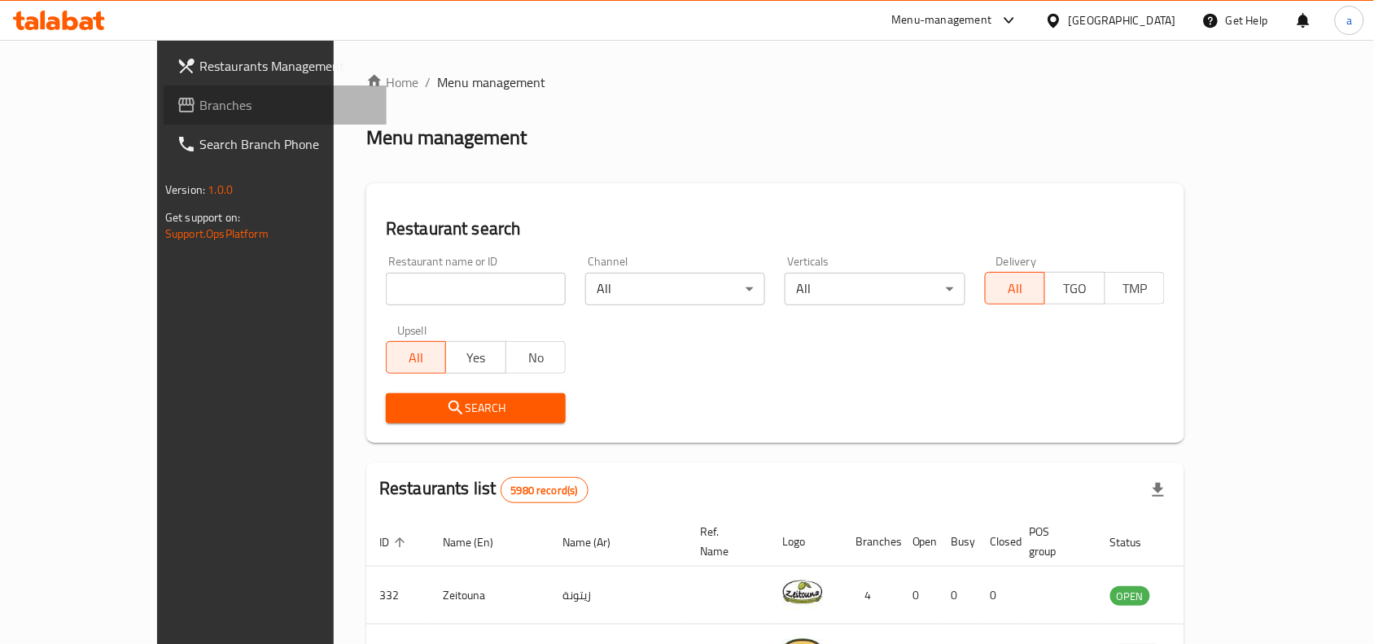
click at [199, 96] on span "Branches" at bounding box center [286, 105] width 174 height 20
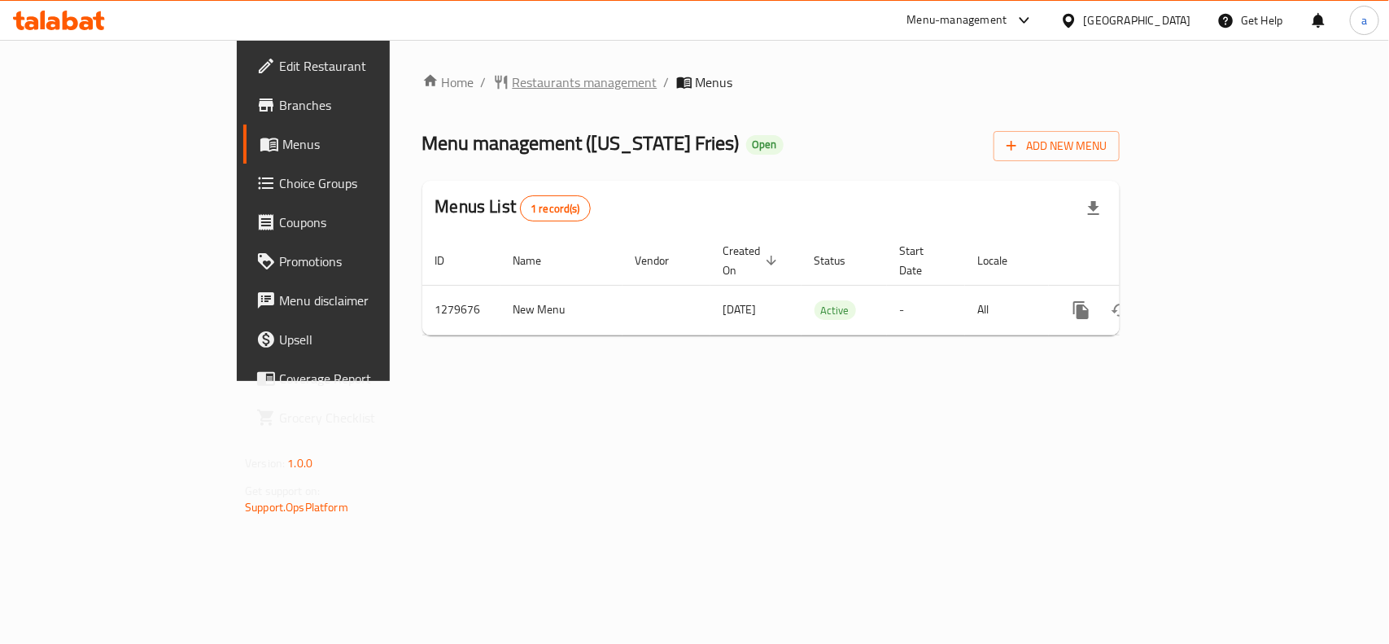
click at [513, 84] on span "Restaurants management" at bounding box center [585, 82] width 145 height 20
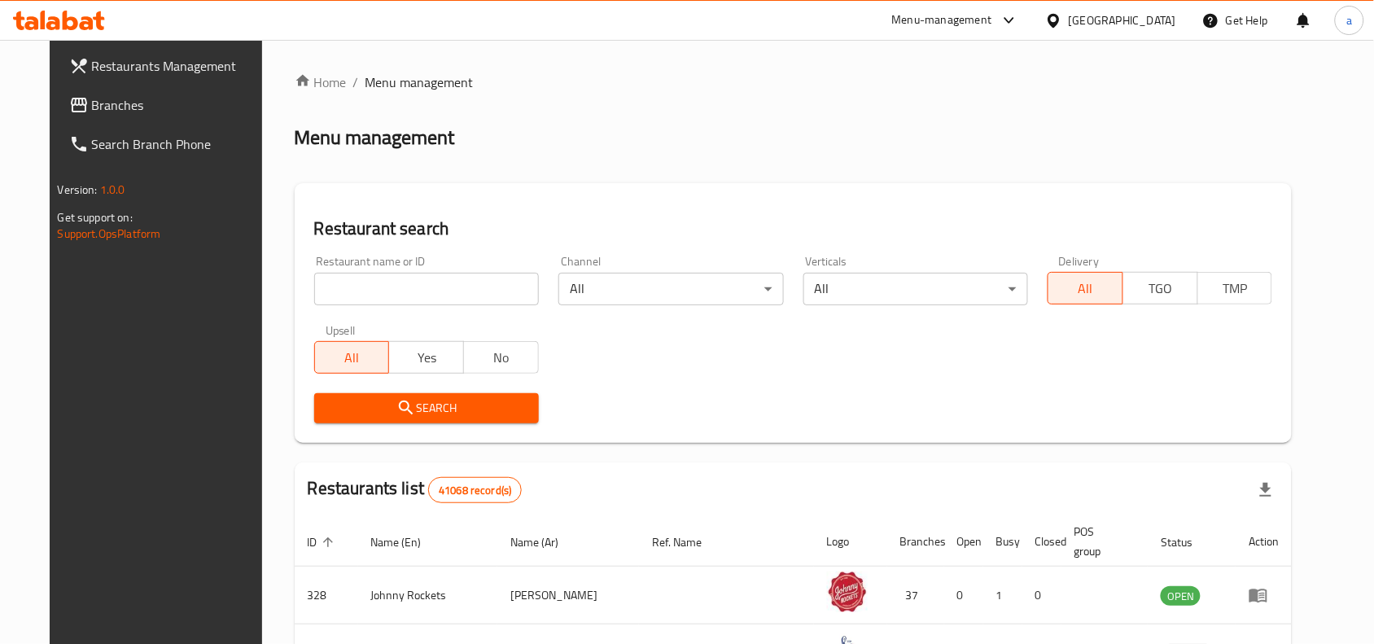
click at [131, 103] on span "Branches" at bounding box center [179, 105] width 174 height 20
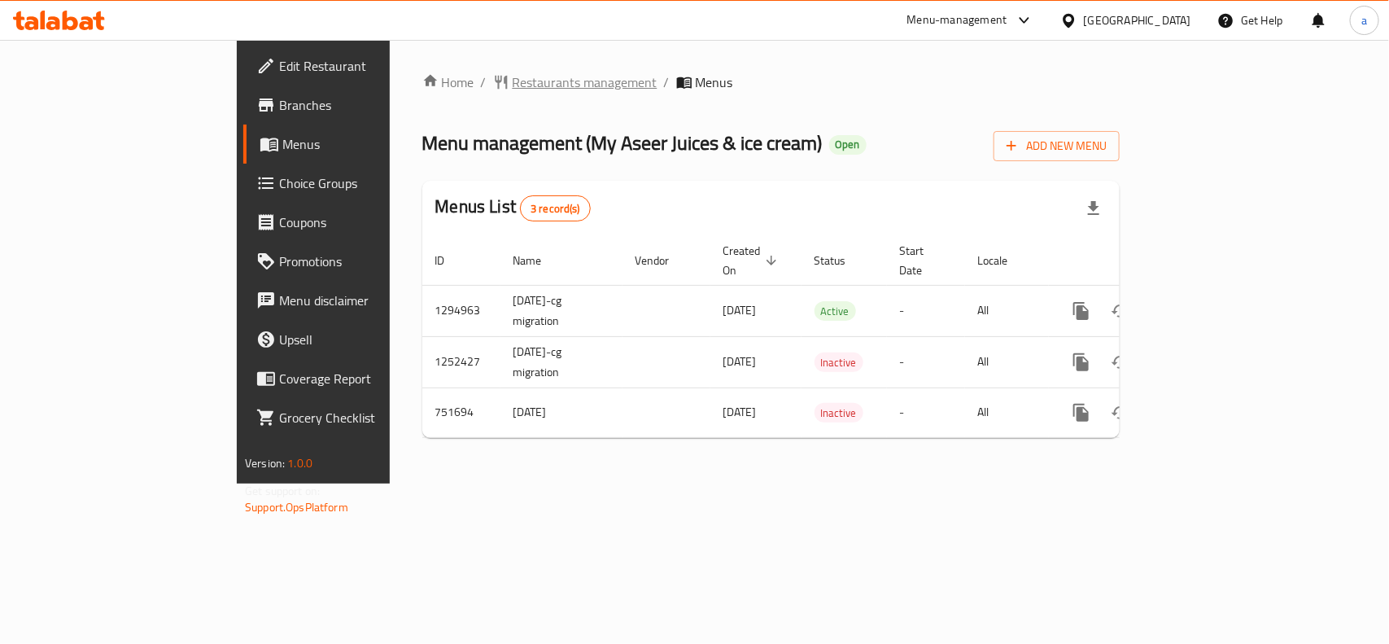
click at [513, 90] on span "Restaurants management" at bounding box center [585, 82] width 145 height 20
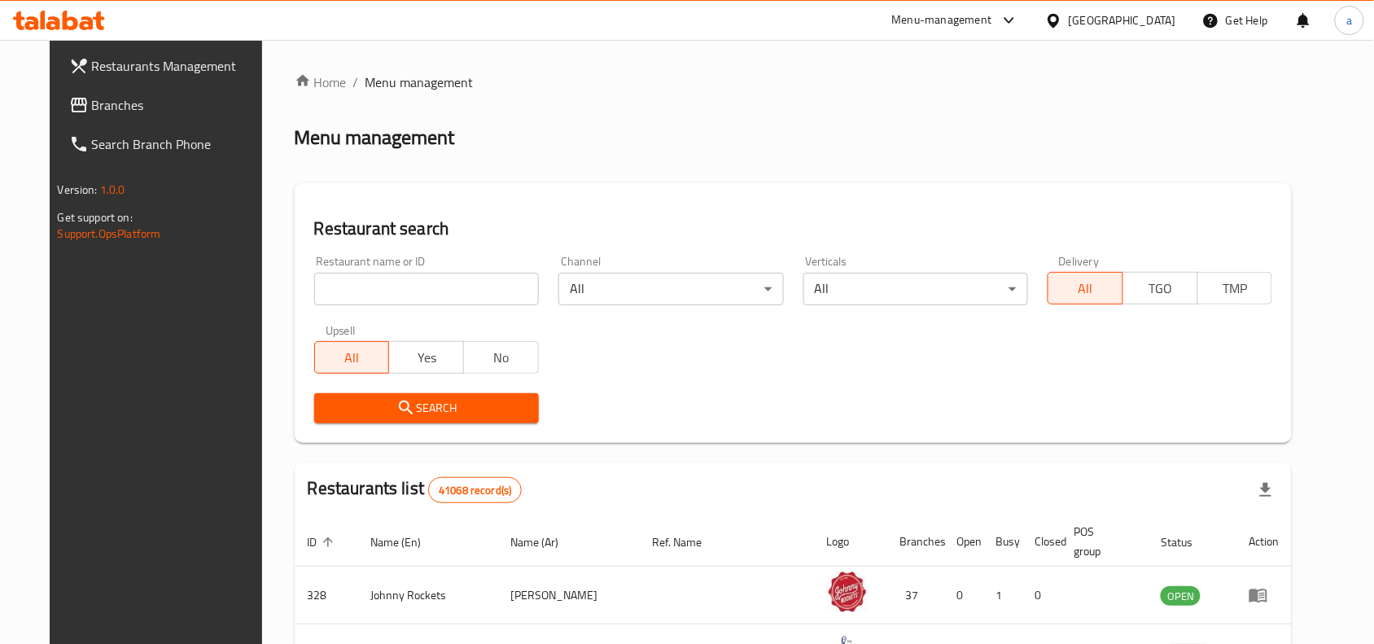
click at [92, 106] on span "Branches" at bounding box center [179, 105] width 174 height 20
